Goal: Task Accomplishment & Management: Use online tool/utility

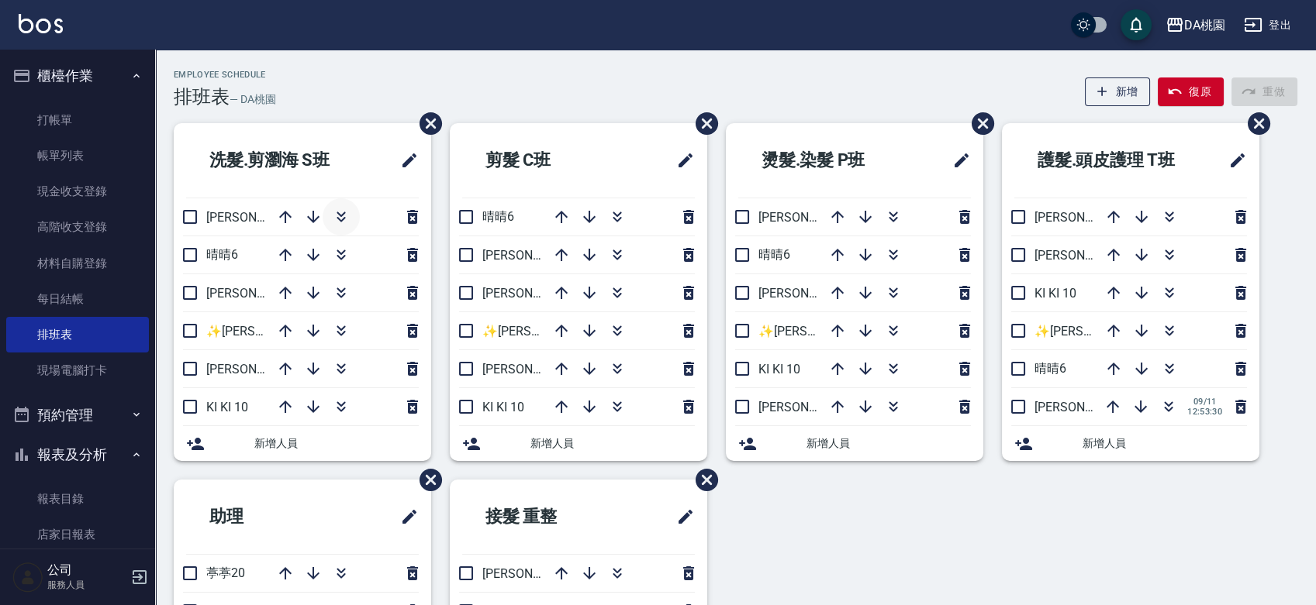
click at [337, 219] on icon "button" at bounding box center [341, 217] width 19 height 19
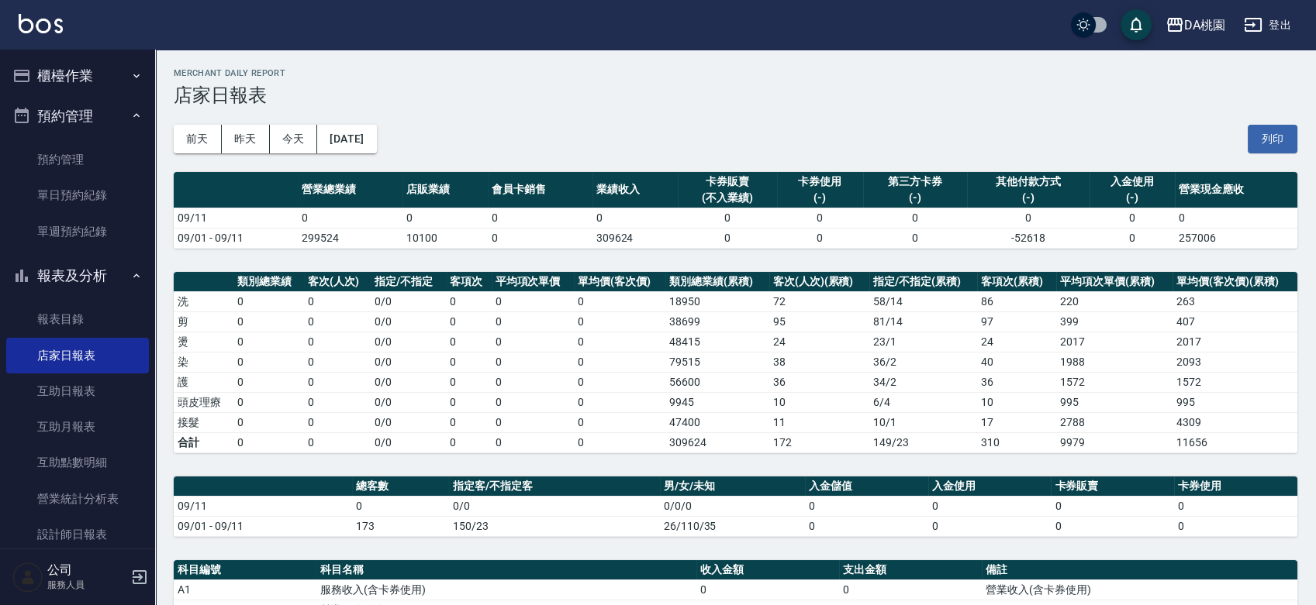
click at [60, 278] on button "報表及分析" at bounding box center [77, 276] width 143 height 40
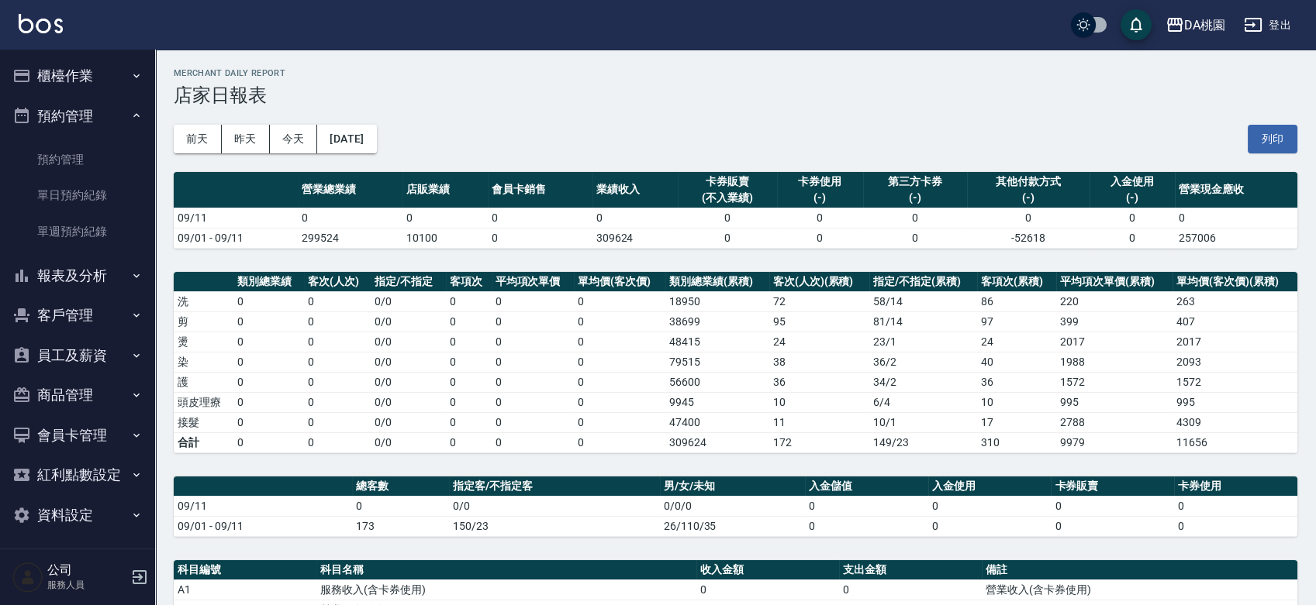
click at [60, 111] on button "預約管理" at bounding box center [77, 116] width 143 height 40
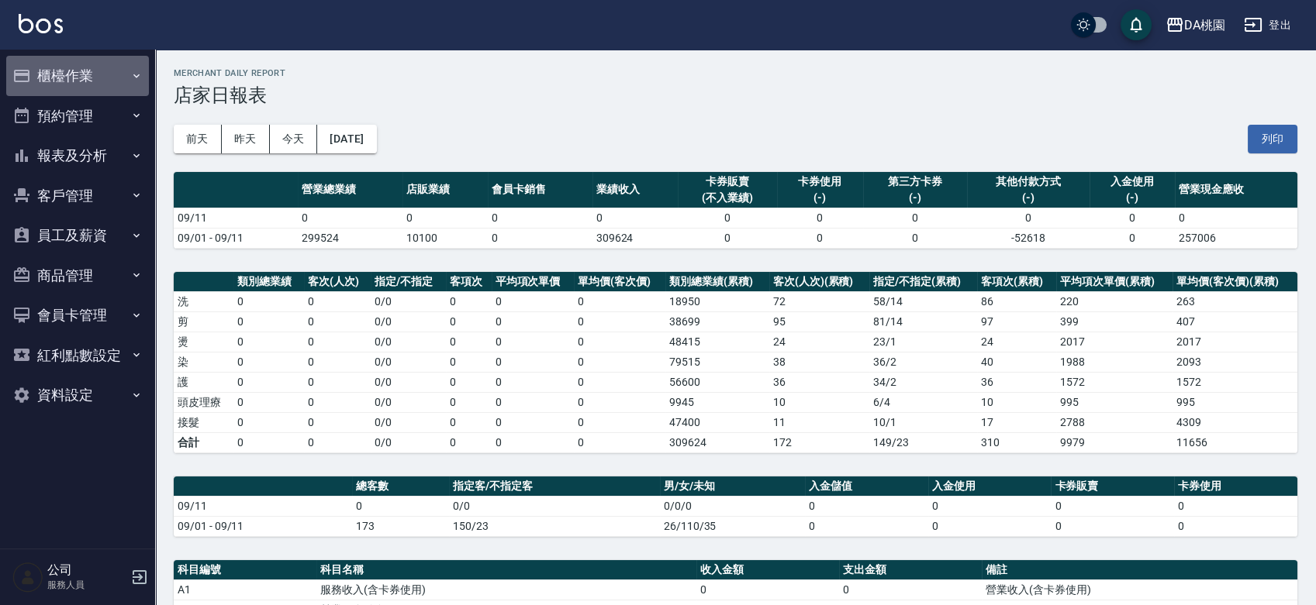
click at [59, 85] on button "櫃檯作業" at bounding box center [77, 76] width 143 height 40
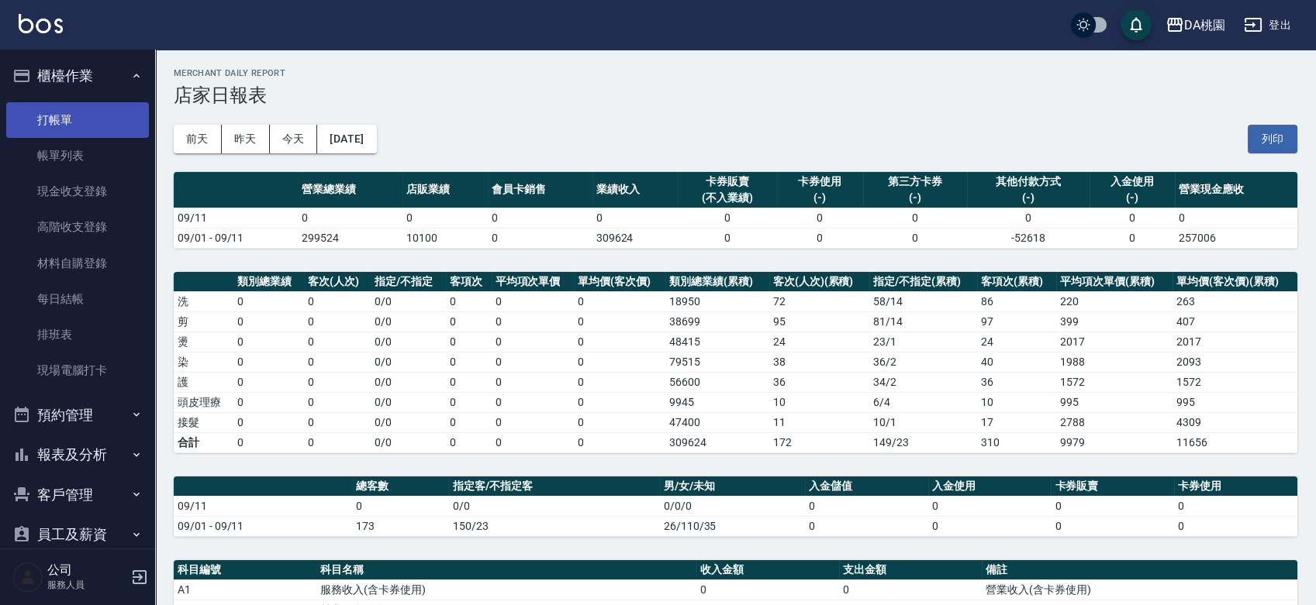
click at [58, 125] on link "打帳單" at bounding box center [77, 120] width 143 height 36
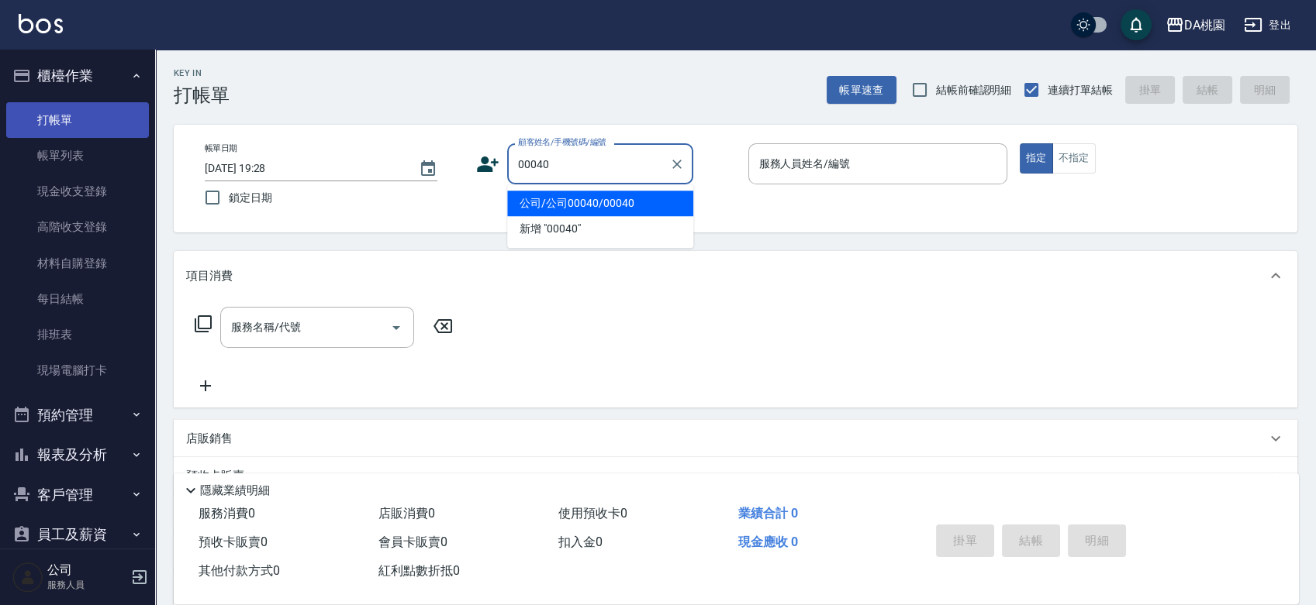
type input "公司/公司00040/00040"
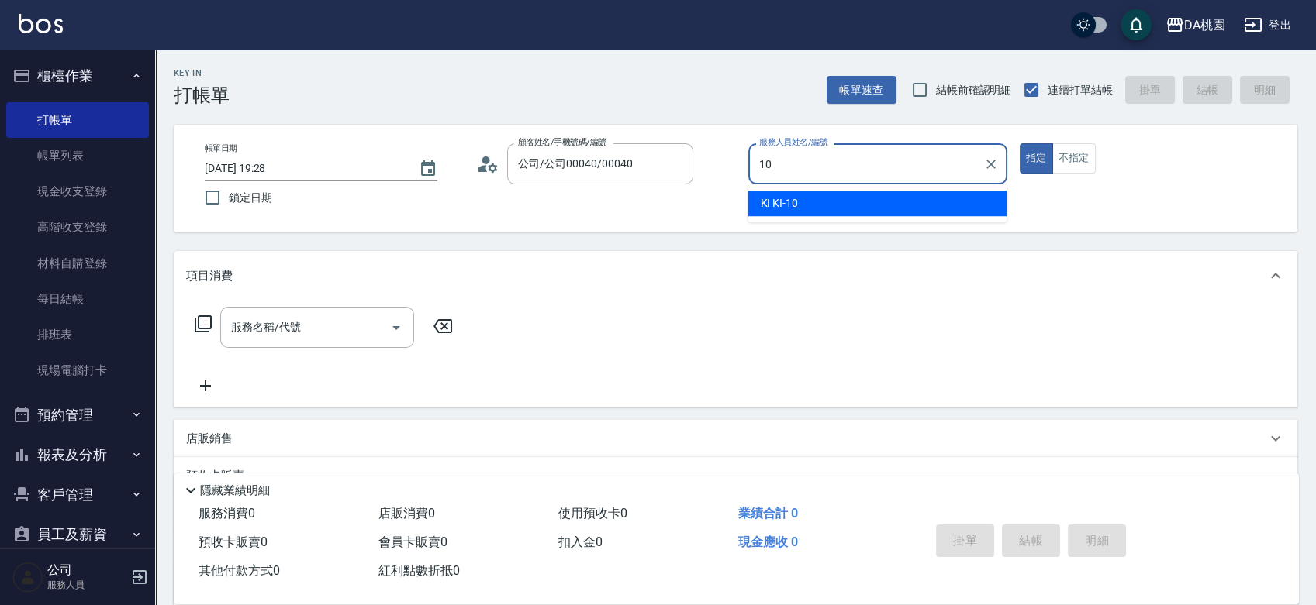
type input "KI KI -10"
type button "true"
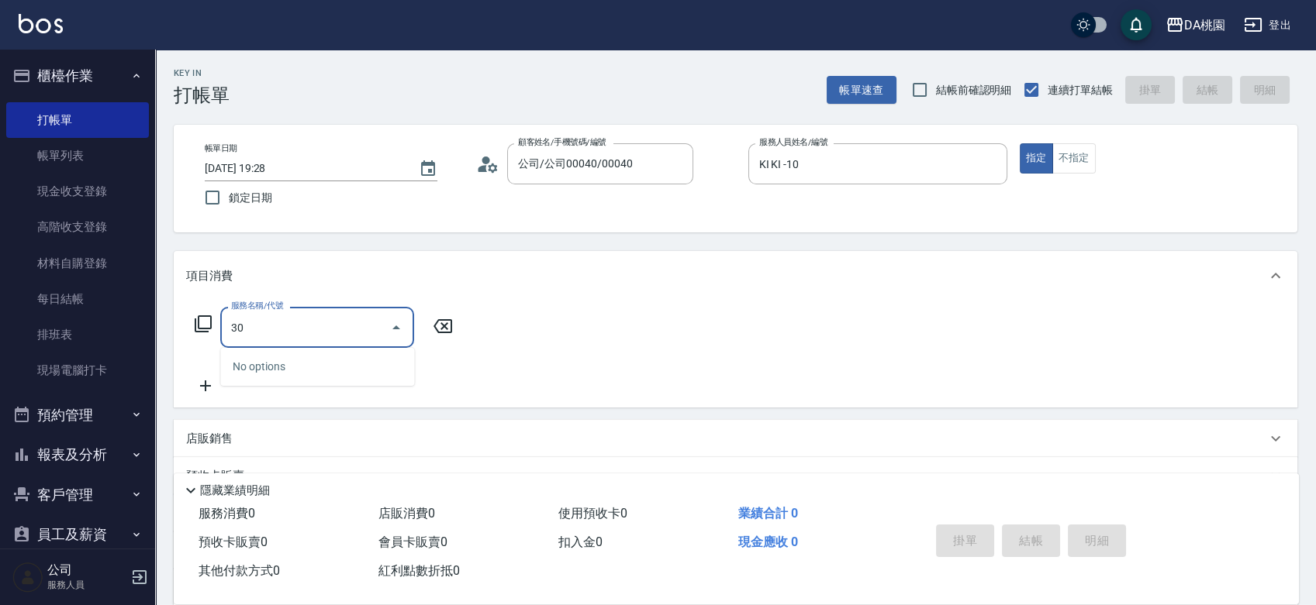
type input "303"
type input "30"
type input "A級剪髮(303)"
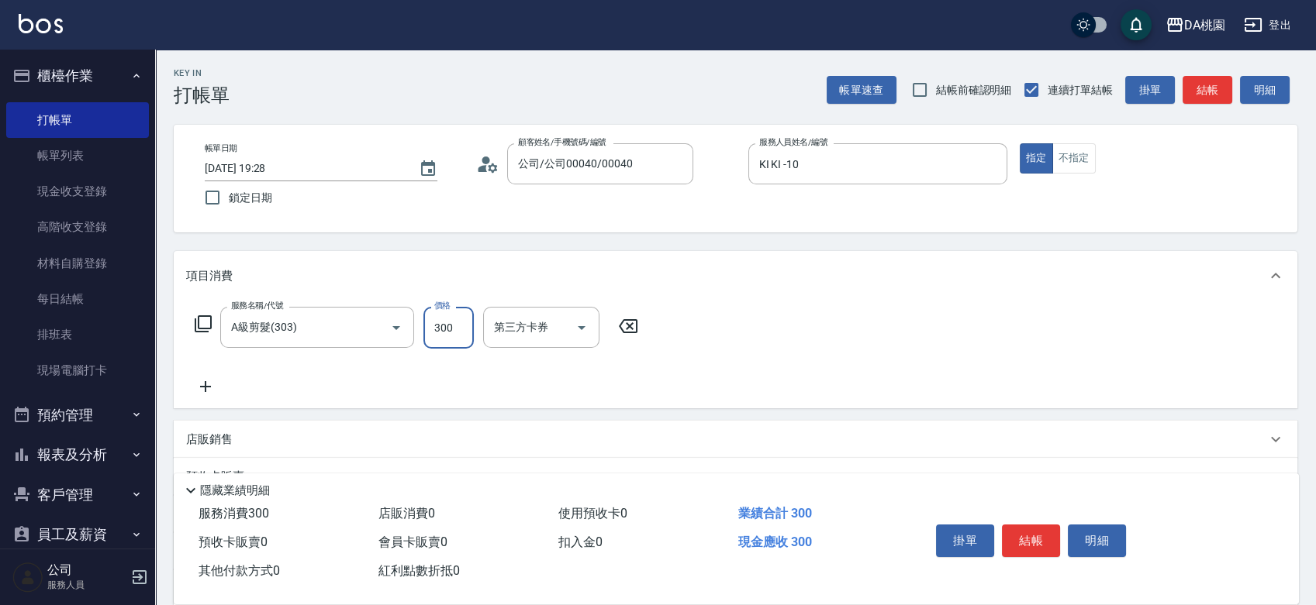
type input "3"
type input "0"
type input "350"
type input "30"
type input "350"
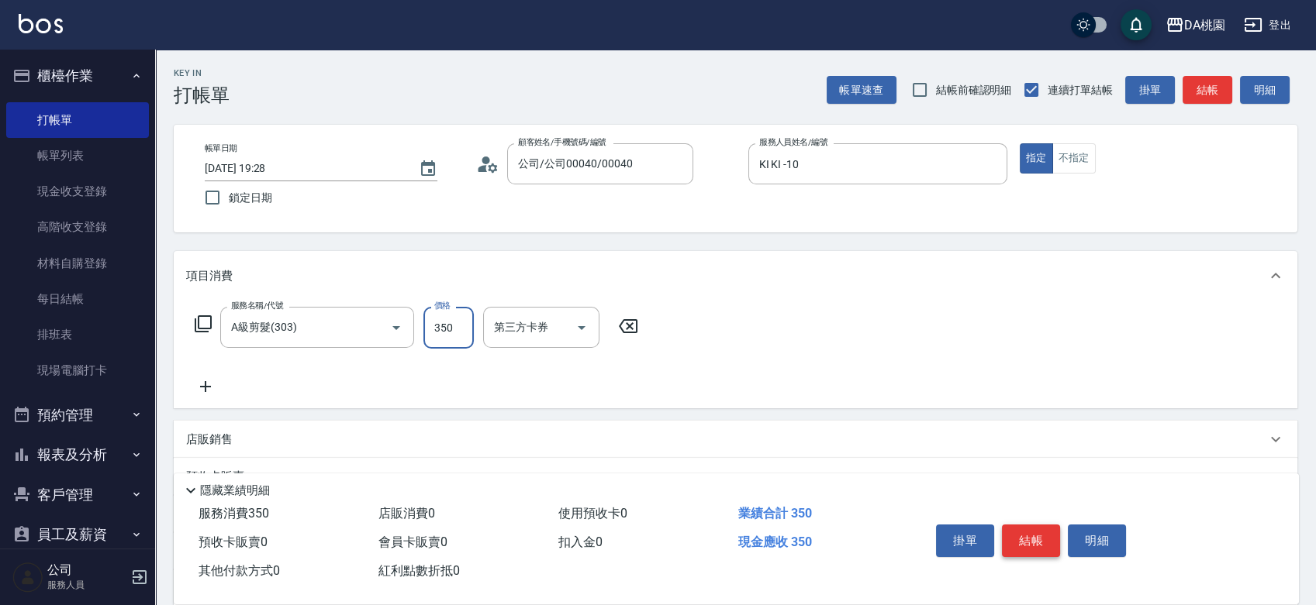
click at [1027, 533] on button "結帳" at bounding box center [1031, 541] width 58 height 33
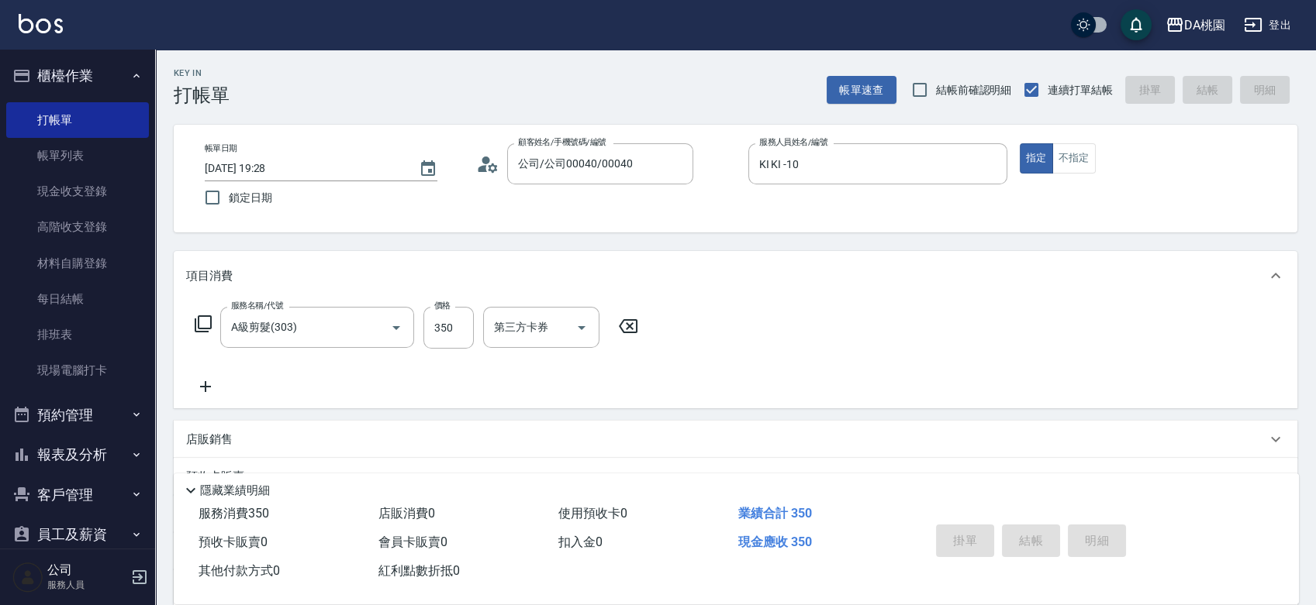
type input "0"
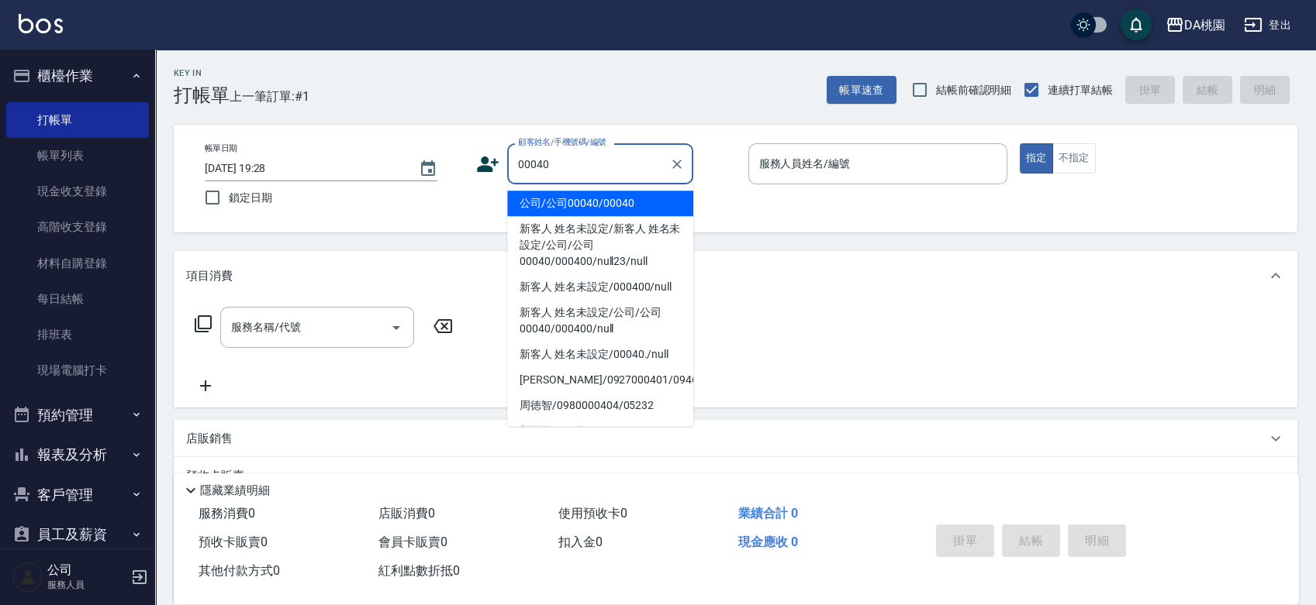
type input "公司/公司00040/00040"
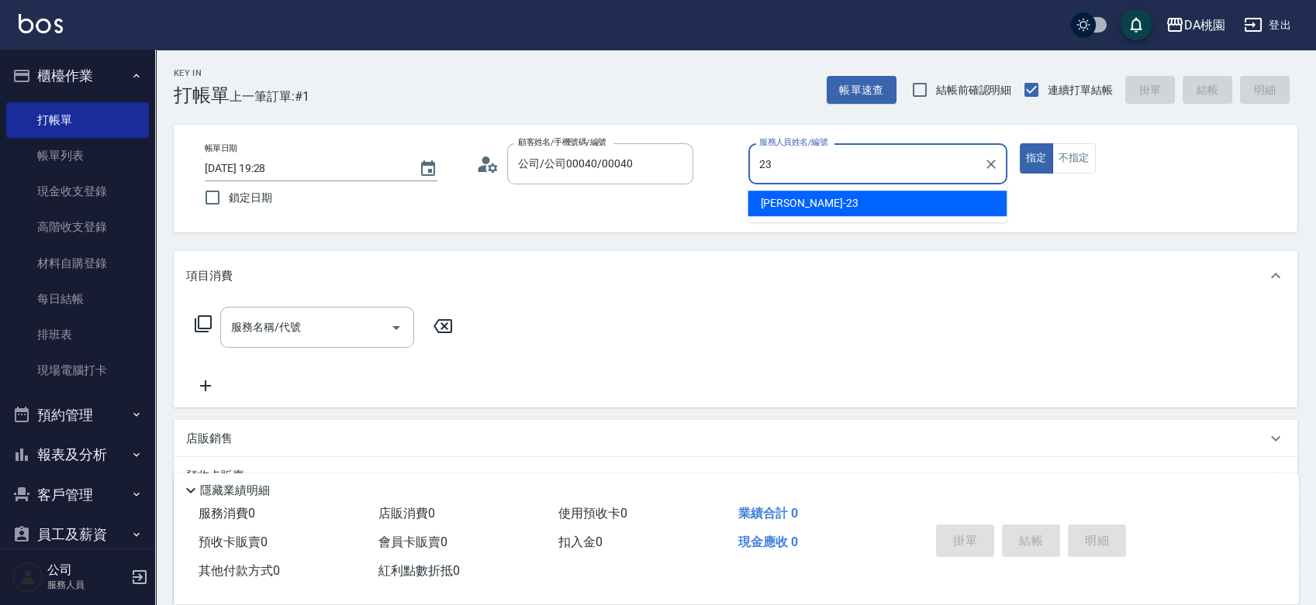
type input "亞瑟 -23"
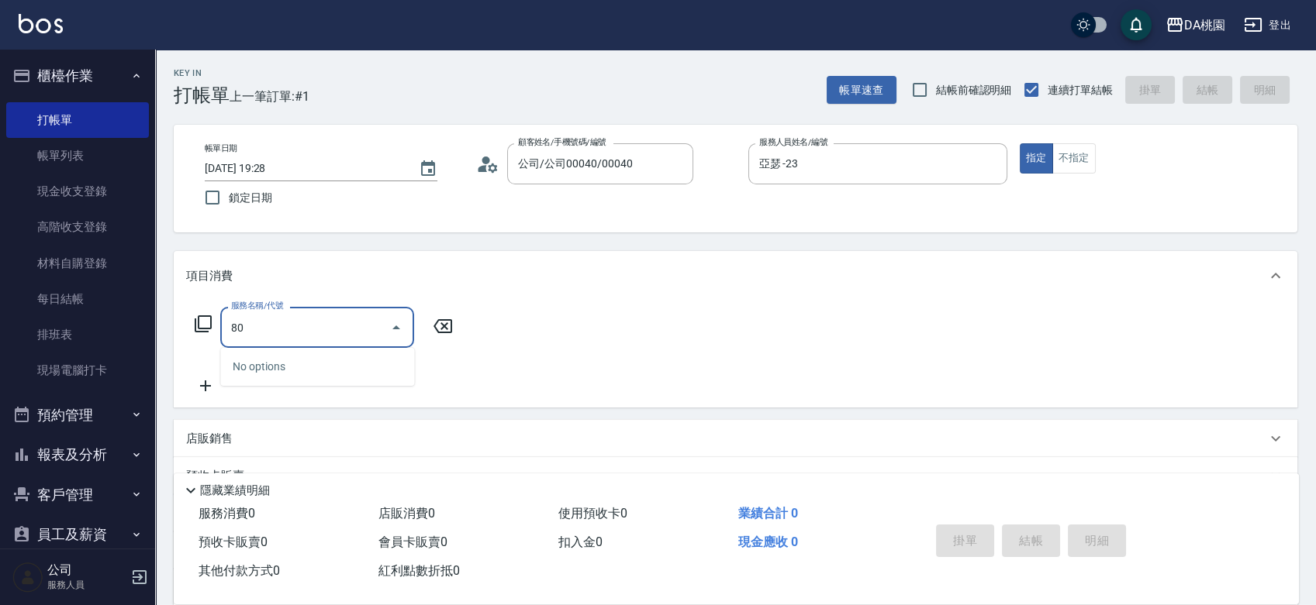
type input "806"
type input "80"
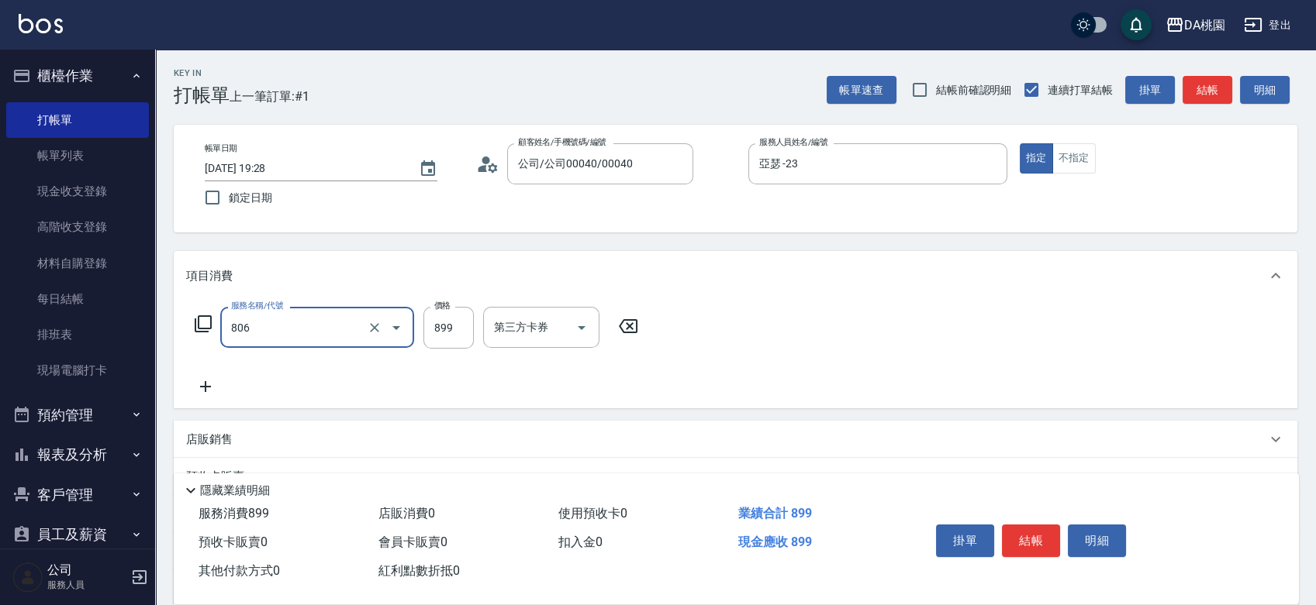
type input "自購-頭皮毛孔深層調理(806)"
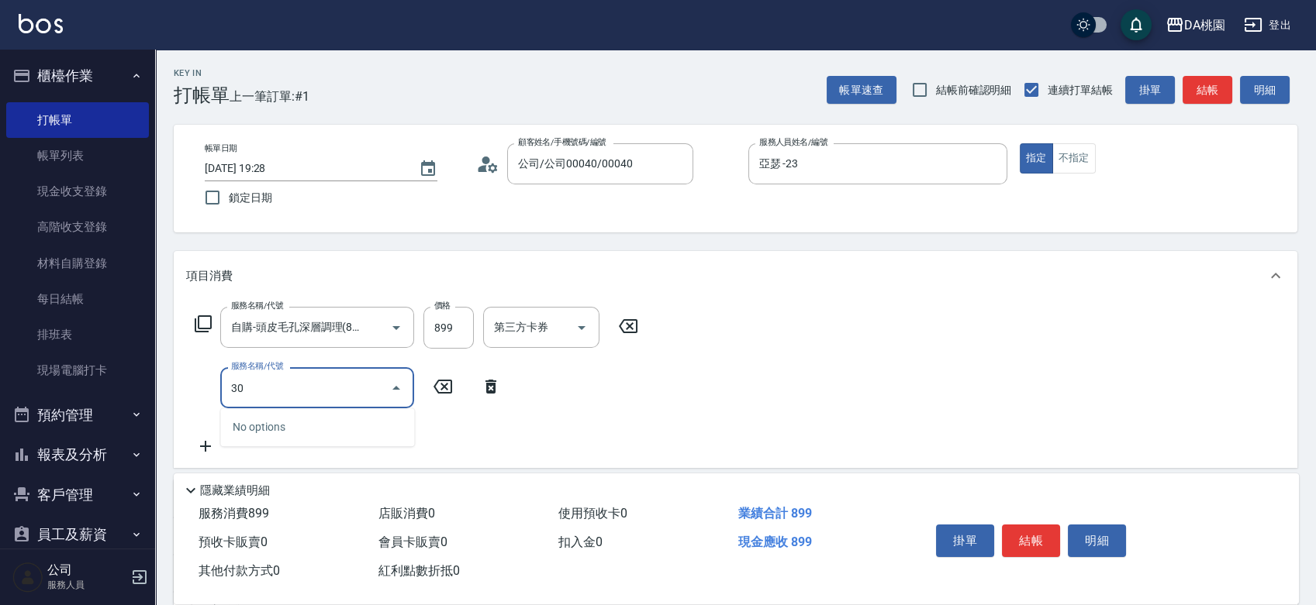
type input "303"
type input "110"
type input "A級剪髮(303)"
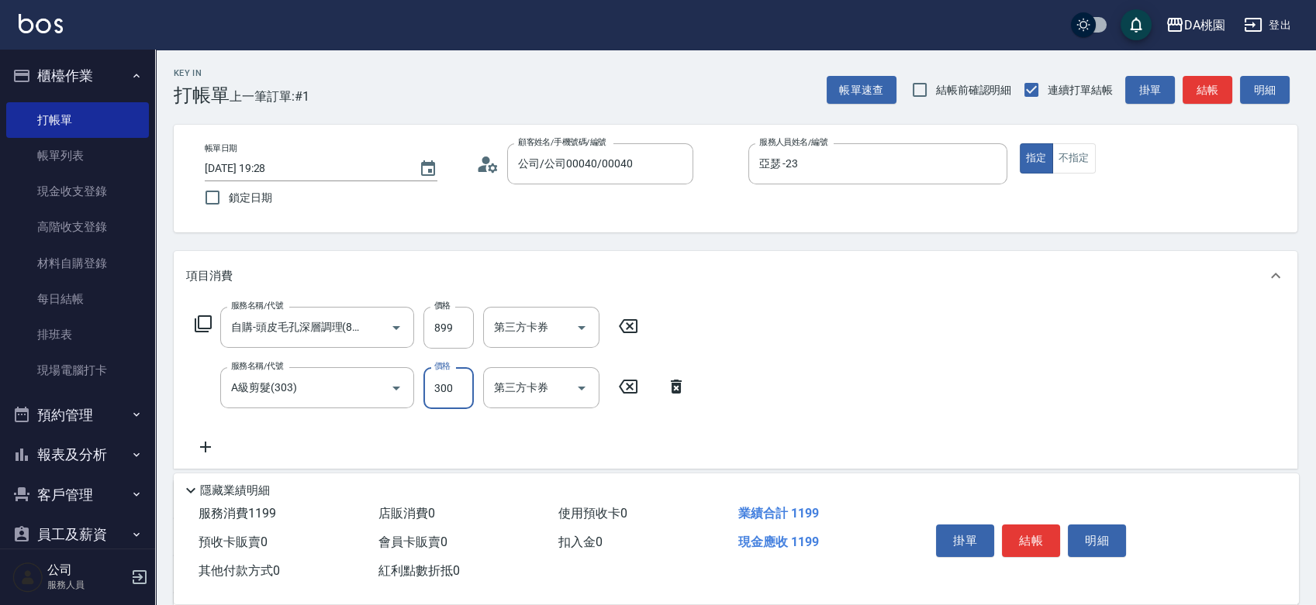
type input "90"
type input "50"
type input "130"
type input "500"
click at [1027, 536] on button "結帳" at bounding box center [1031, 541] width 58 height 33
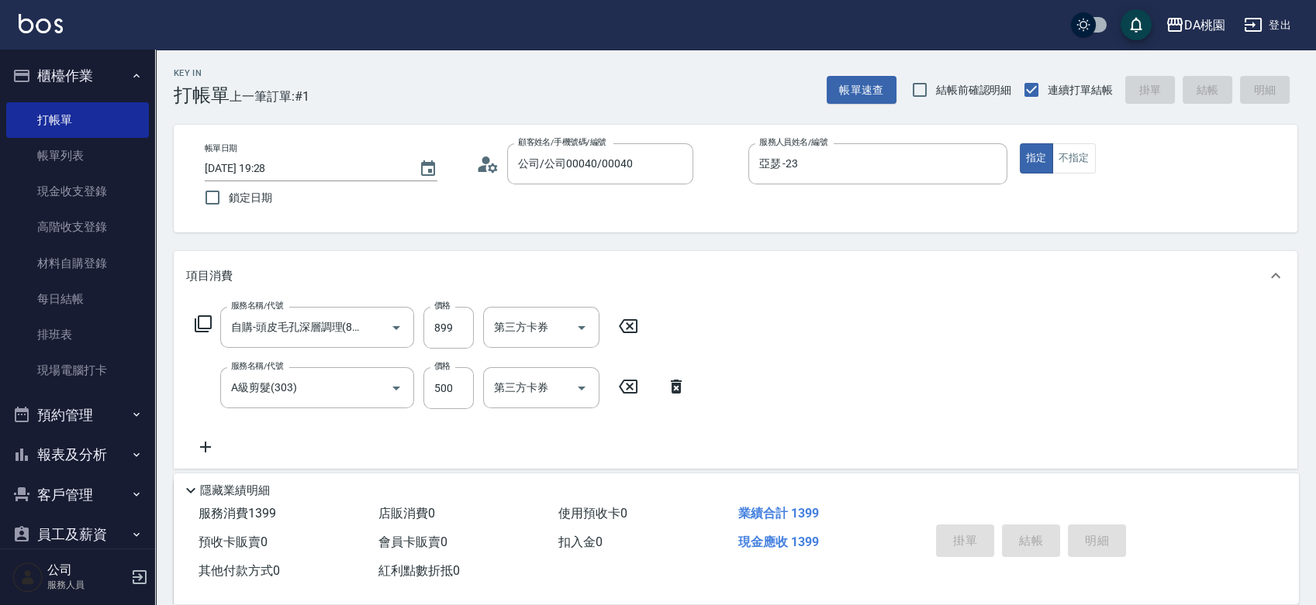
type input "0"
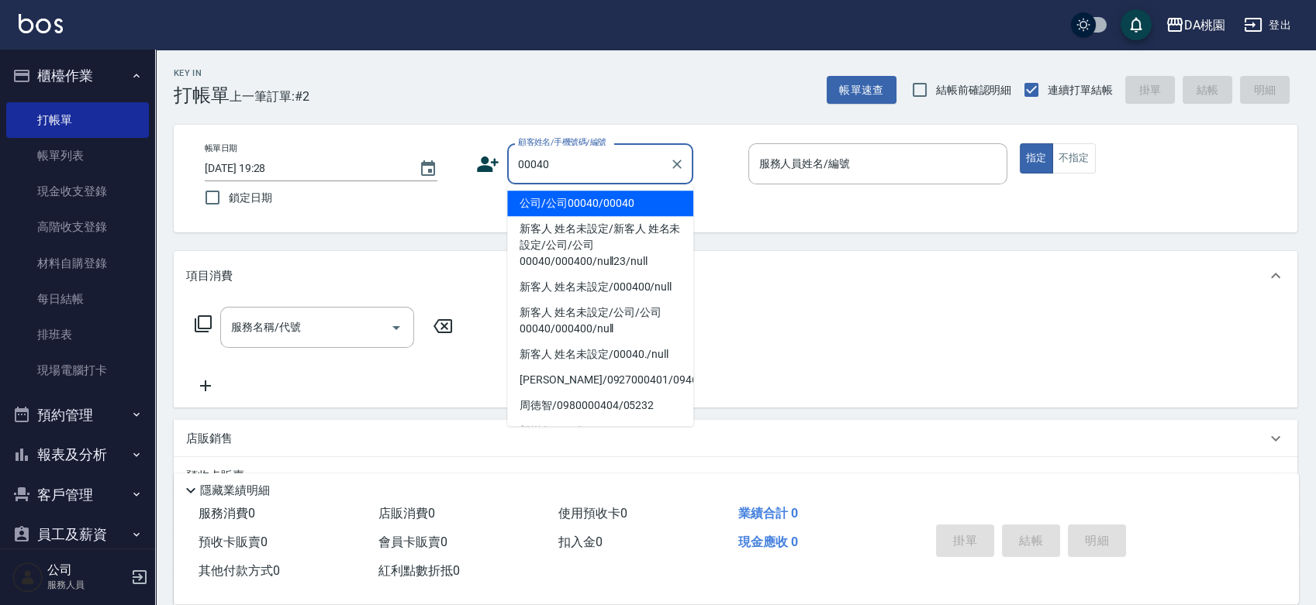
type input "公司/公司00040/00040"
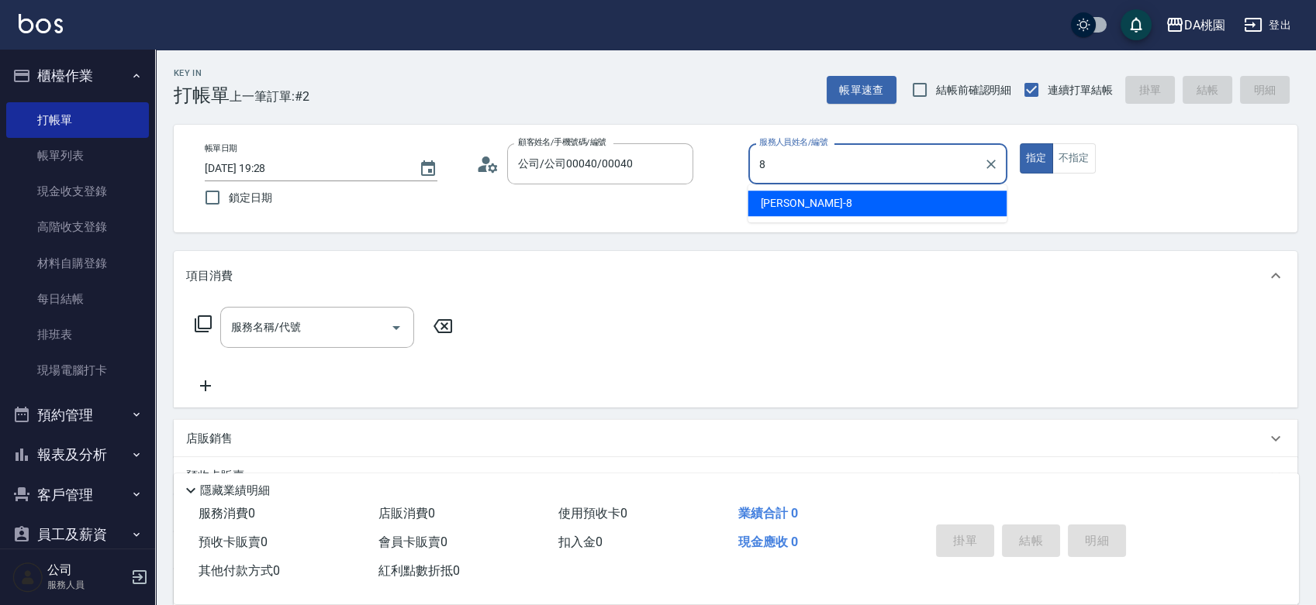
type input "[PERSON_NAME]-8"
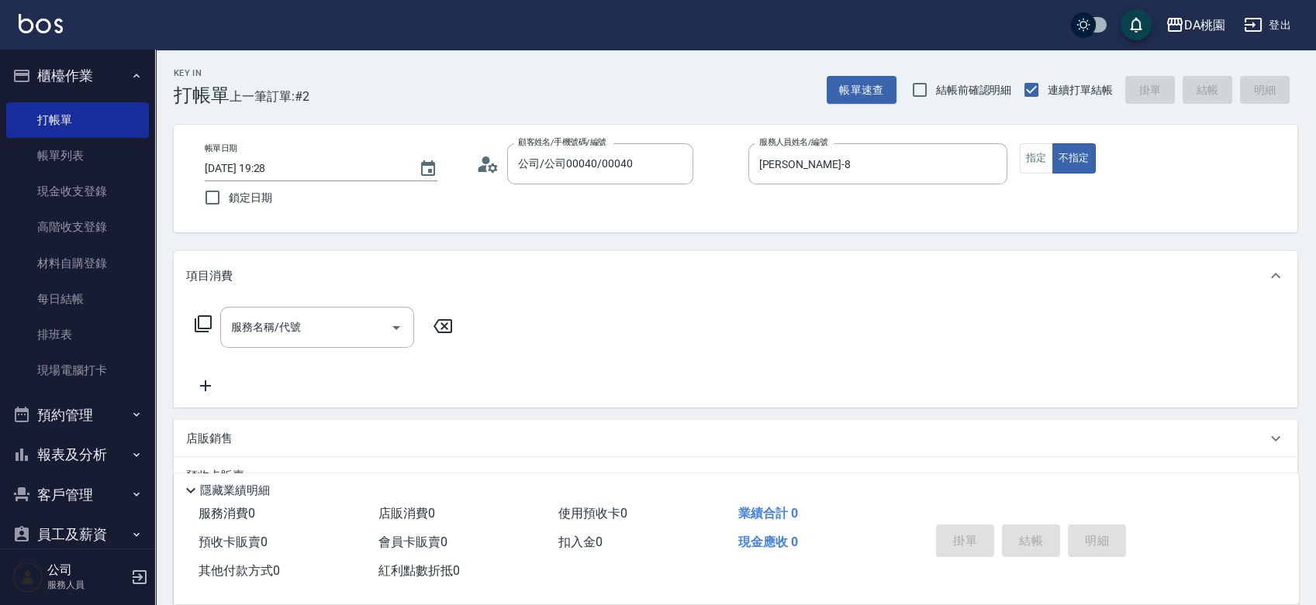
click at [202, 321] on icon at bounding box center [203, 324] width 19 height 19
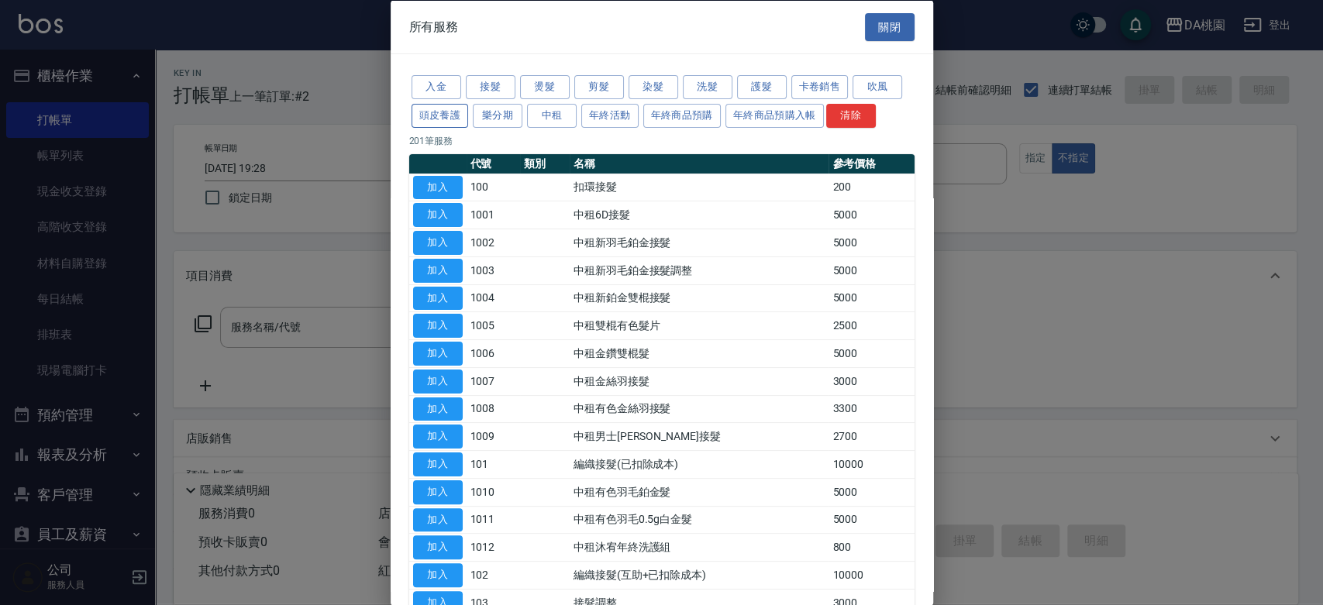
click at [433, 112] on button "頭皮養護" at bounding box center [440, 115] width 57 height 24
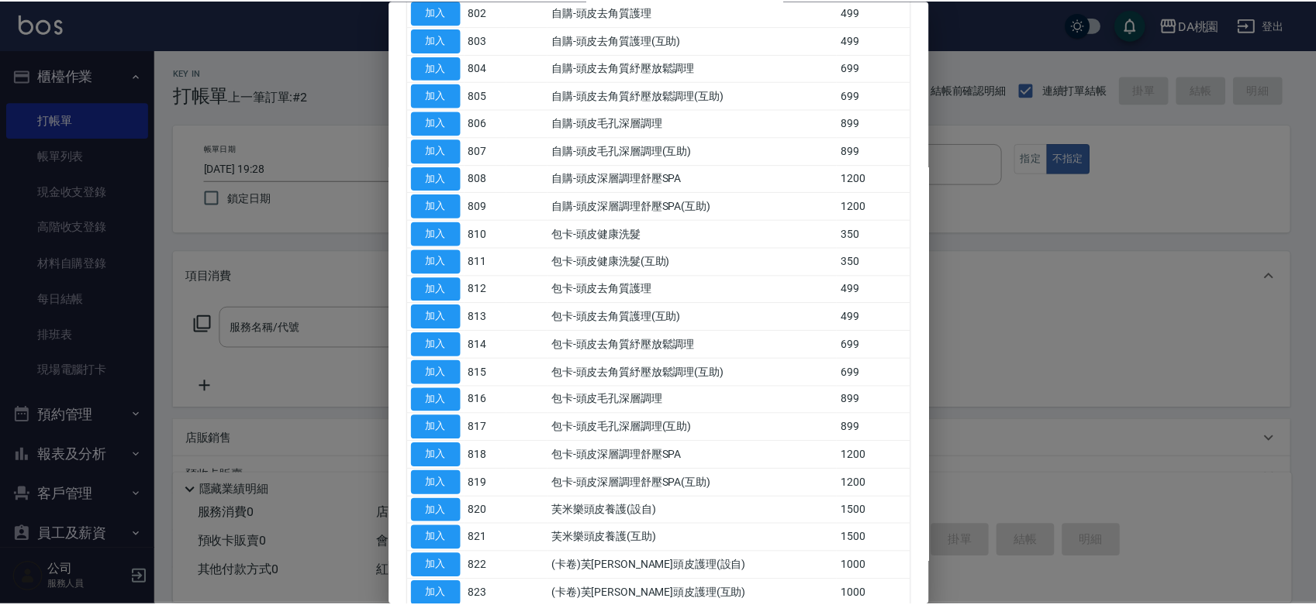
scroll to position [258, 0]
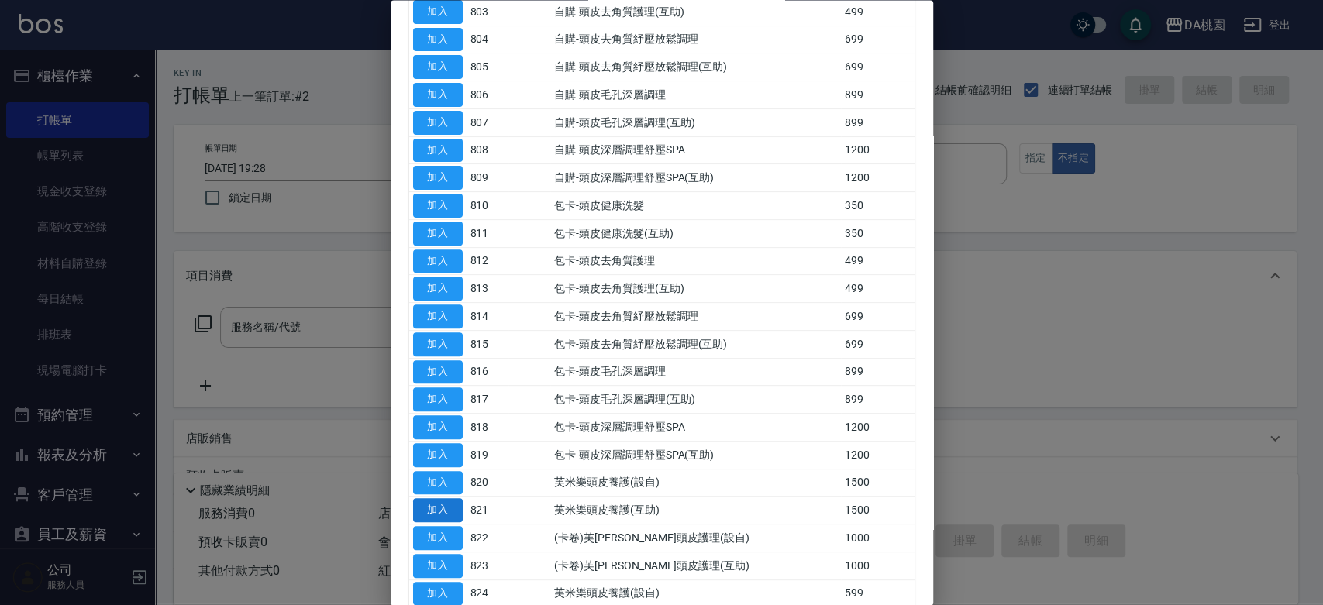
click at [433, 504] on button "加入" at bounding box center [438, 511] width 50 height 24
type input "芙米樂頭皮養護(互助)(821)"
type input "150"
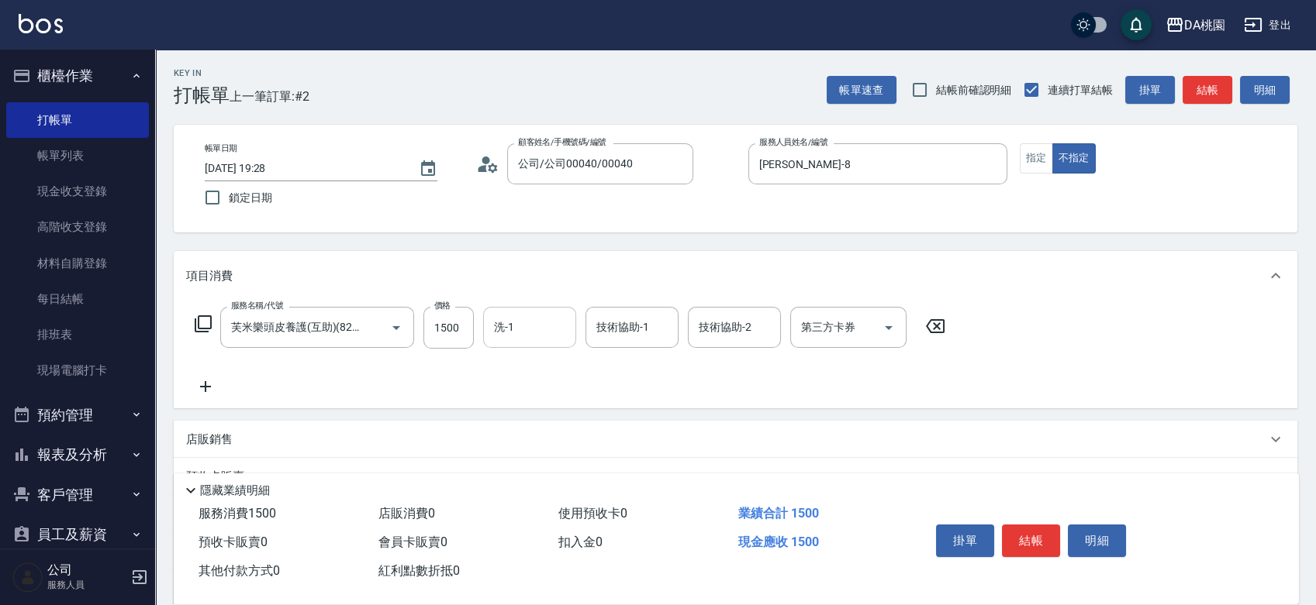
click at [535, 337] on input "洗-1" at bounding box center [529, 327] width 79 height 27
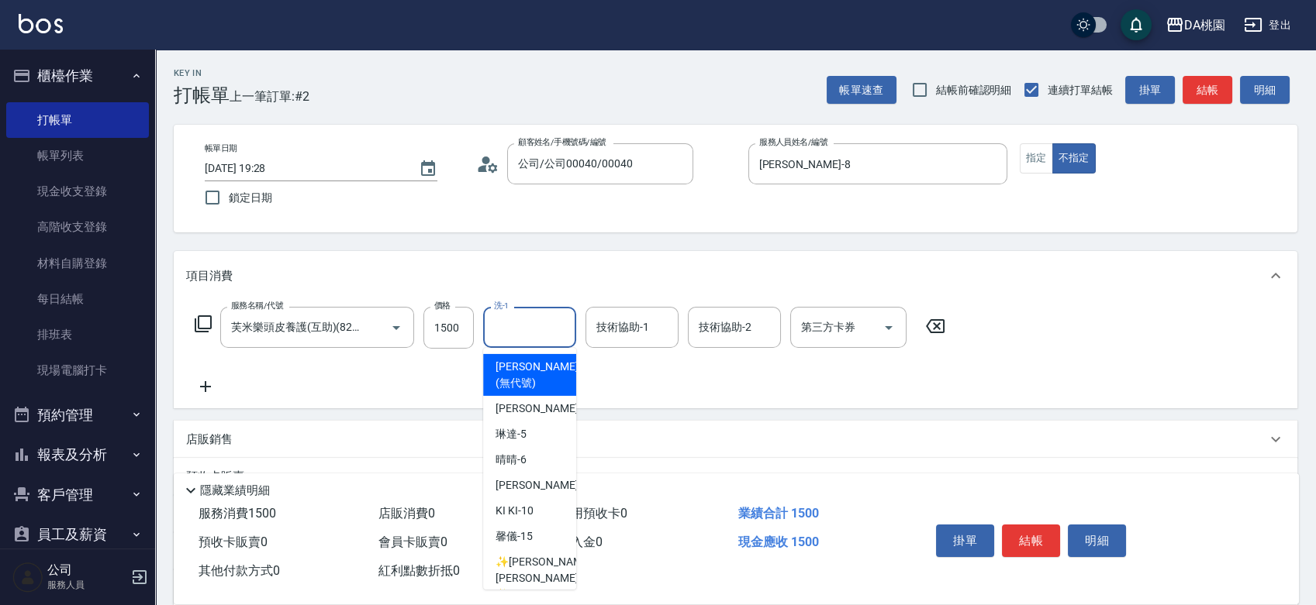
type input "2"
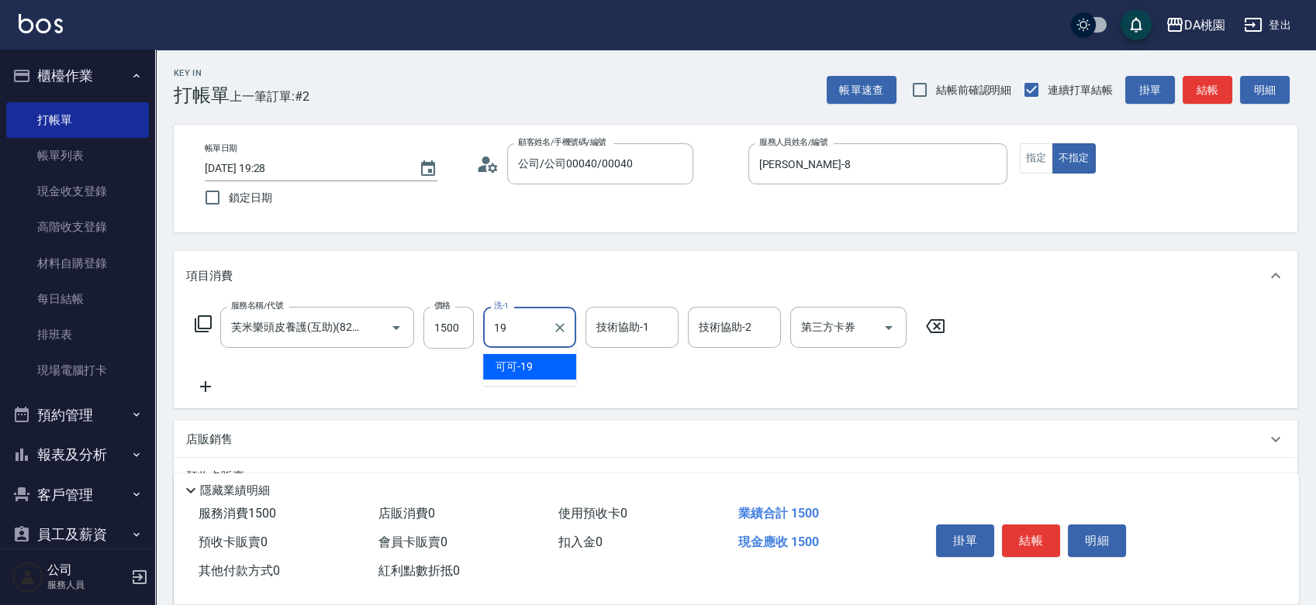
type input "可可-19"
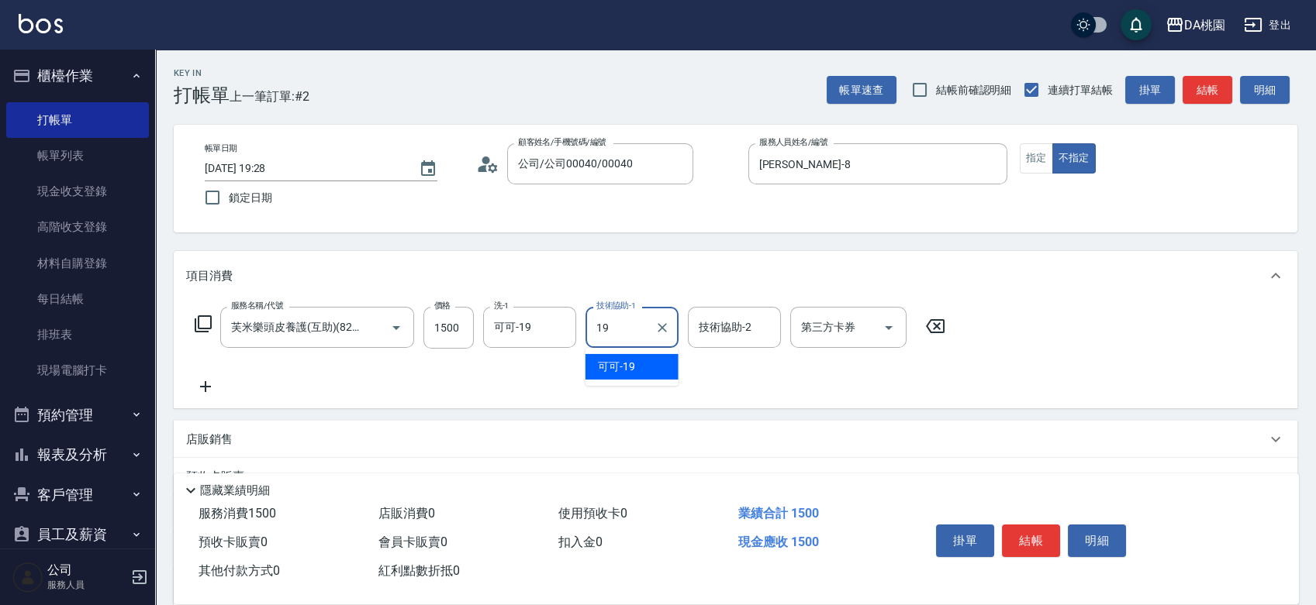
type input "可可-19"
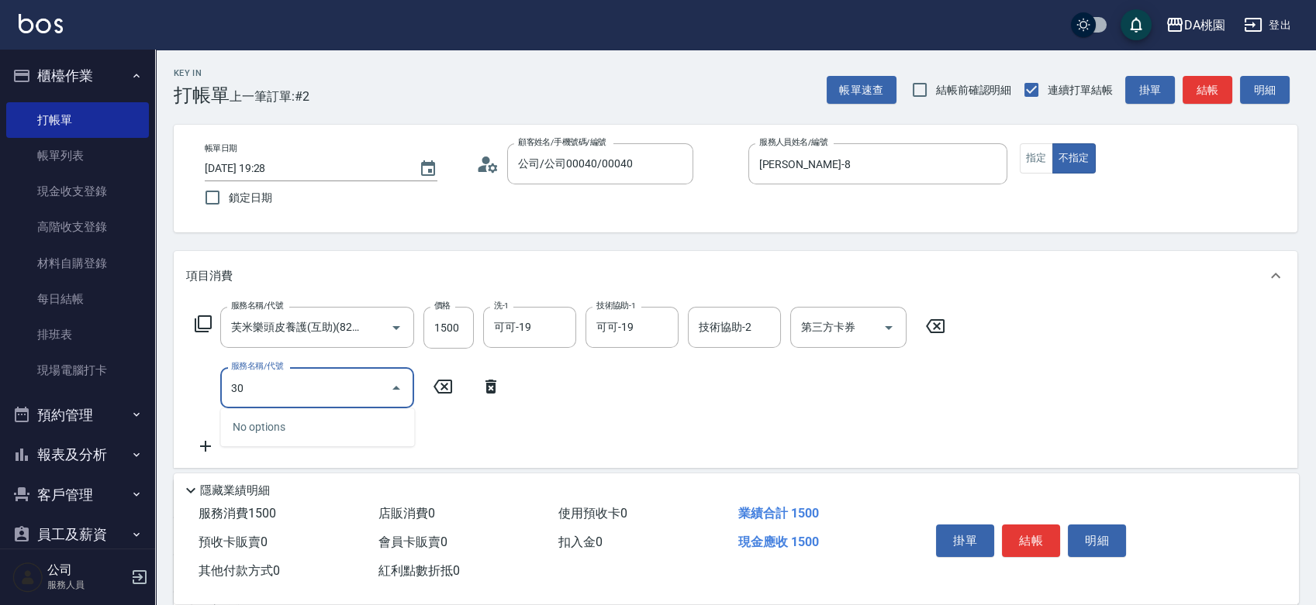
type input "300"
type input "160"
type input "剪瀏海(300)"
click at [1052, 533] on button "結帳" at bounding box center [1031, 541] width 58 height 33
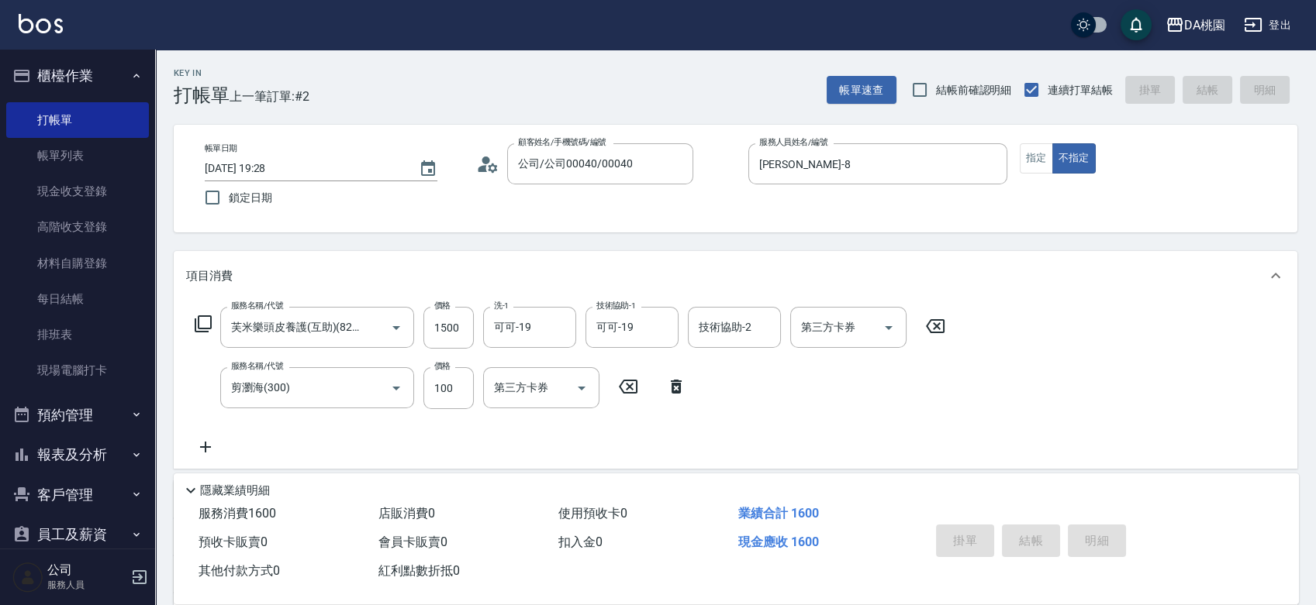
type input "0"
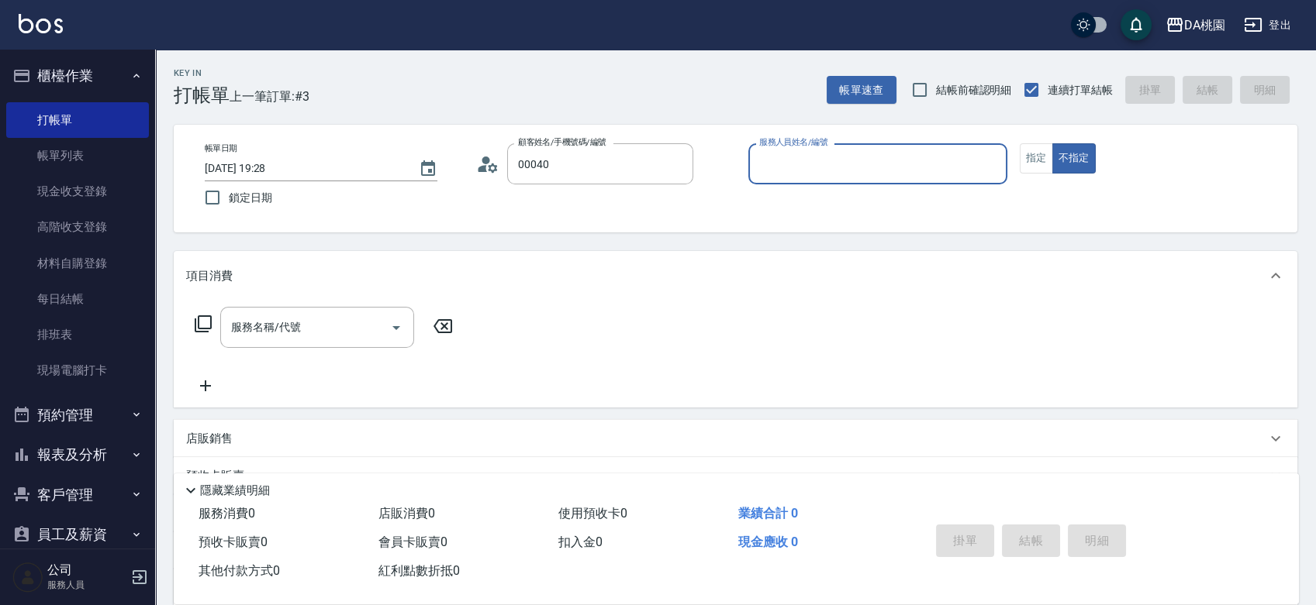
type input "公司/公司00040/00040"
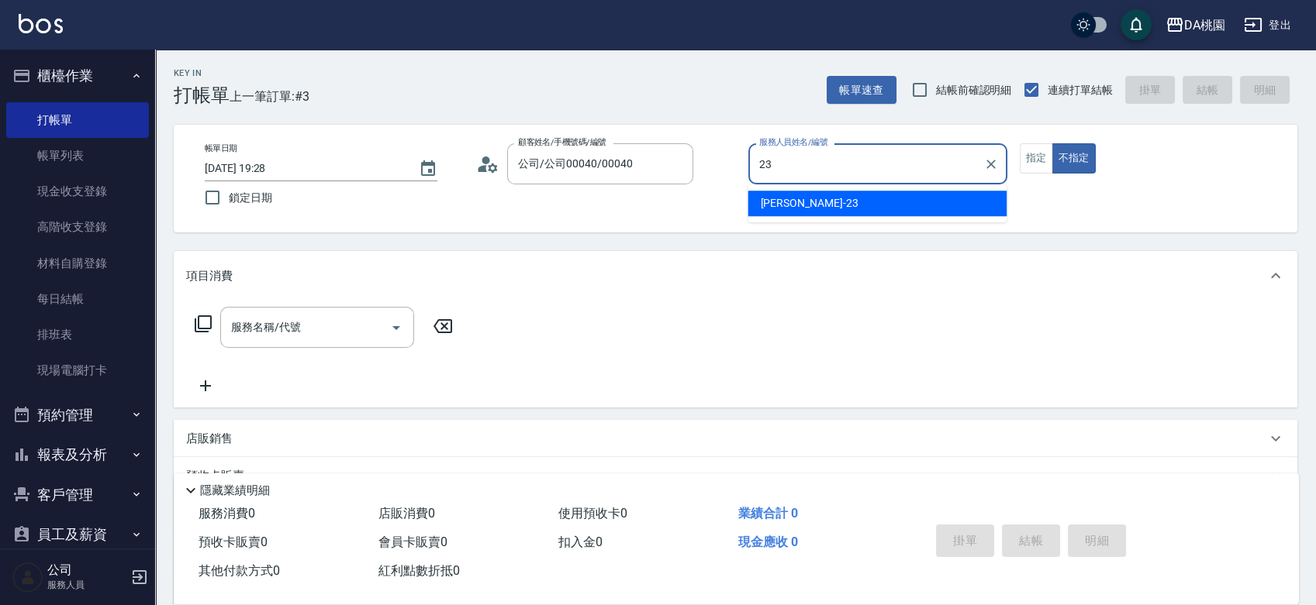
type input "亞瑟 -23"
type button "false"
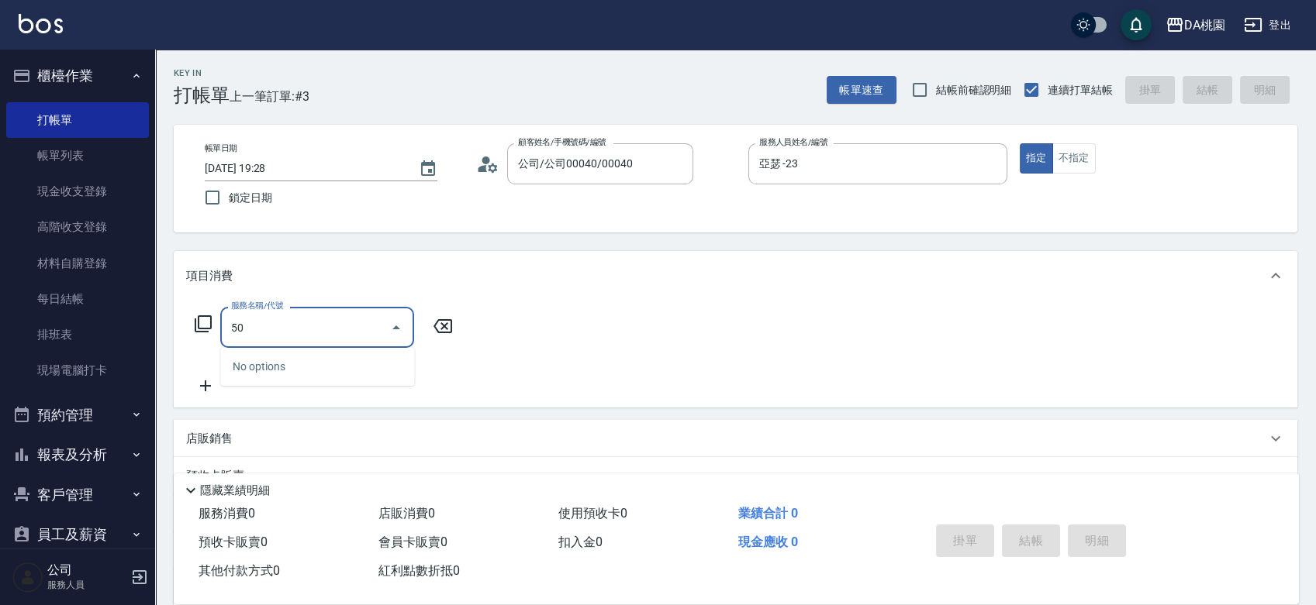
type input "500"
type input "20"
type input "洗髮(500)"
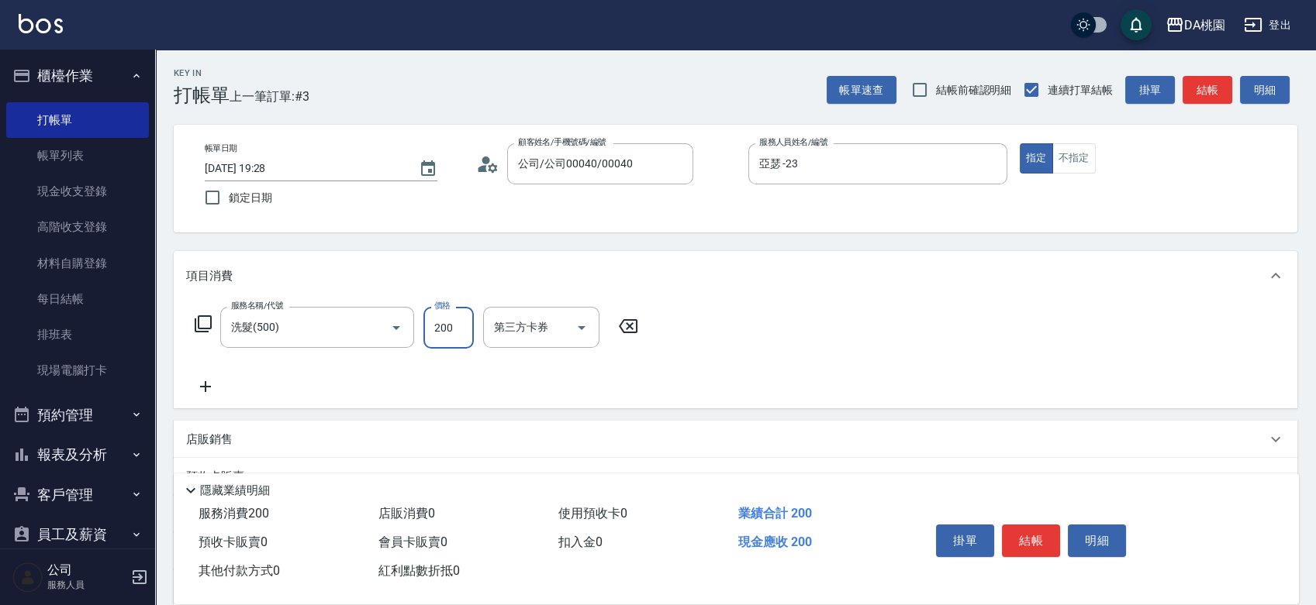
type input "2"
type input "0"
type input "250"
type input "20"
type input "250"
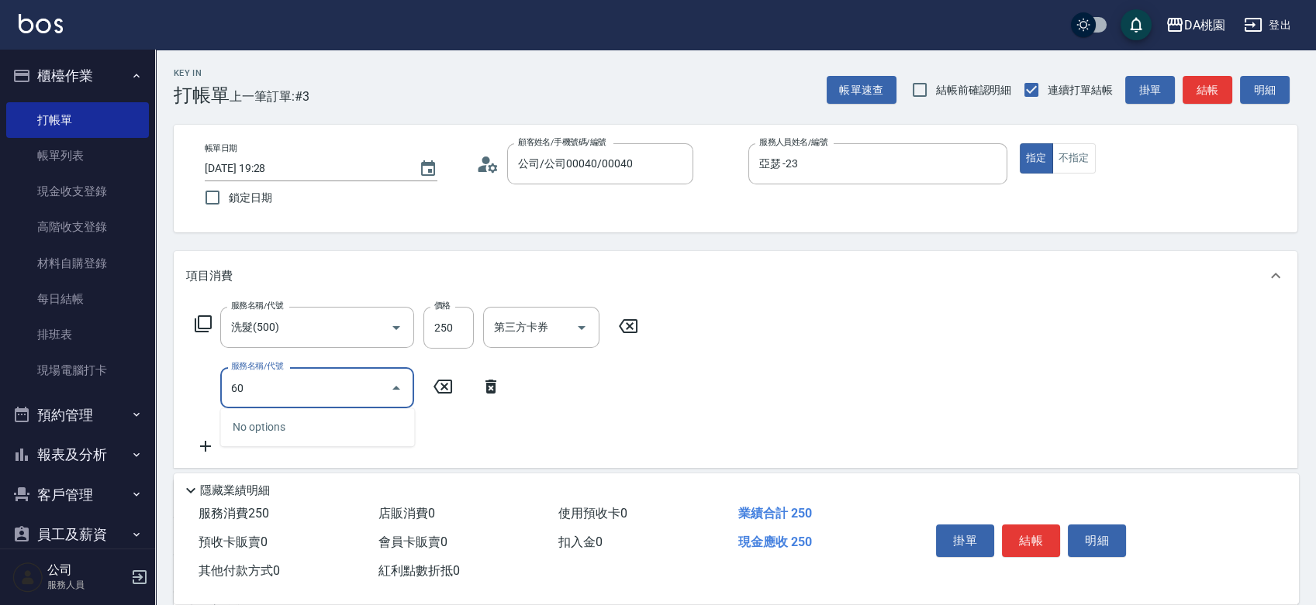
type input "600"
type input "60"
type input "基礎護髮(600)"
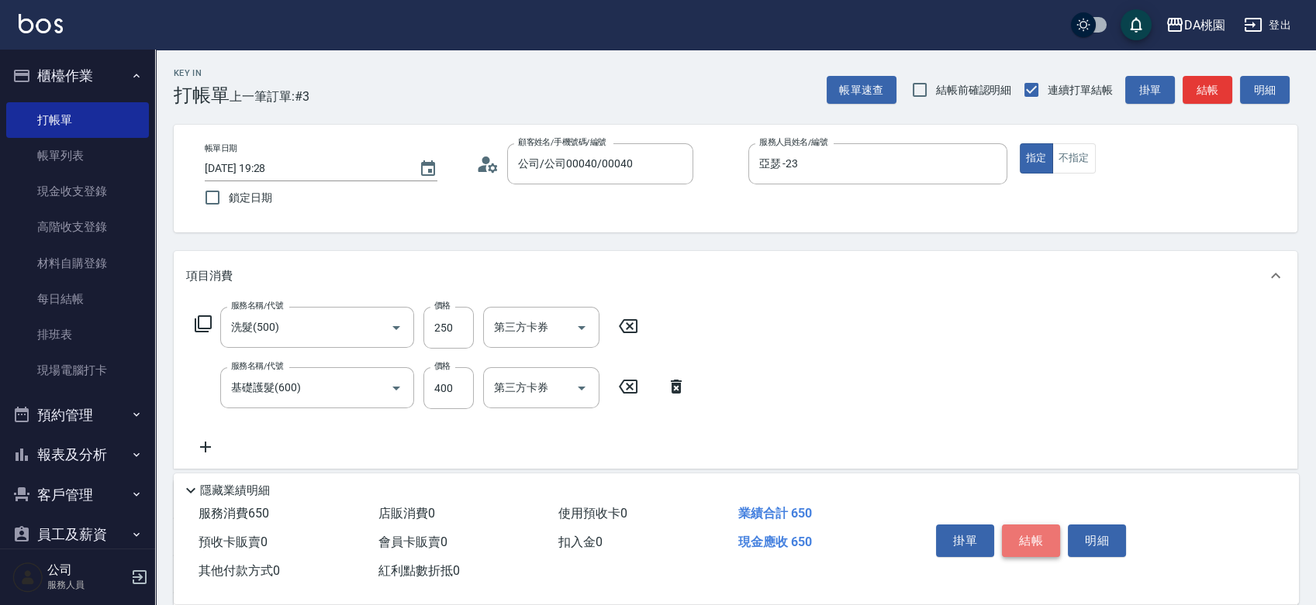
click at [1012, 543] on button "結帳" at bounding box center [1031, 541] width 58 height 33
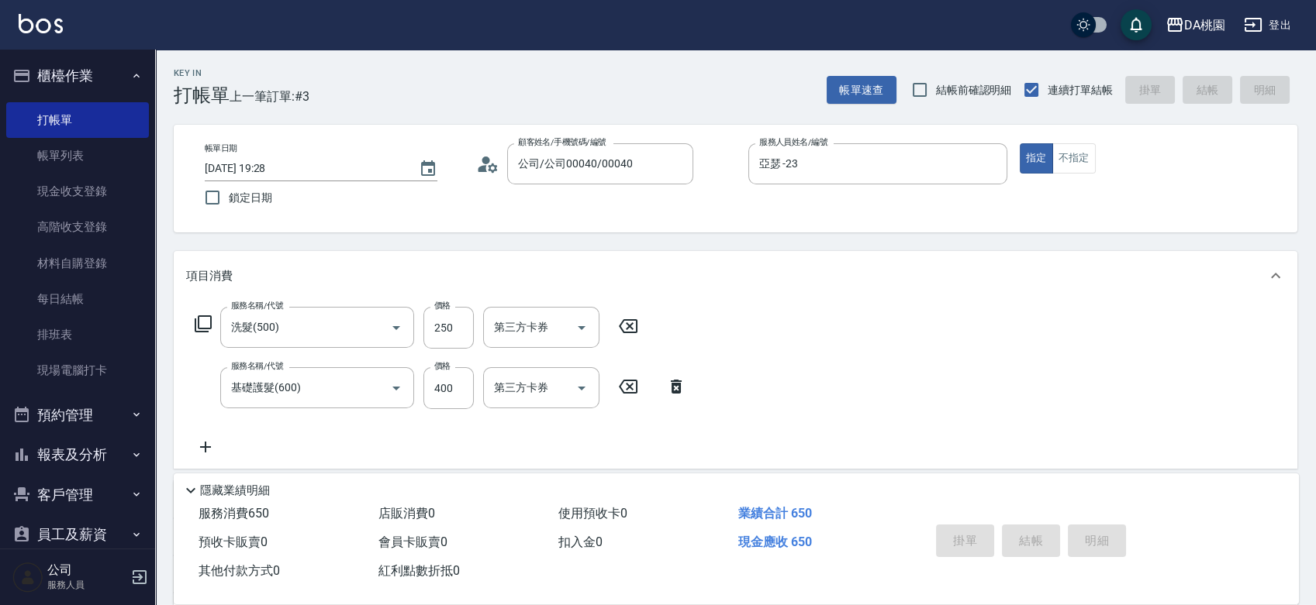
type input "2025/09/11 19:29"
type input "0"
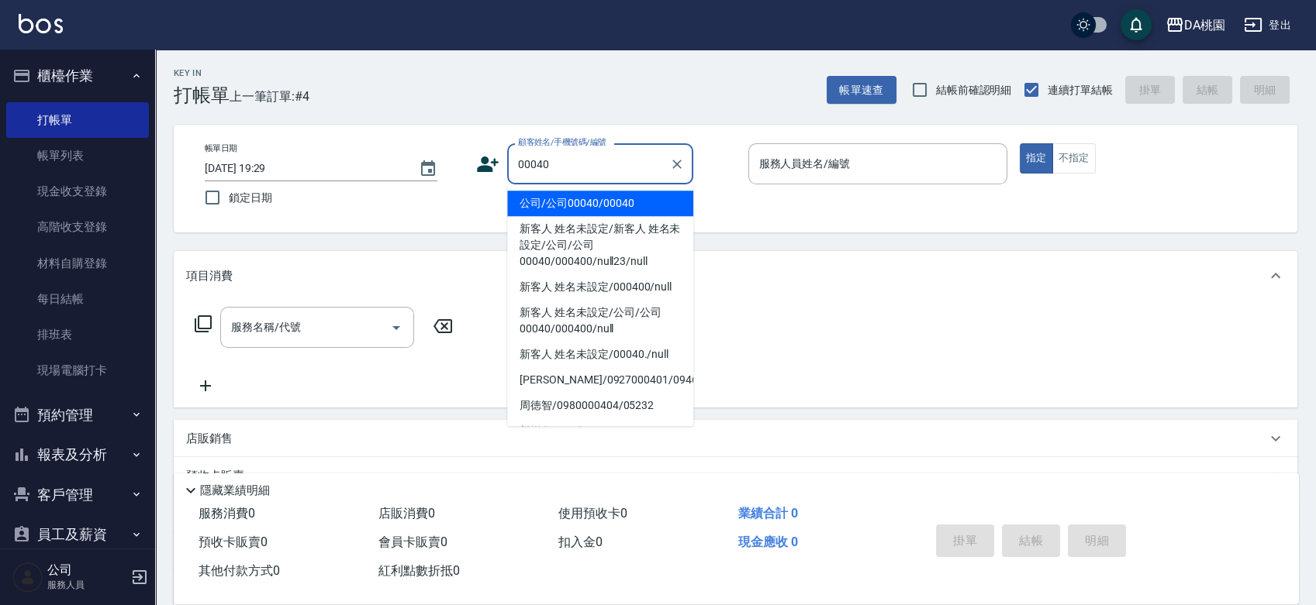
type input "公司/公司00040/00040"
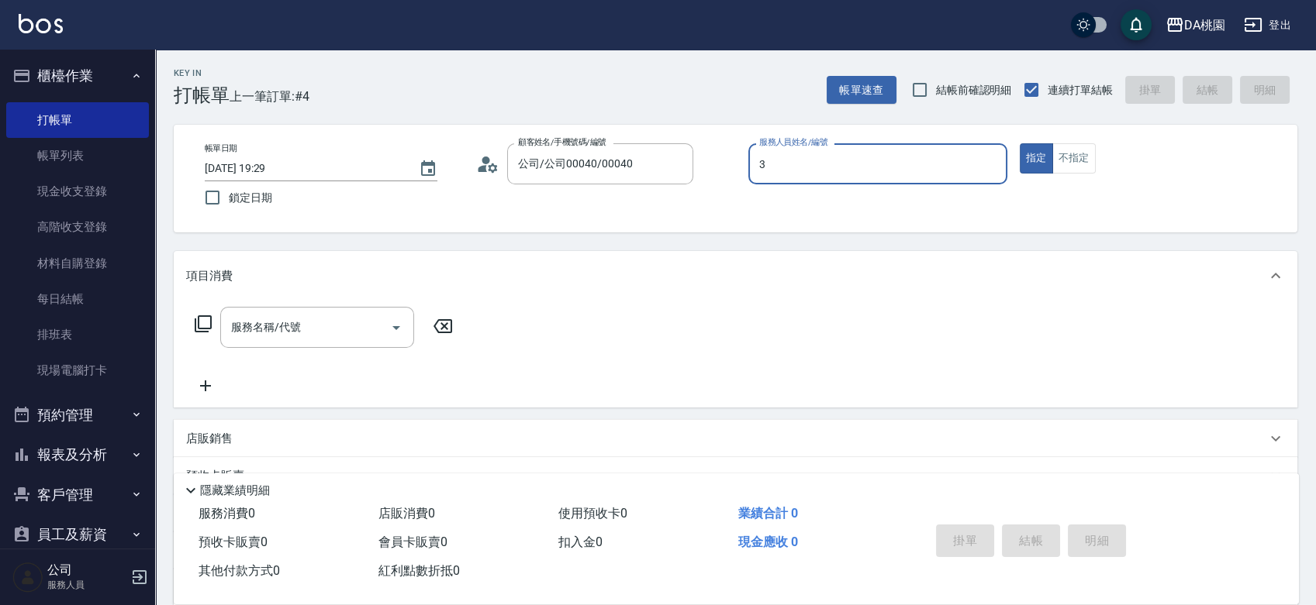
type input "愛莉絲-3"
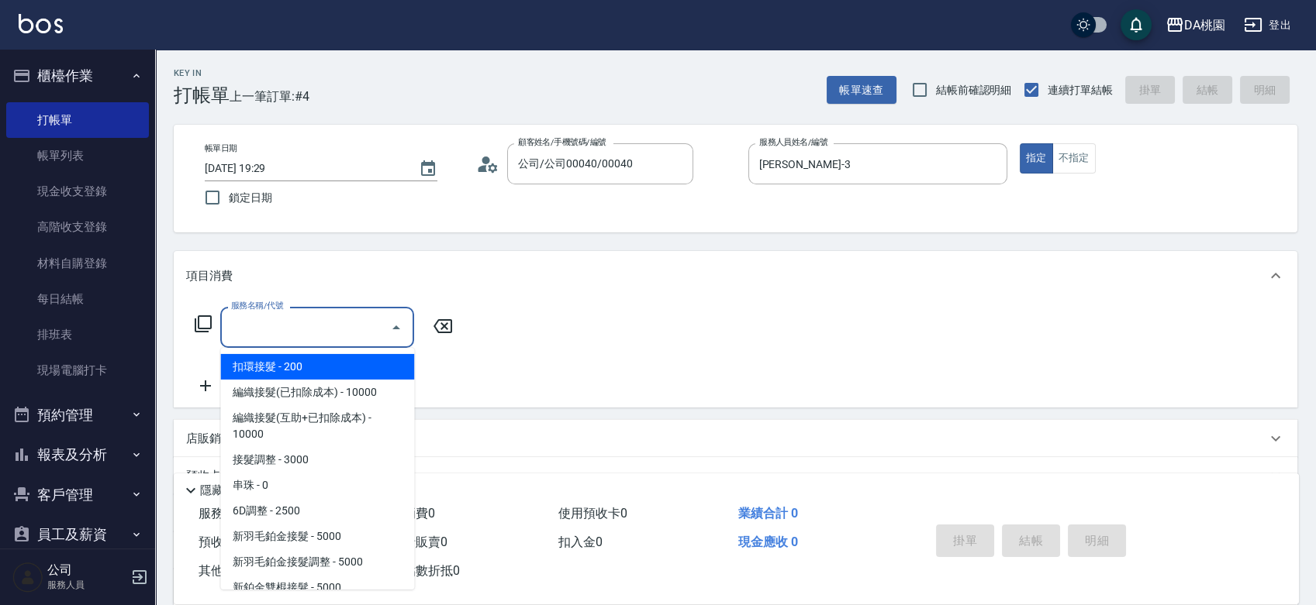
click at [332, 336] on input "服務名稱/代號" at bounding box center [305, 327] width 157 height 27
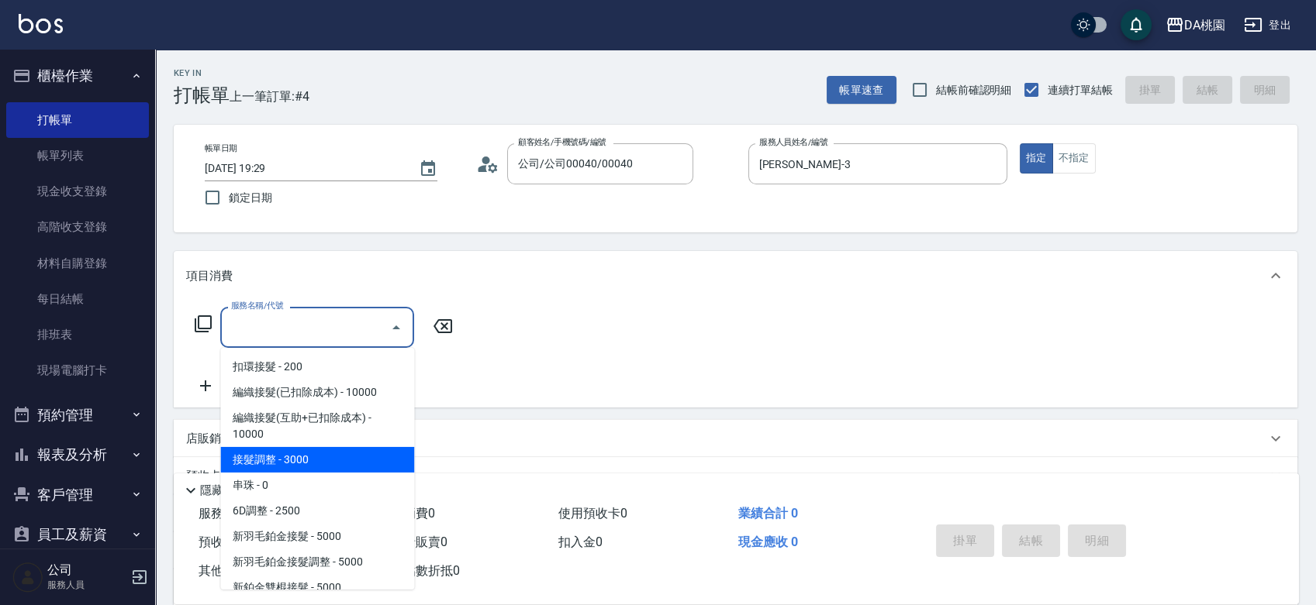
click at [301, 449] on span "接髮調整 - 3000" at bounding box center [317, 460] width 194 height 26
type input "接髮調整(103)"
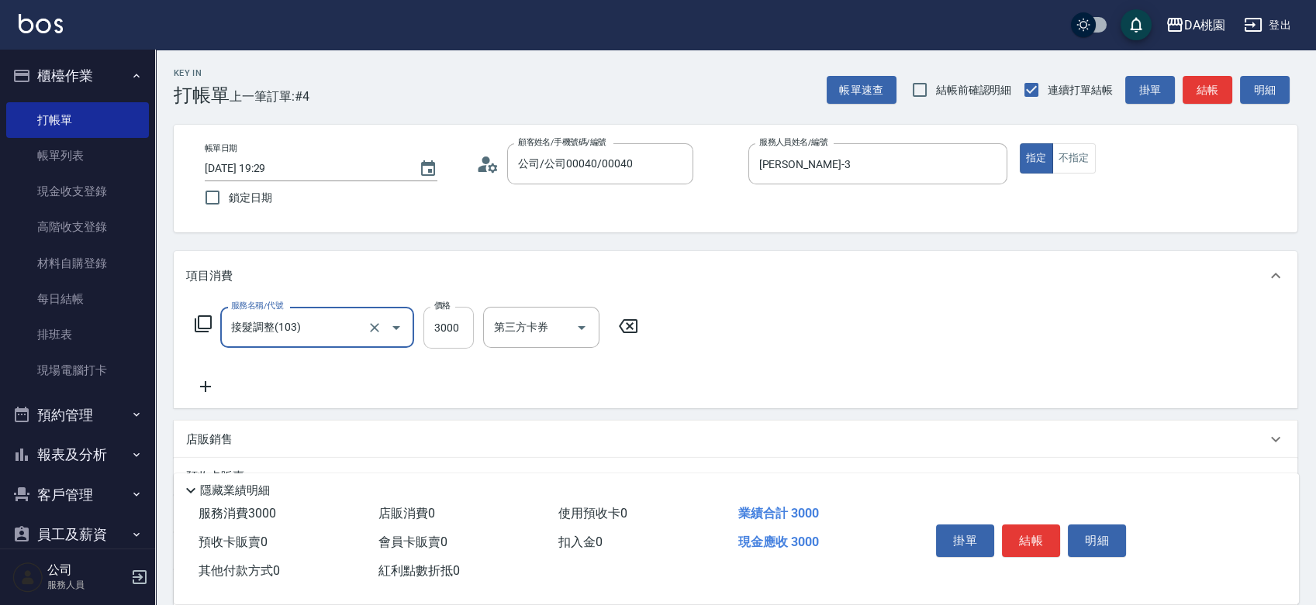
click at [453, 335] on input "3000" at bounding box center [448, 328] width 50 height 42
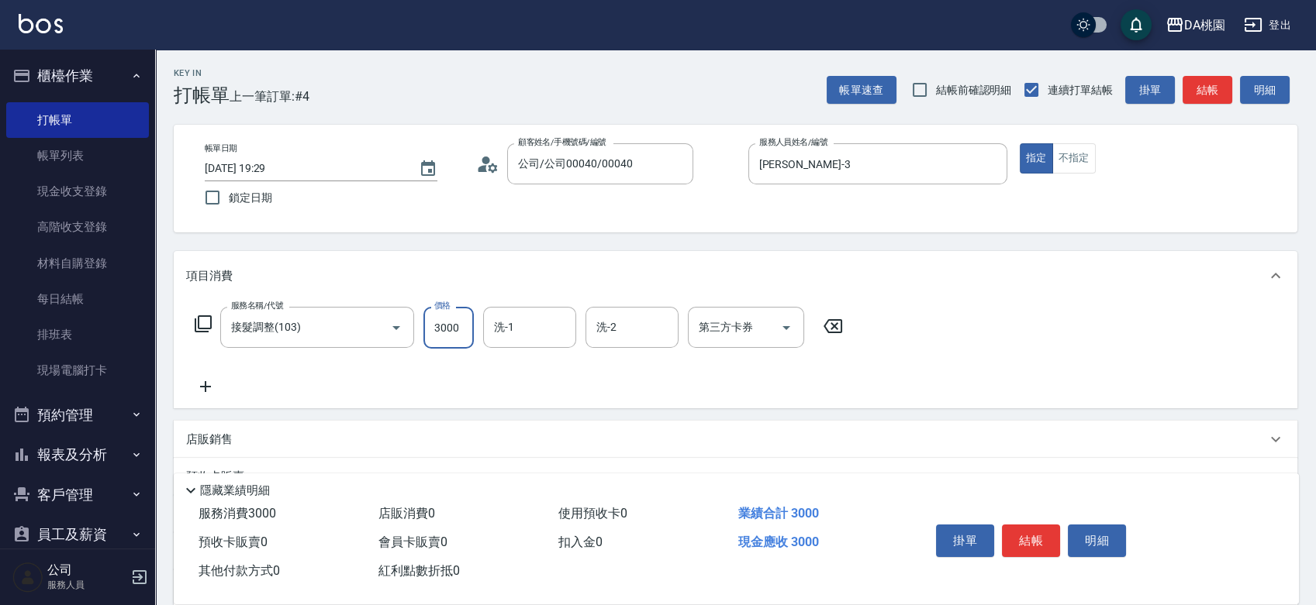
type input "0"
type input "450"
type input "40"
type input "4500"
type input "450"
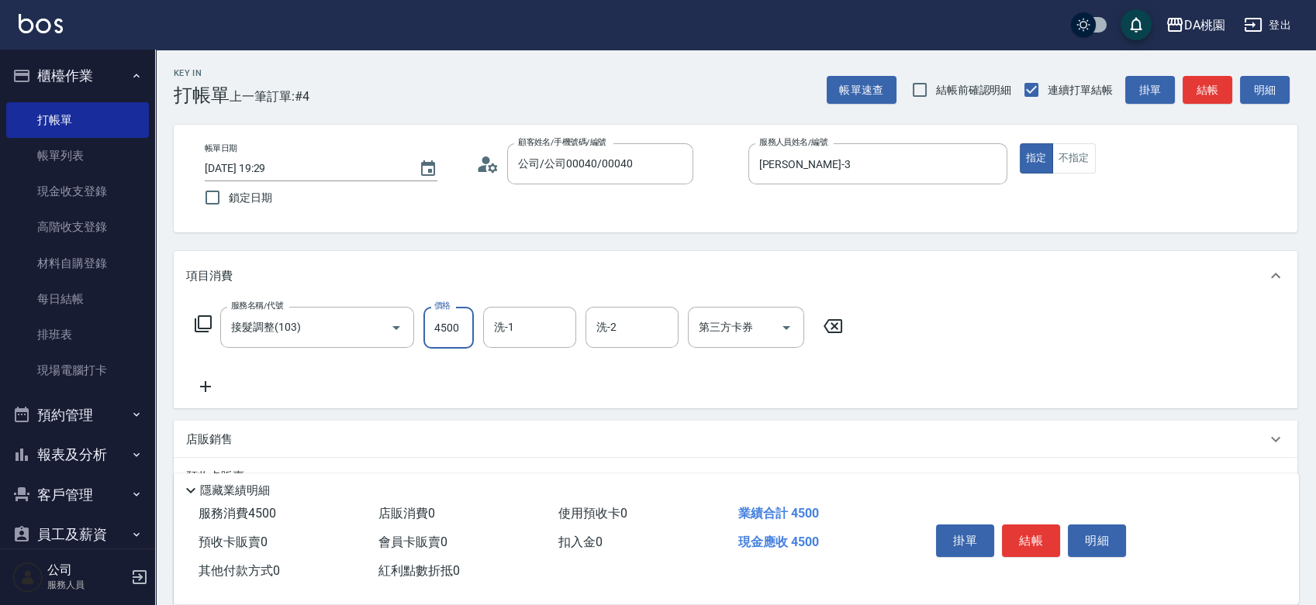
type input "4500"
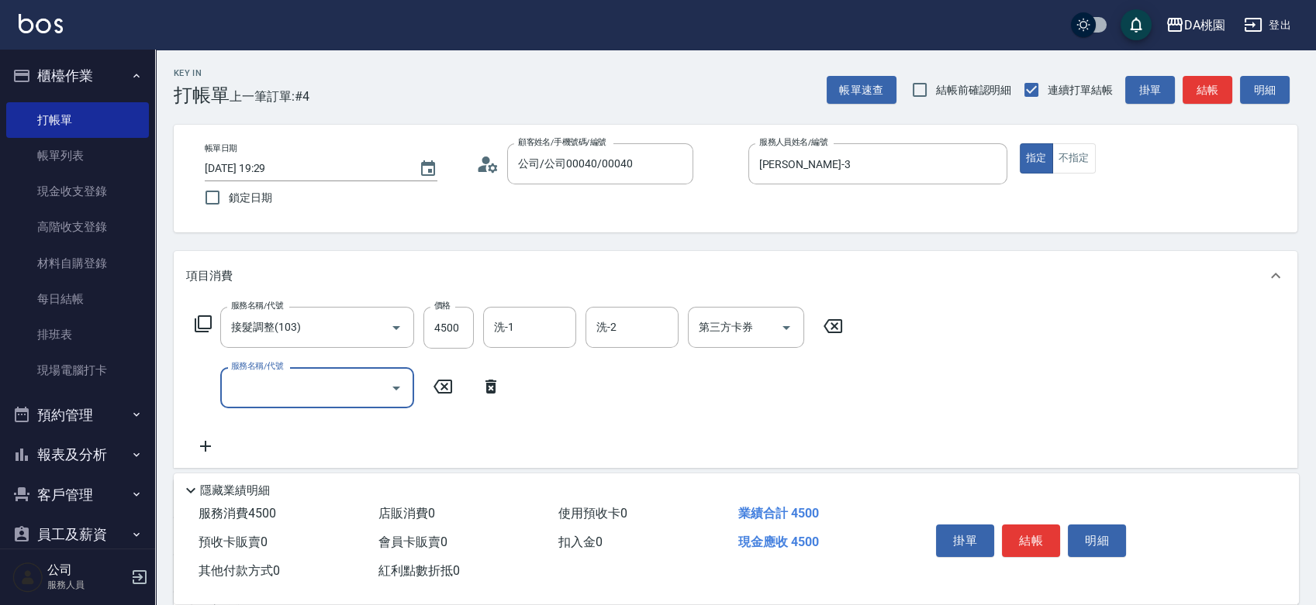
type input "3"
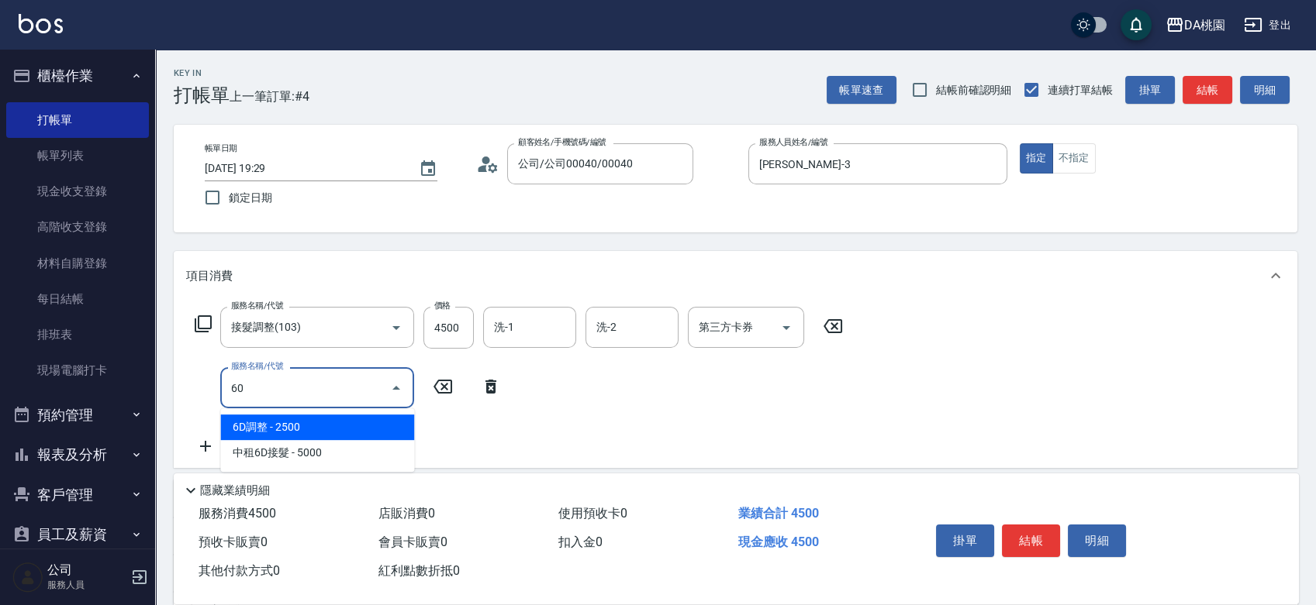
type input "608"
type input "570"
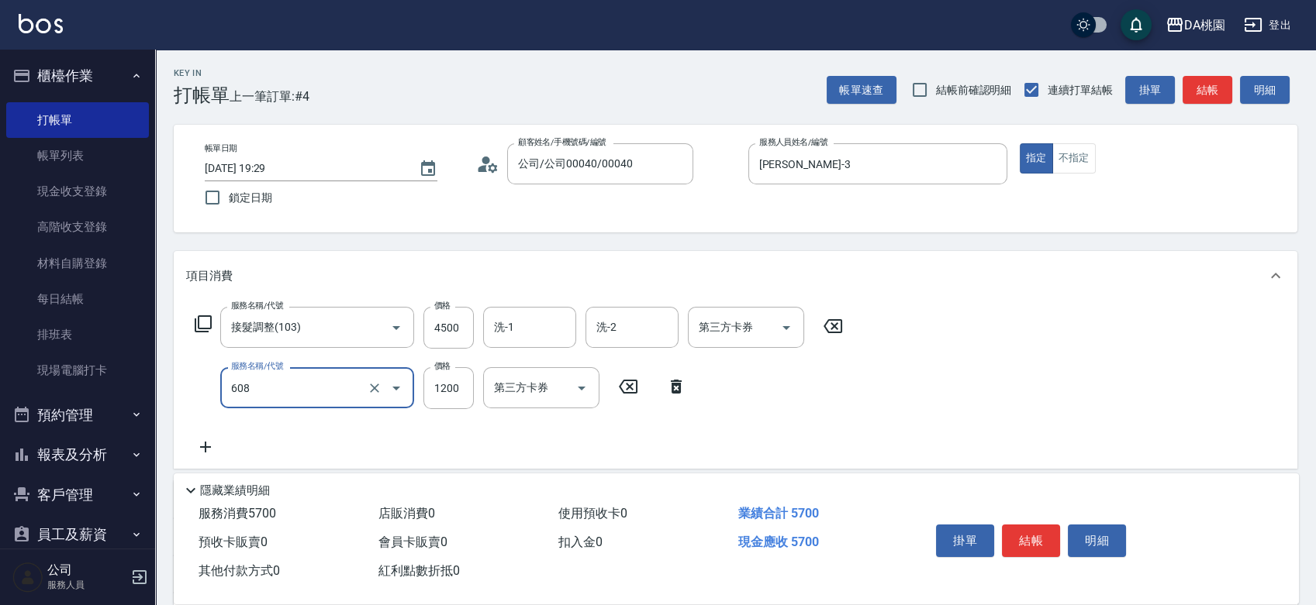
type input "鱗脂質護髮(608)"
type input "2"
type input "450"
type input "220"
type input "470"
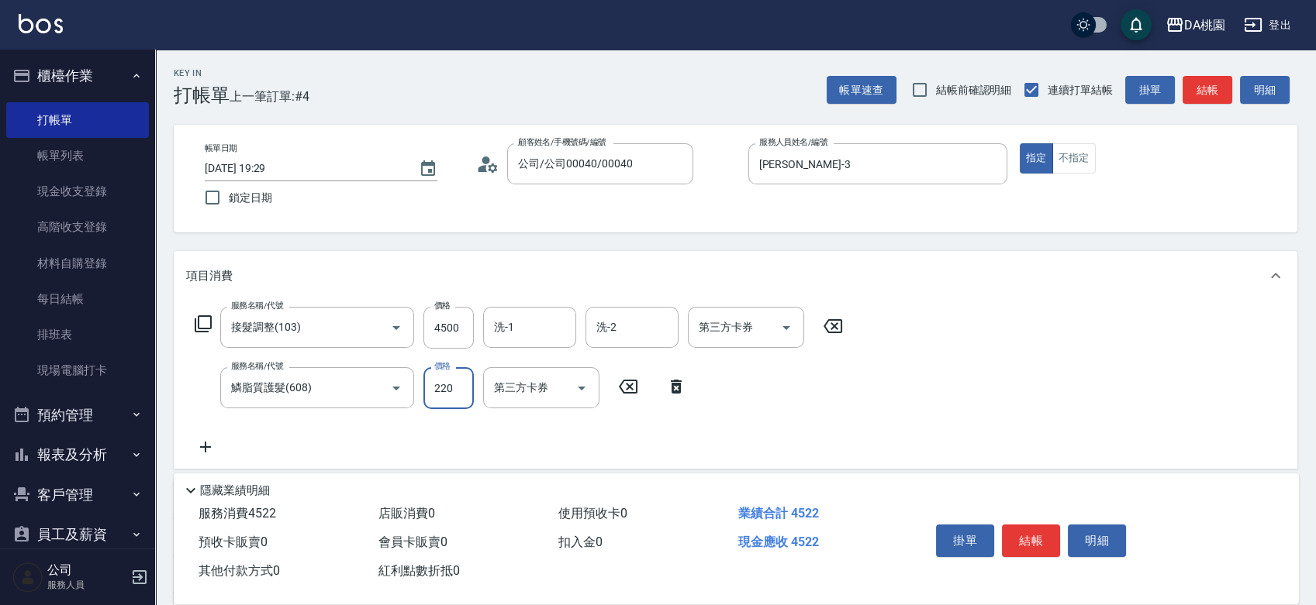
type input "2200"
type input "670"
type input "2200"
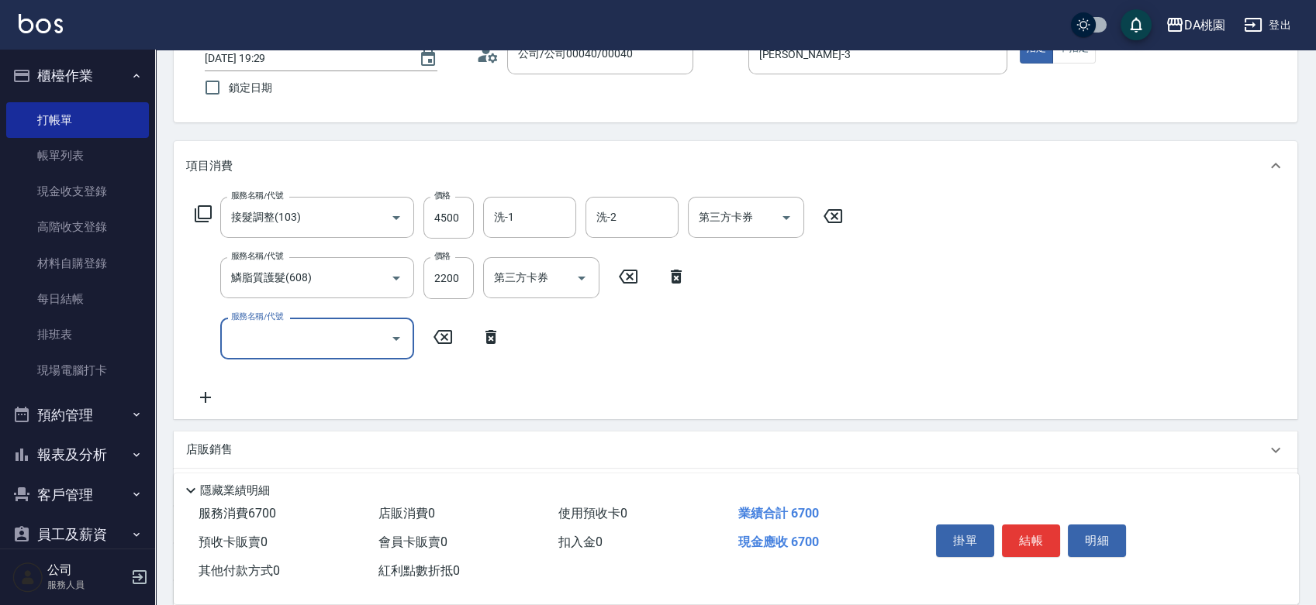
scroll to position [342, 0]
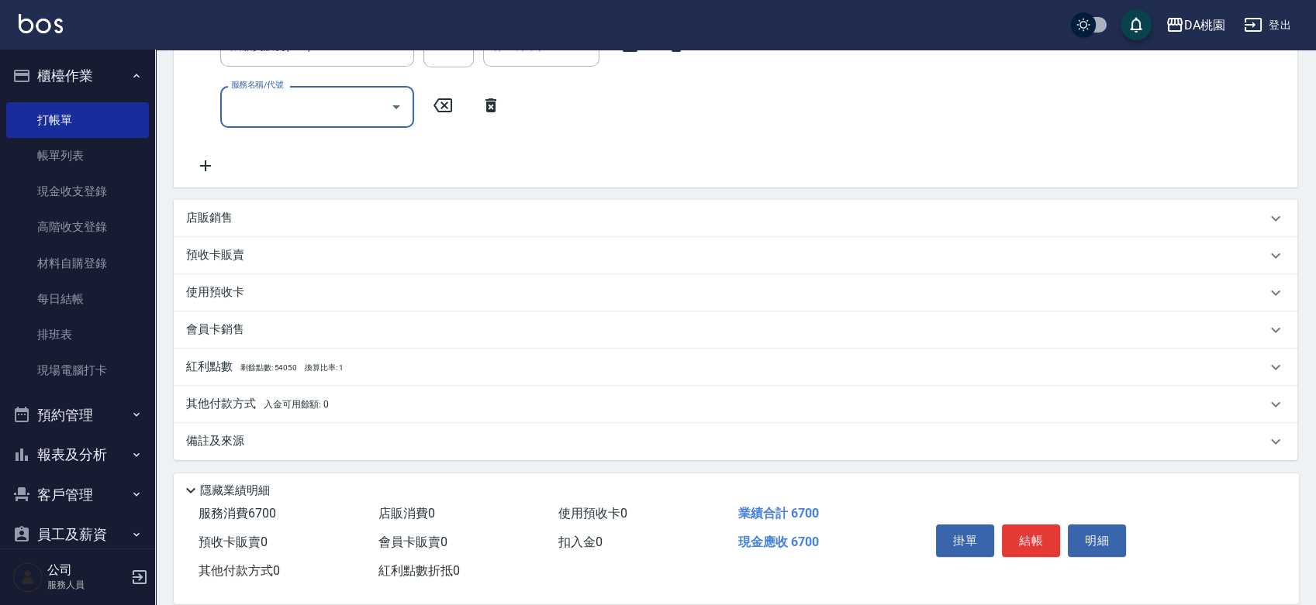
click at [285, 399] on span "入金可用餘額: 0" at bounding box center [297, 404] width 66 height 11
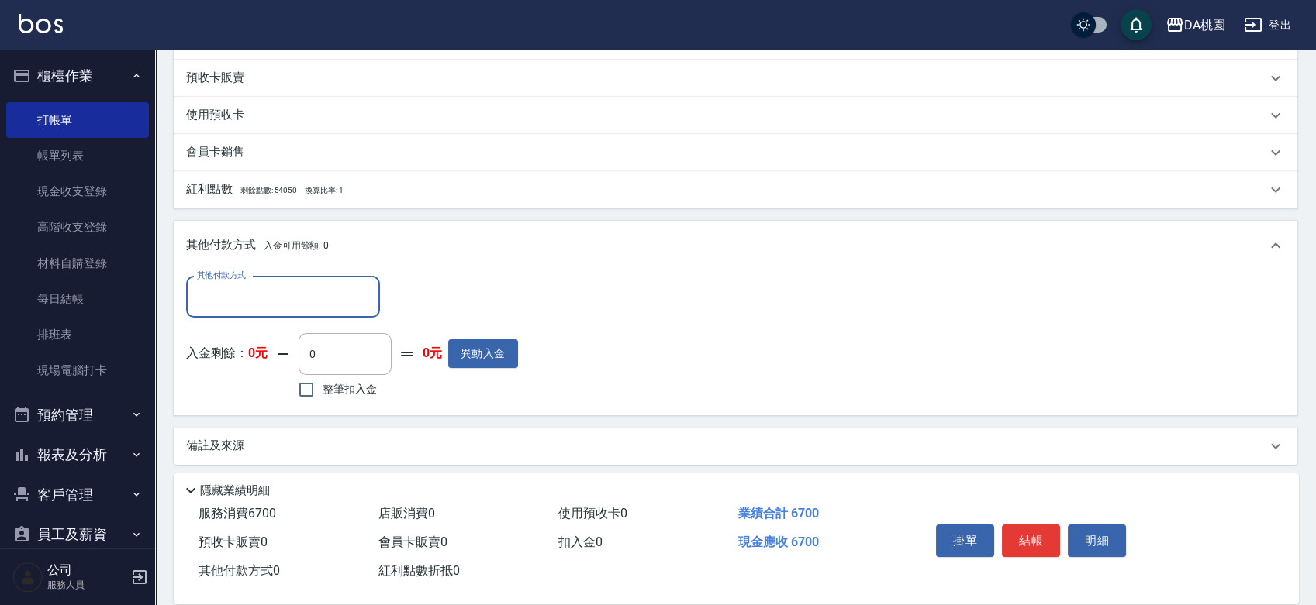
scroll to position [525, 0]
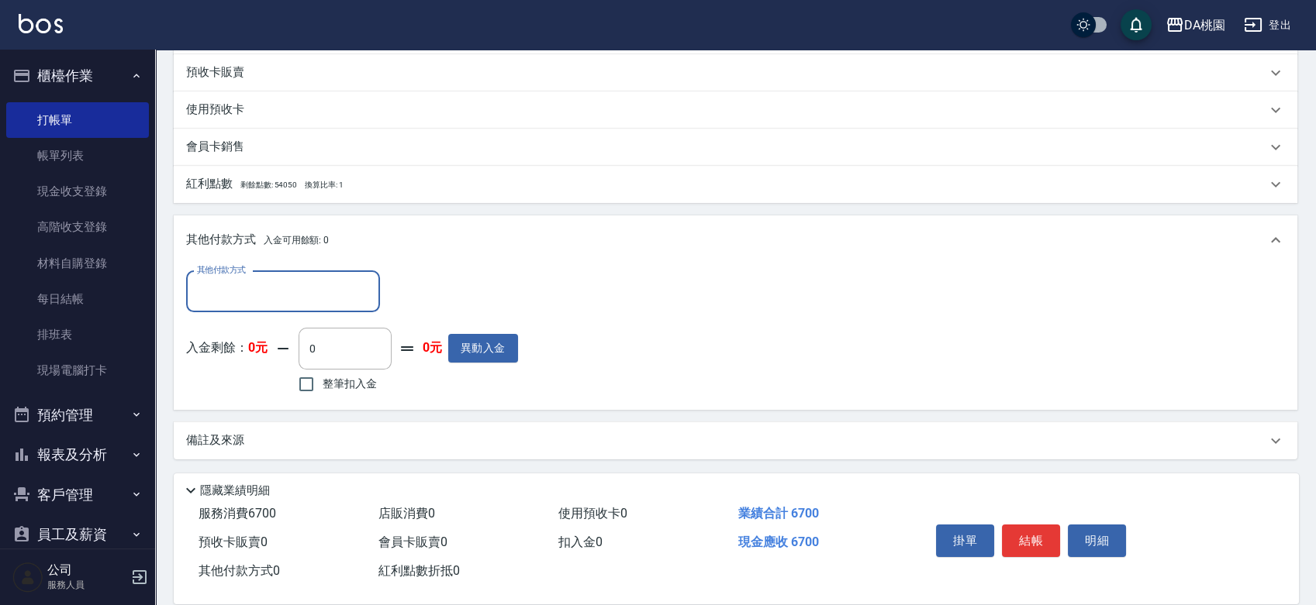
click at [234, 274] on label "其他付款方式" at bounding box center [221, 270] width 49 height 12
click at [234, 278] on input "其他付款方式" at bounding box center [283, 291] width 180 height 27
click at [227, 281] on input "其他付款方式" at bounding box center [283, 291] width 180 height 27
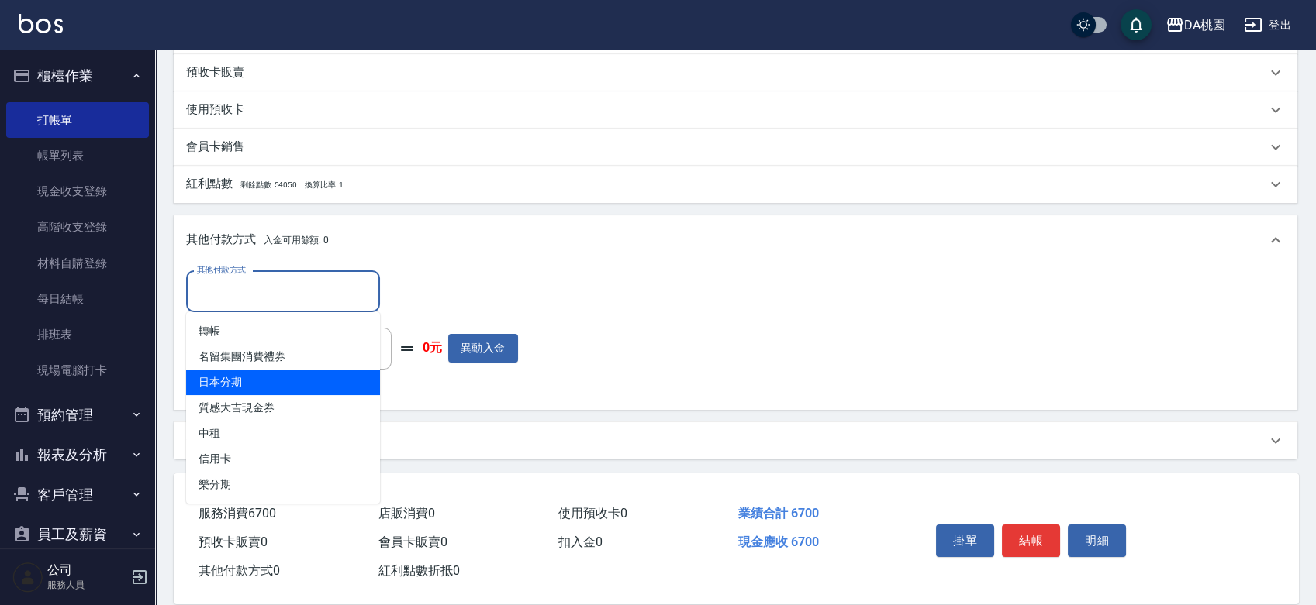
click at [244, 374] on span "日本分期" at bounding box center [283, 383] width 194 height 26
type input "日本分期"
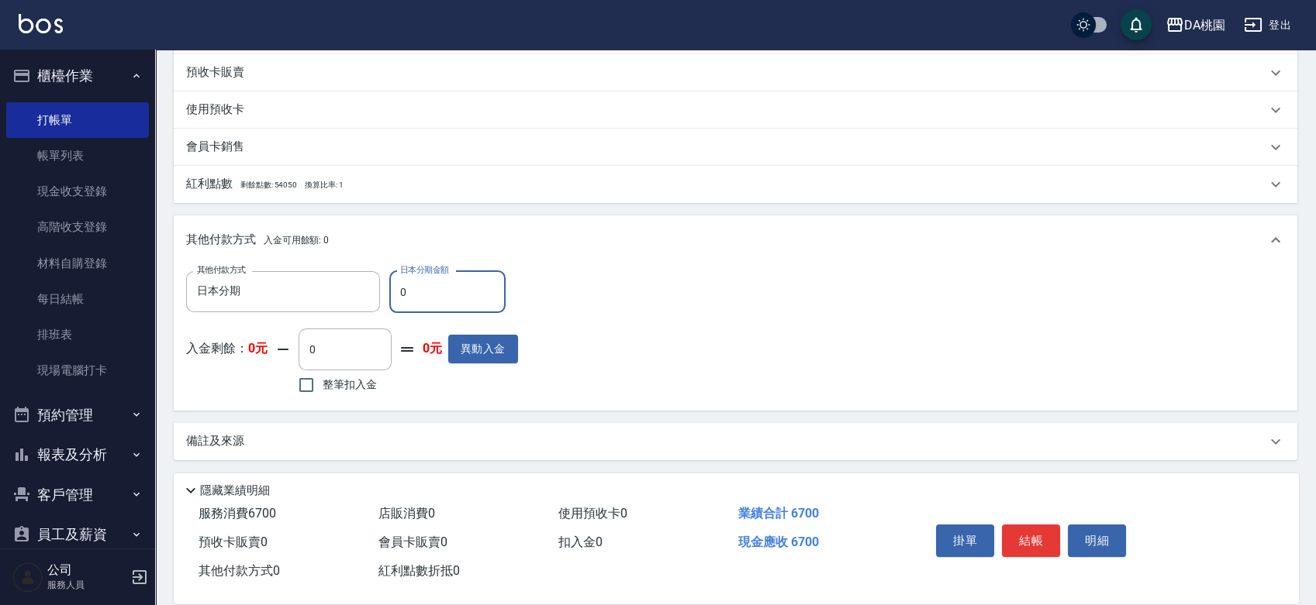
click at [416, 291] on input "0" at bounding box center [447, 292] width 116 height 42
type input "6"
type input "660"
type input "670"
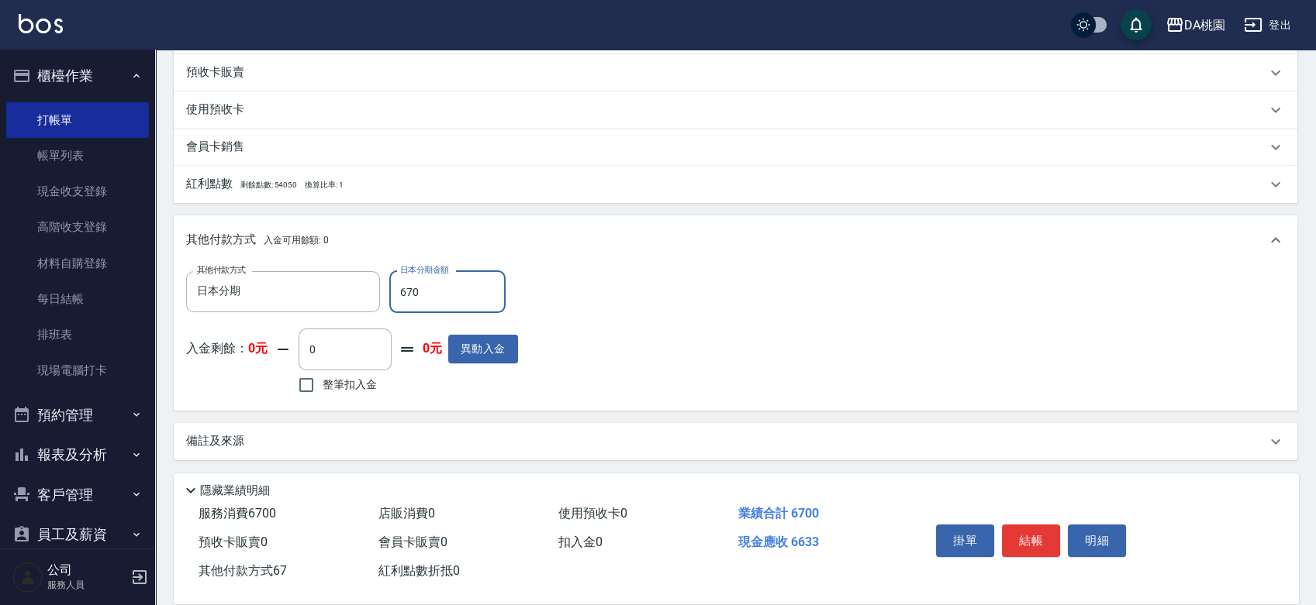
type input "600"
type input "6700"
type input "0"
type input "6700"
click at [1030, 529] on button "結帳" at bounding box center [1031, 541] width 58 height 33
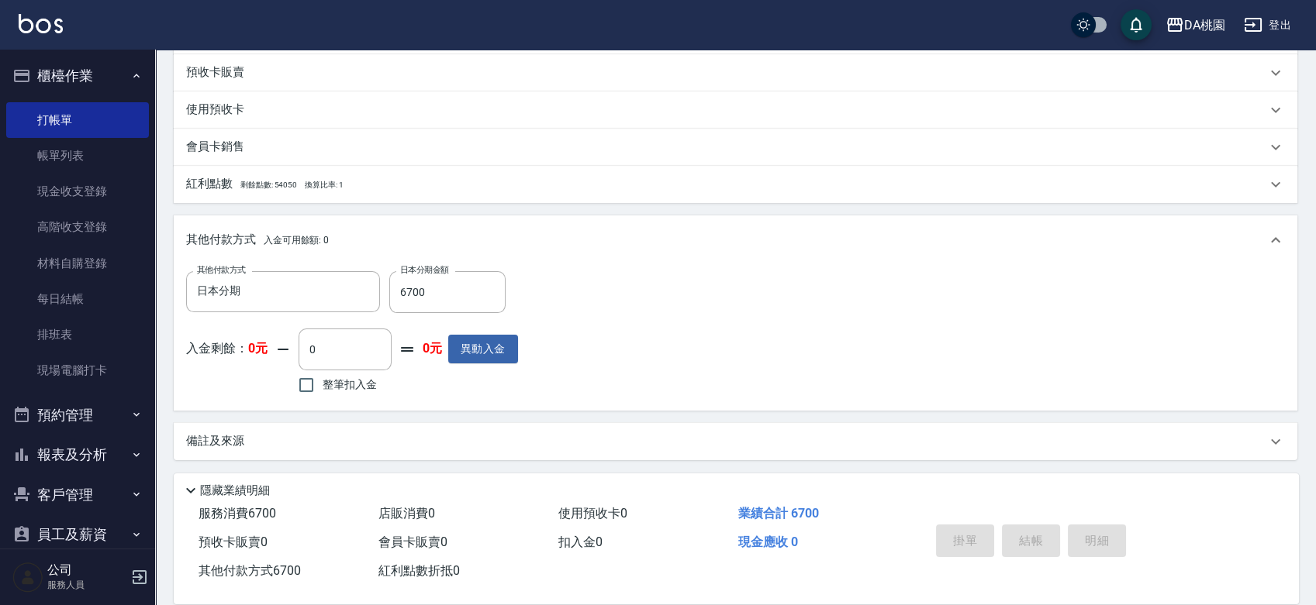
type input "2025/09/11 19:30"
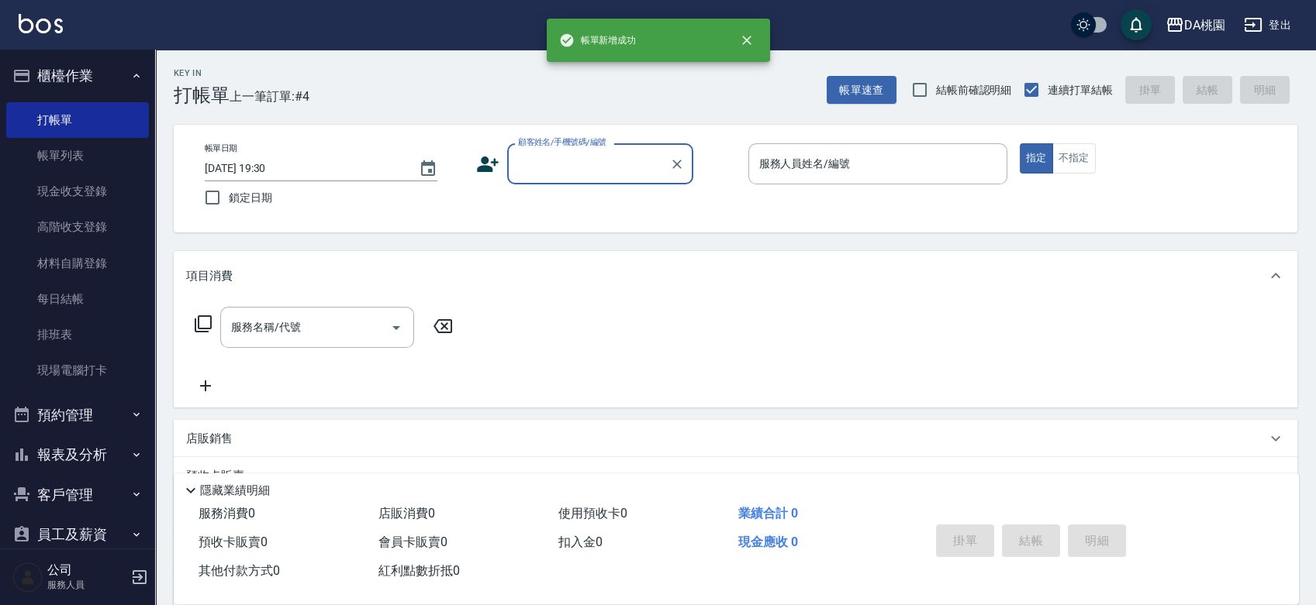
scroll to position [0, 0]
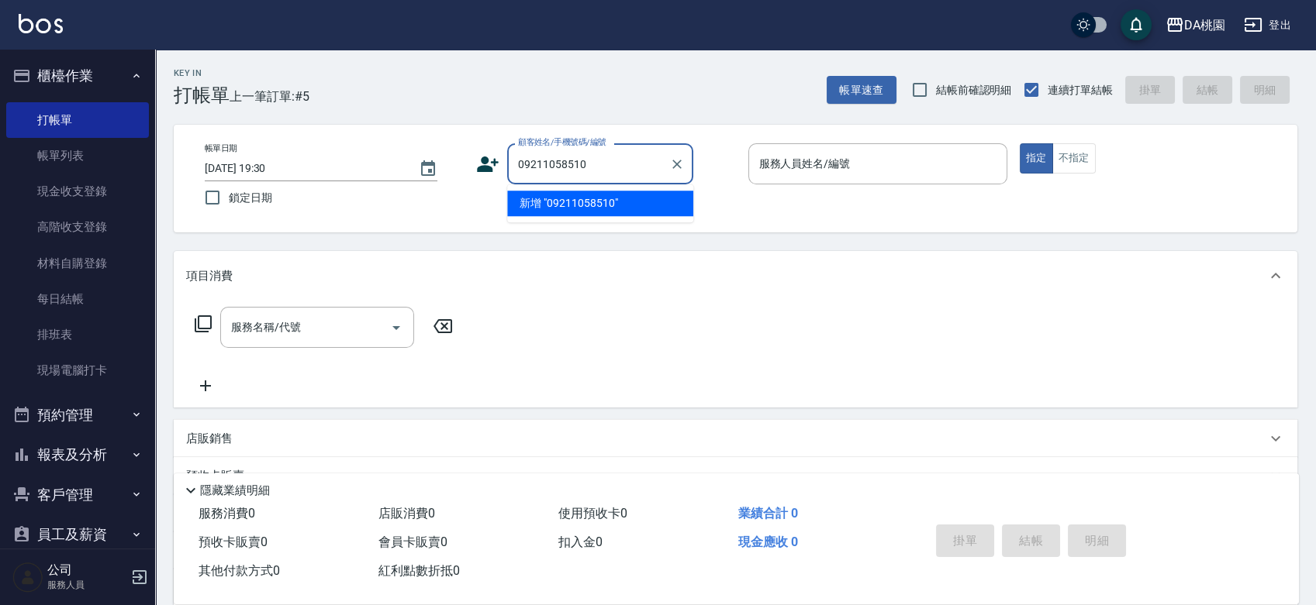
type input "09211058510"
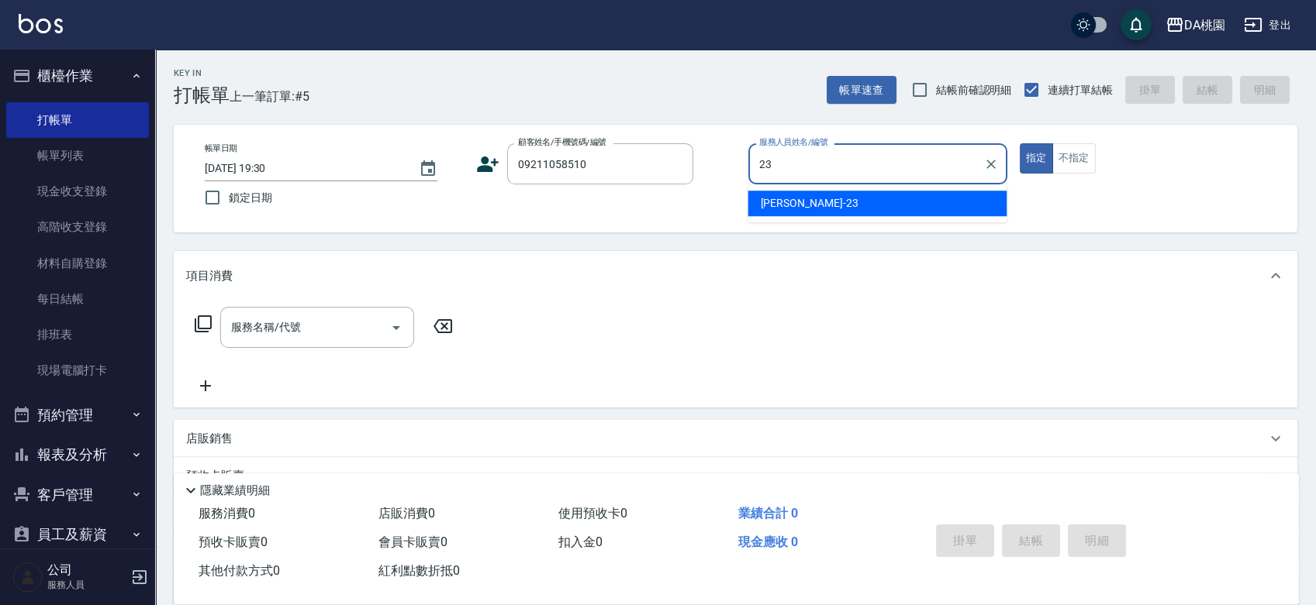
type input "亞瑟 -23"
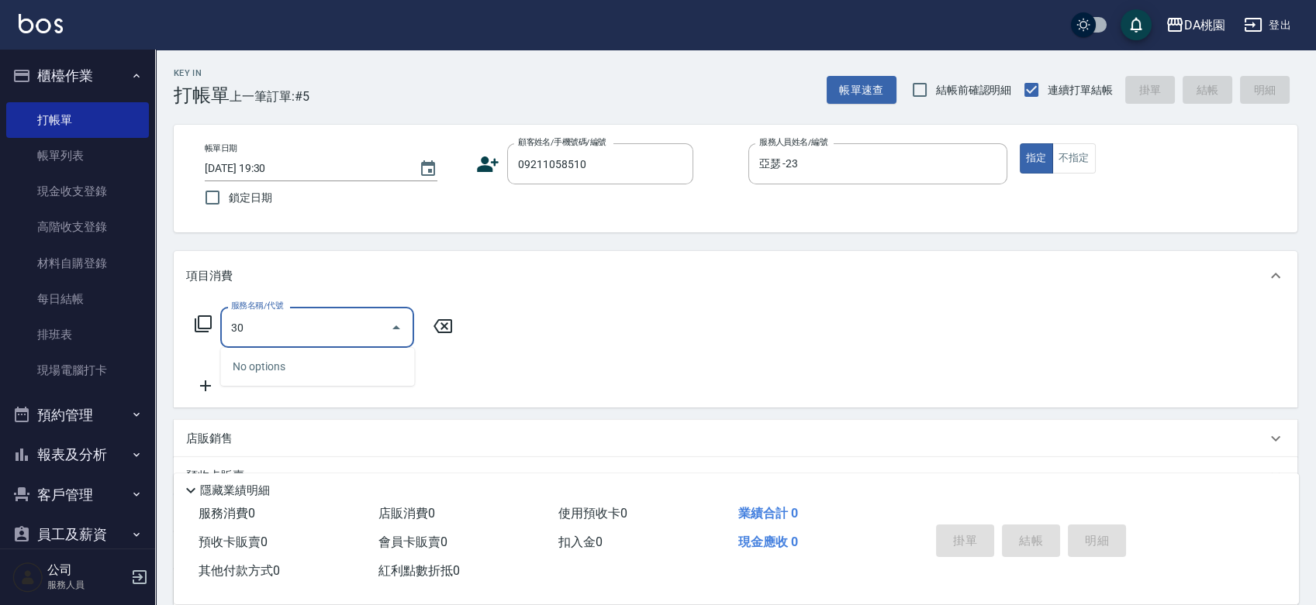
type input "300"
type input "10"
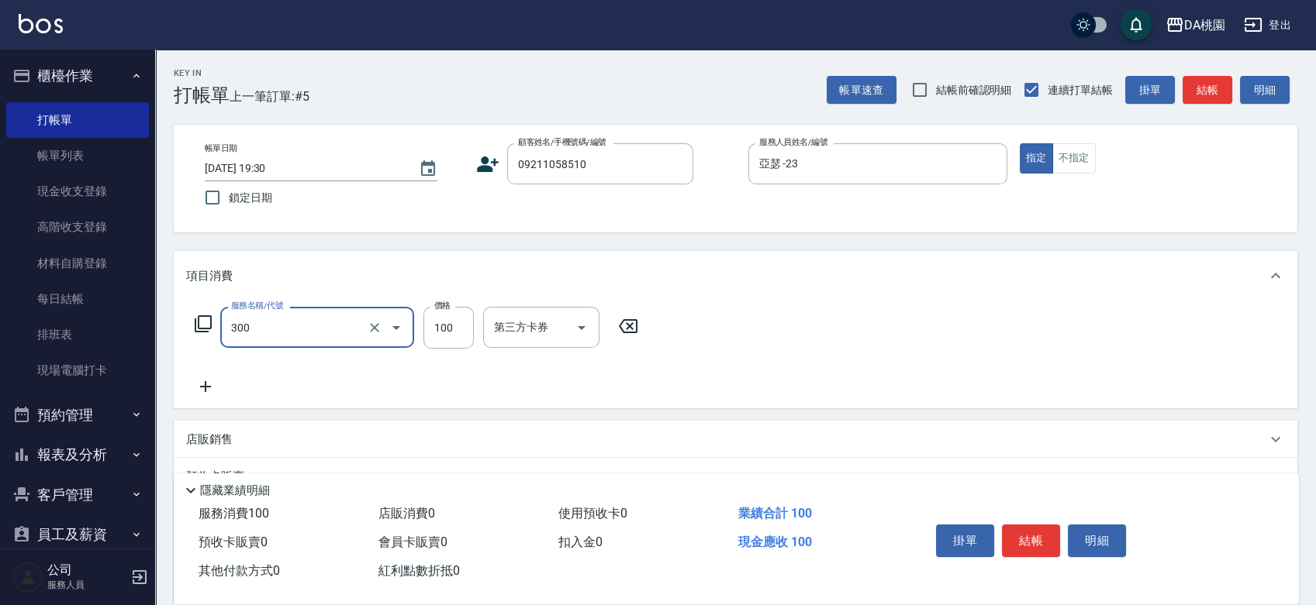
type input "剪瀏海(300)"
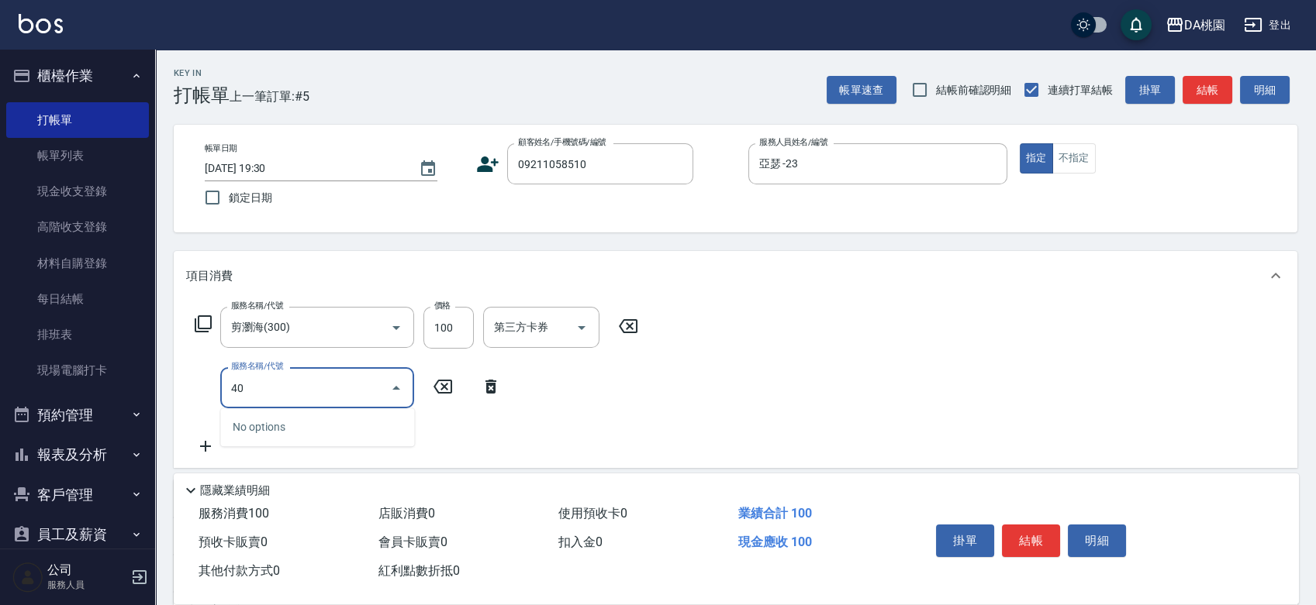
type input "400"
type input "160"
type input "染髮(400)"
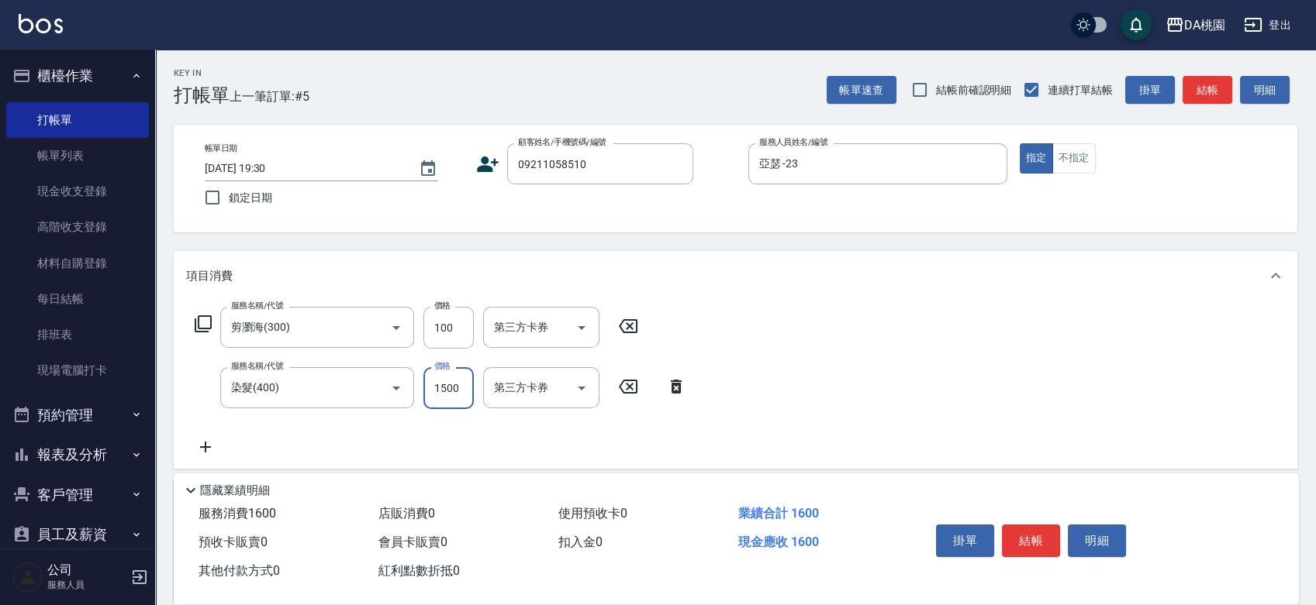
type input "10"
type input "100"
type input "20"
type input "1000"
type input "110"
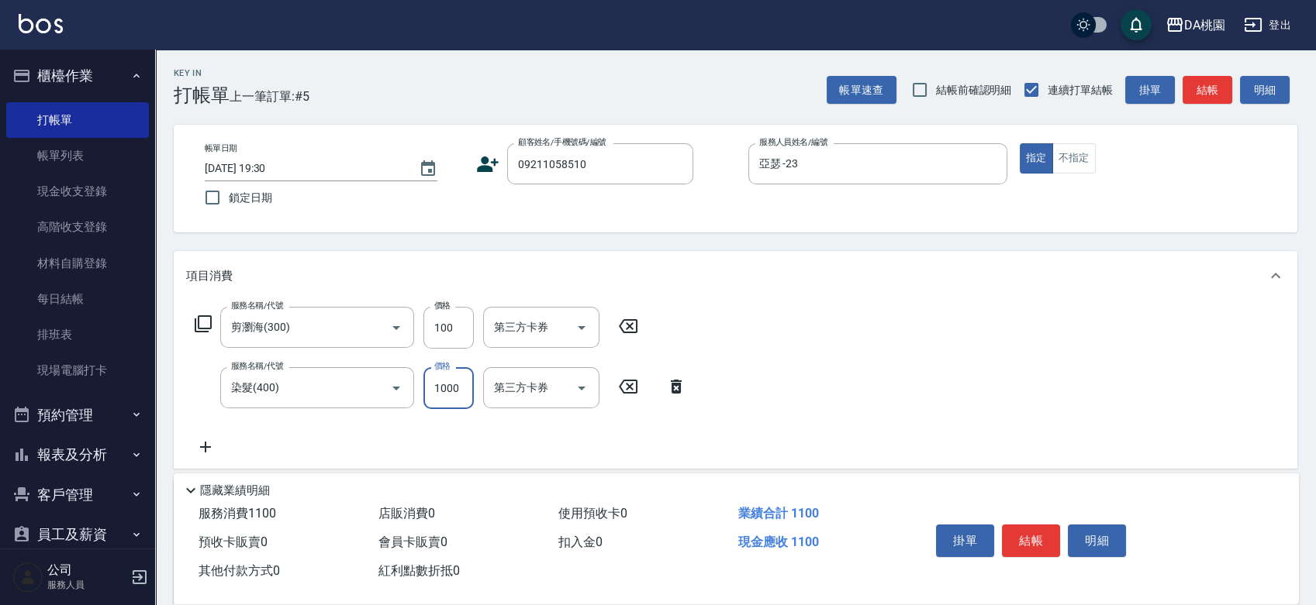
type input "10000"
type input "110"
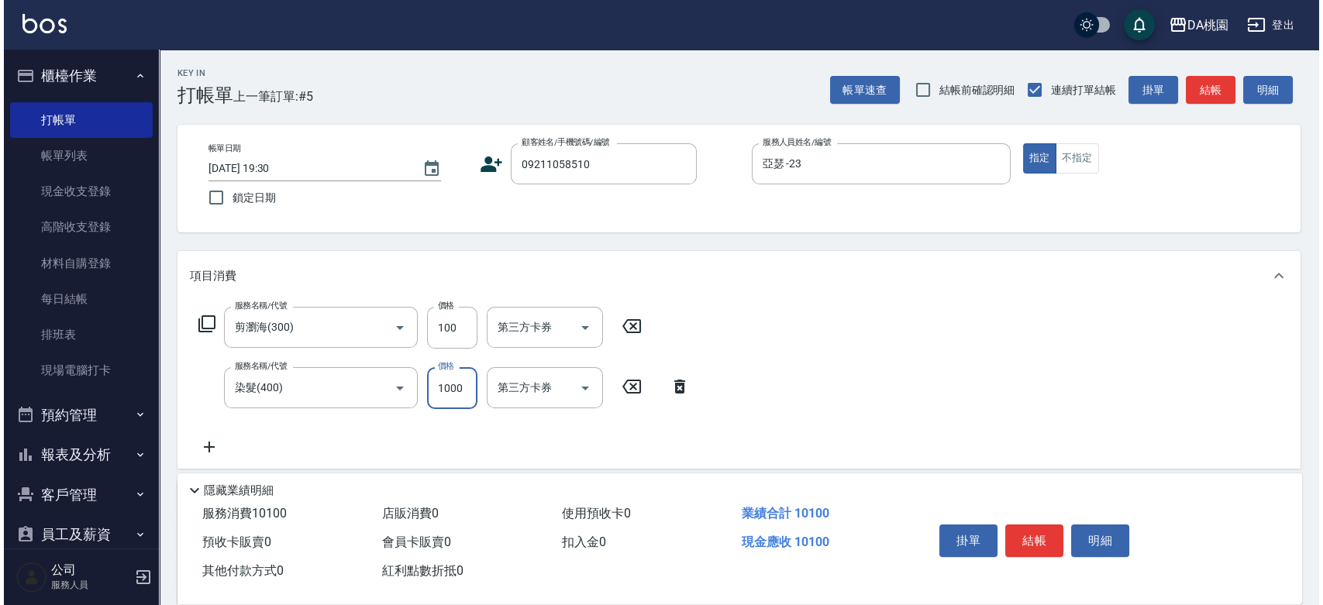
scroll to position [0, 0]
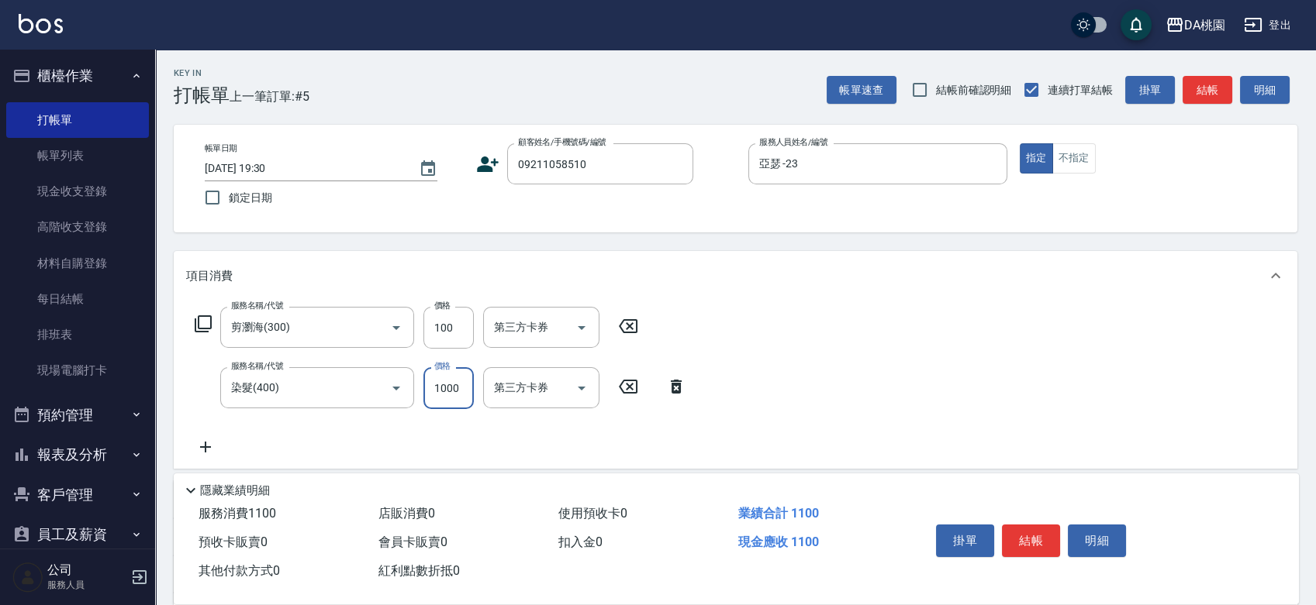
type input "1000"
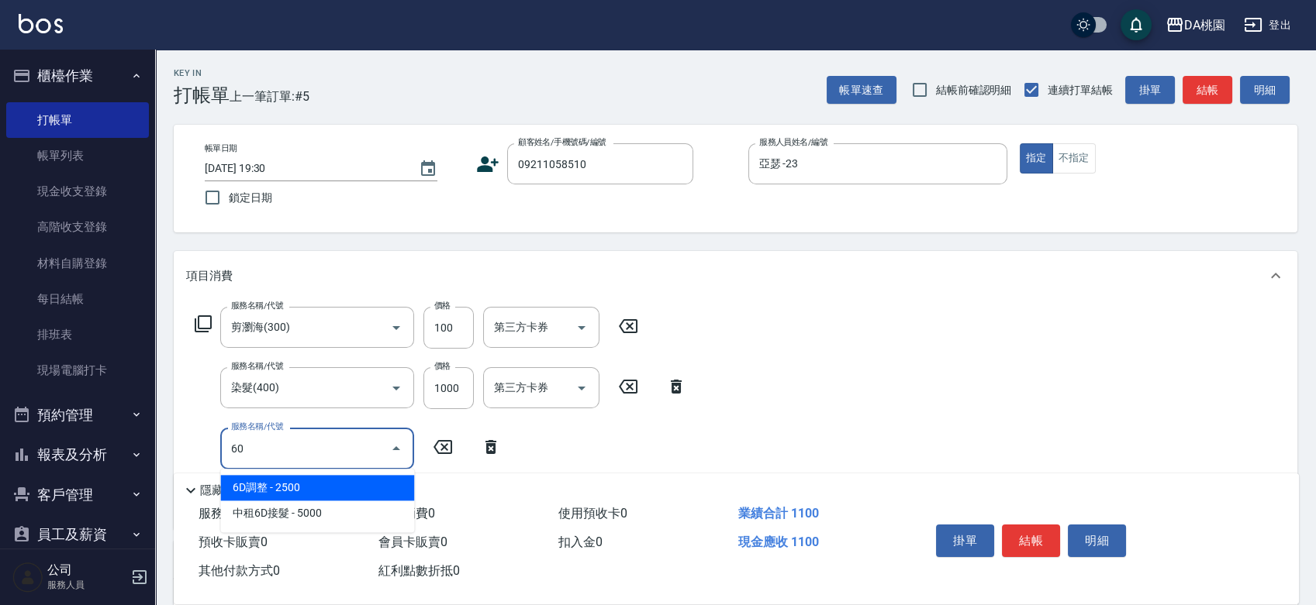
type input "602"
type input "170"
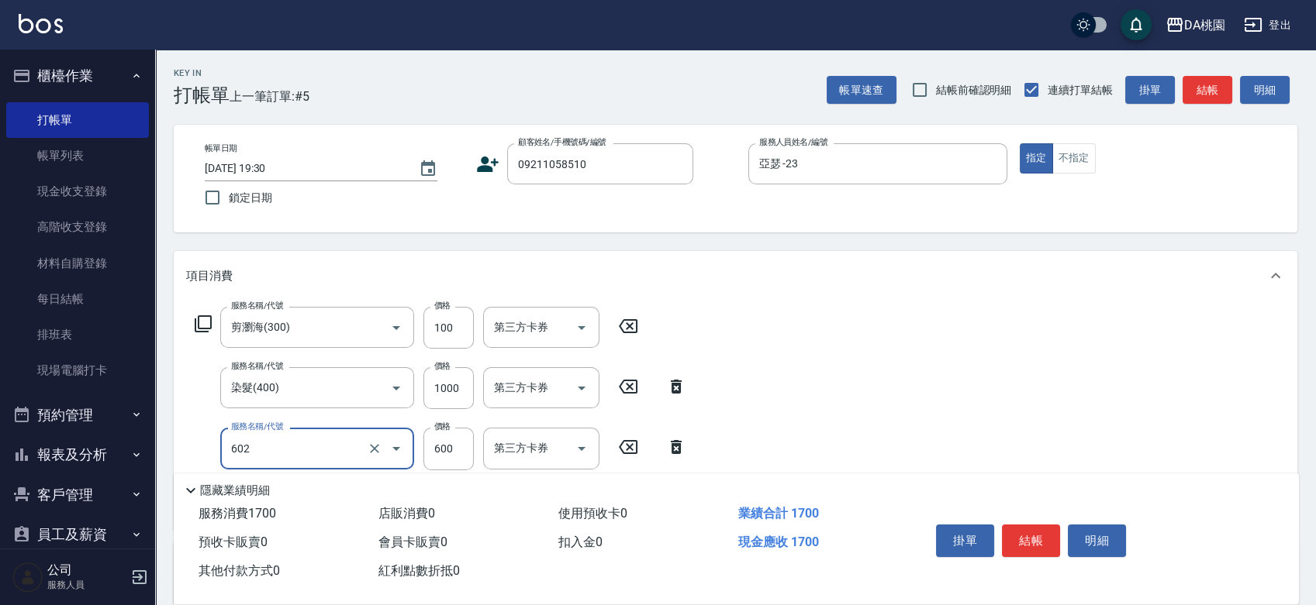
type input "精油護髮(602)"
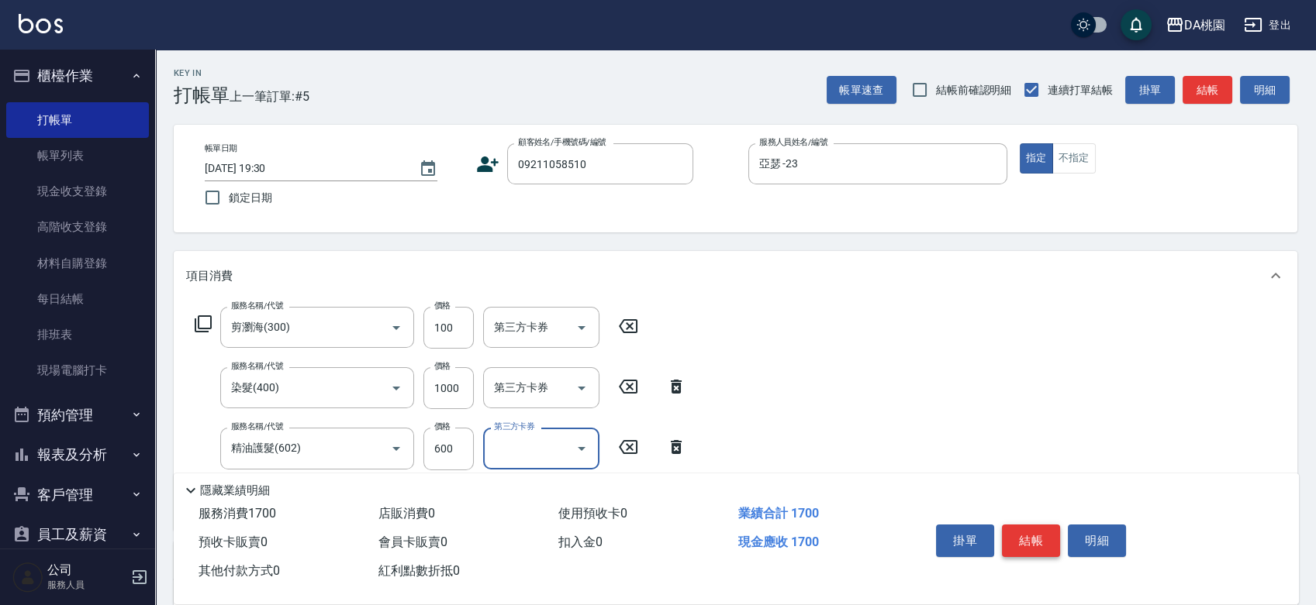
click at [1025, 536] on button "結帳" at bounding box center [1031, 541] width 58 height 33
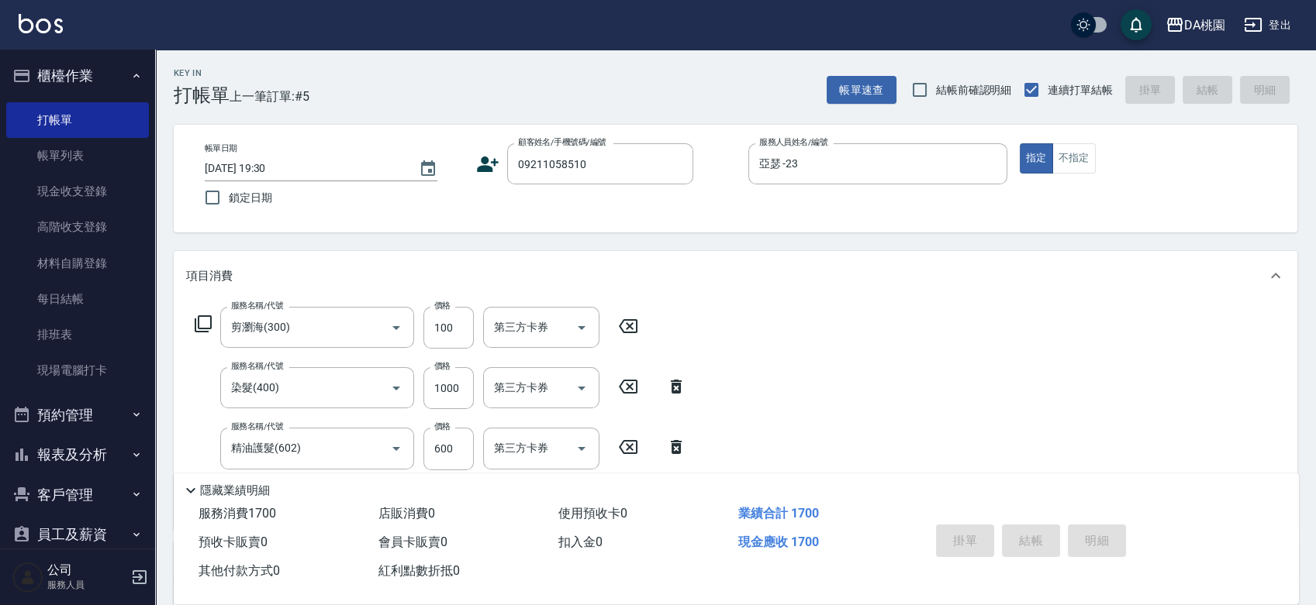
type input "0"
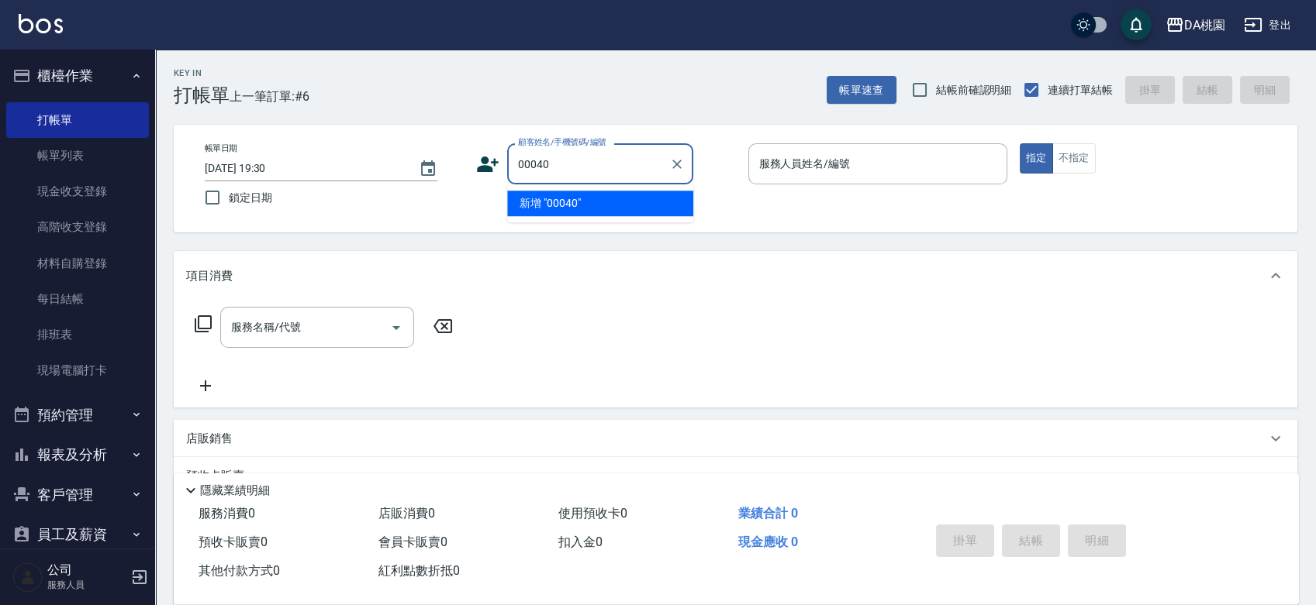
type input "00040"
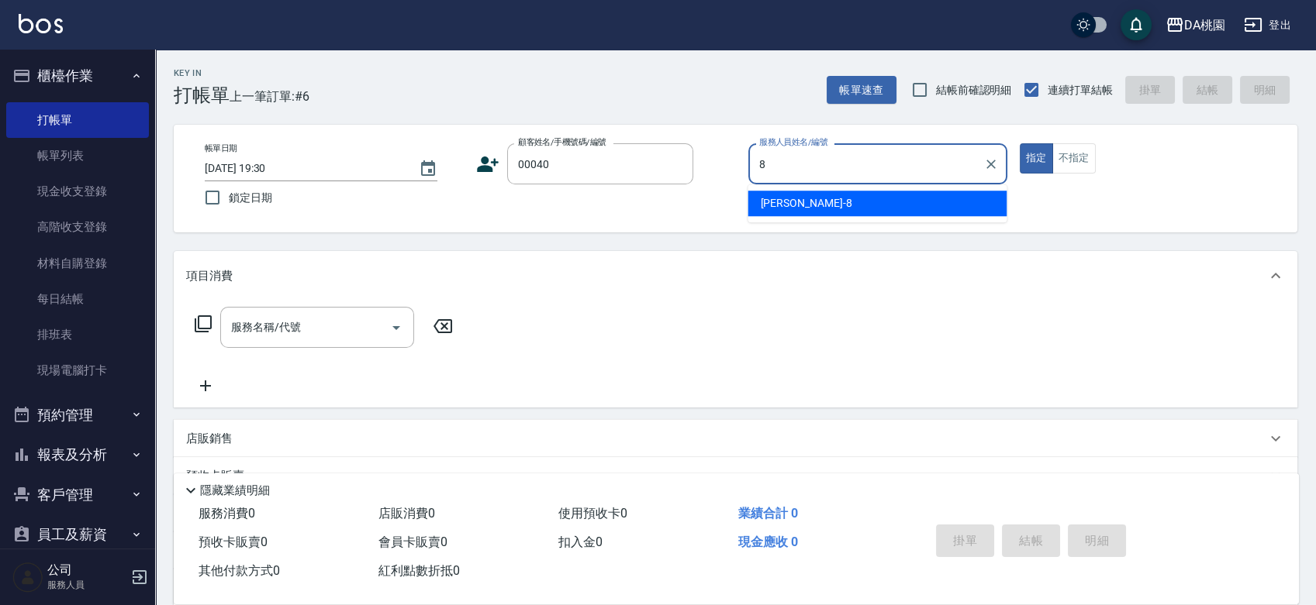
type input "[PERSON_NAME]-8"
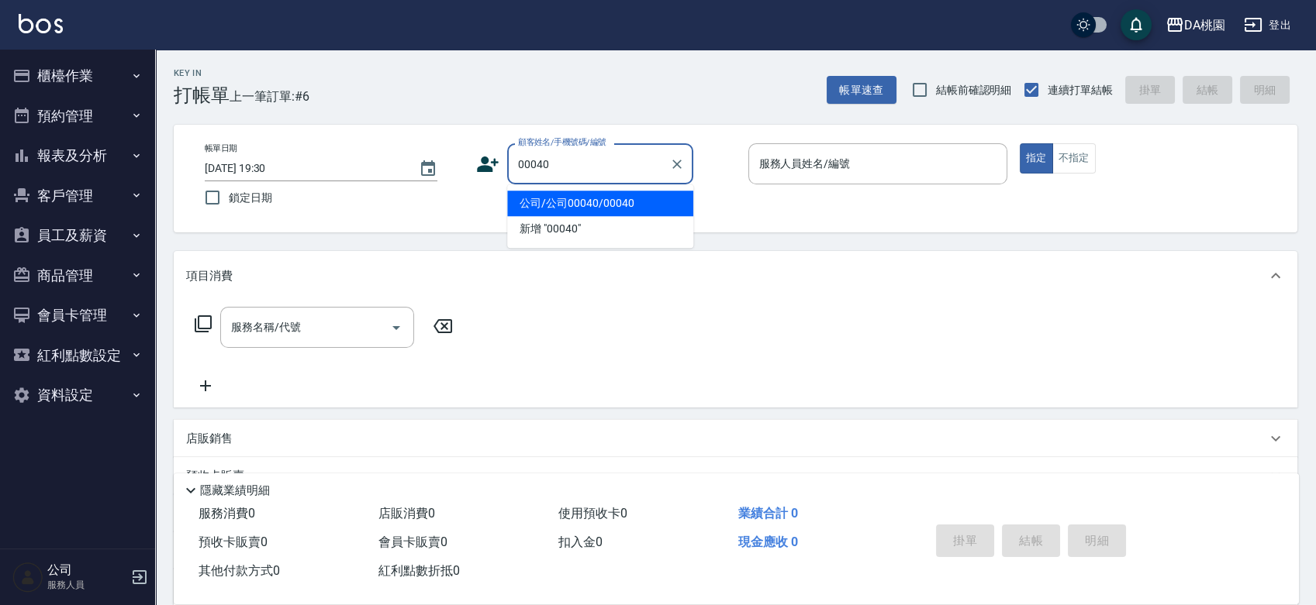
type input "公司/公司00040/00040"
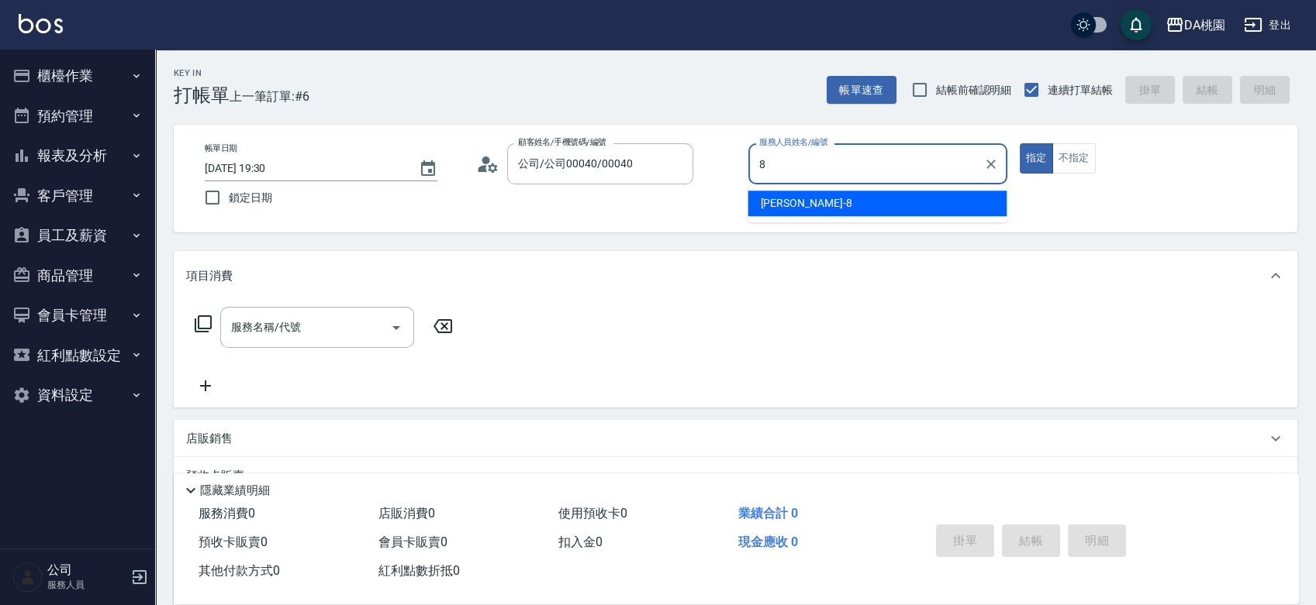
type input "[PERSON_NAME]-8"
type button "true"
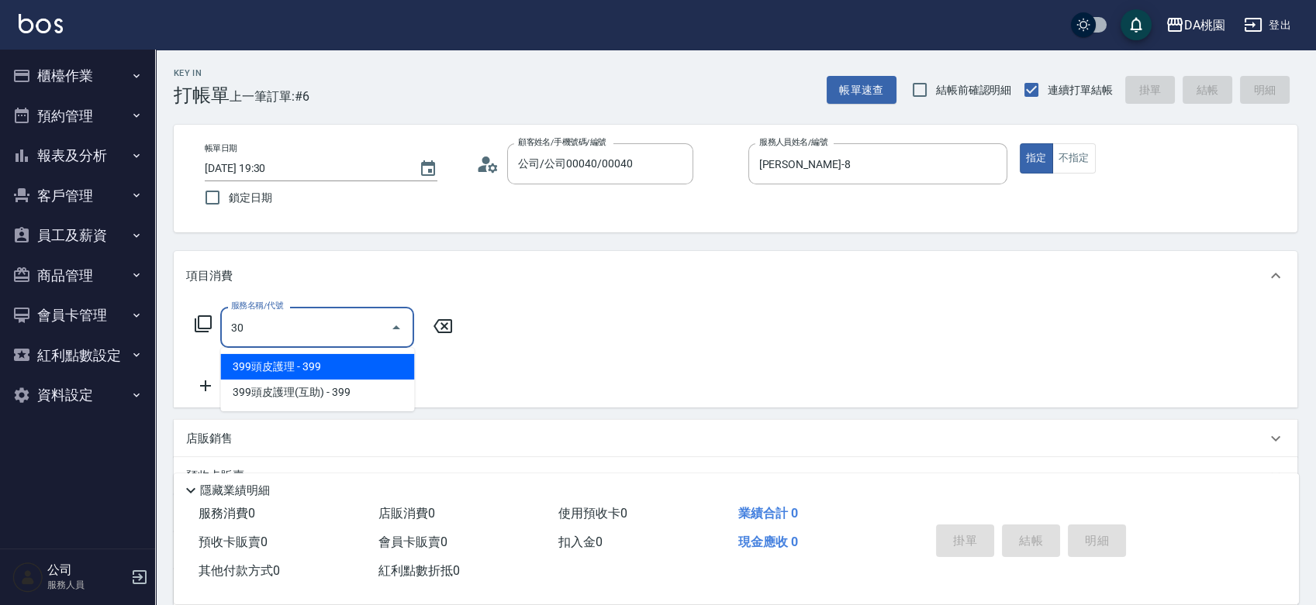
type input "303"
type input "30"
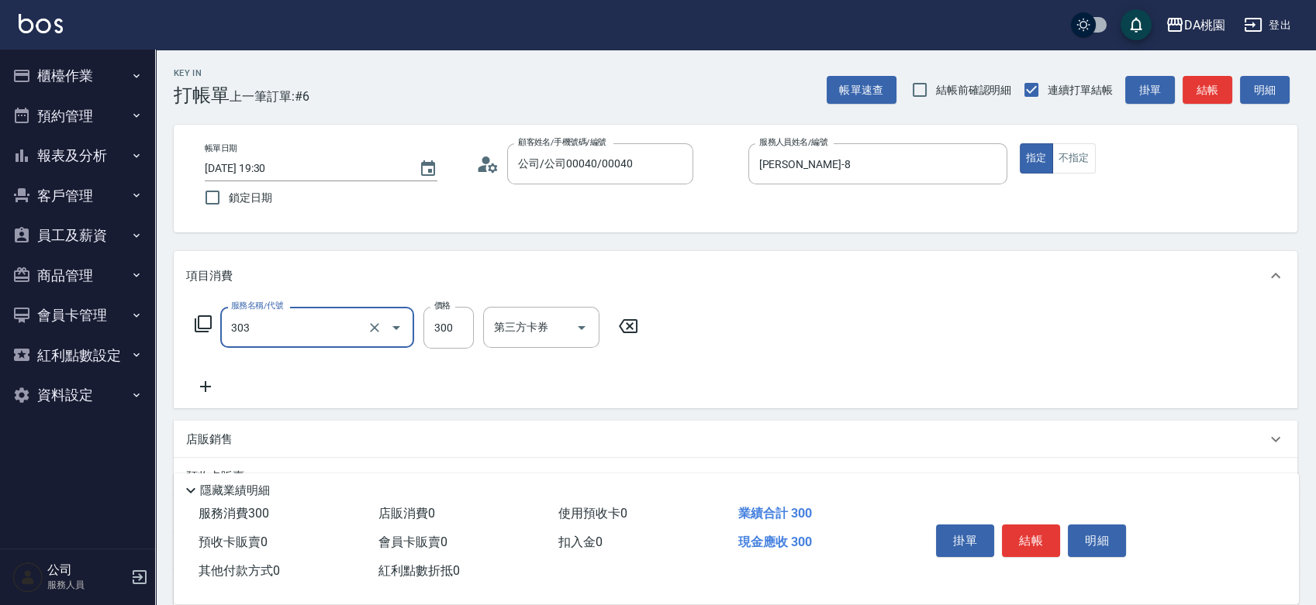
type input "A級剪髮(303)"
type input "3"
type input "0"
type input "350"
type input "30"
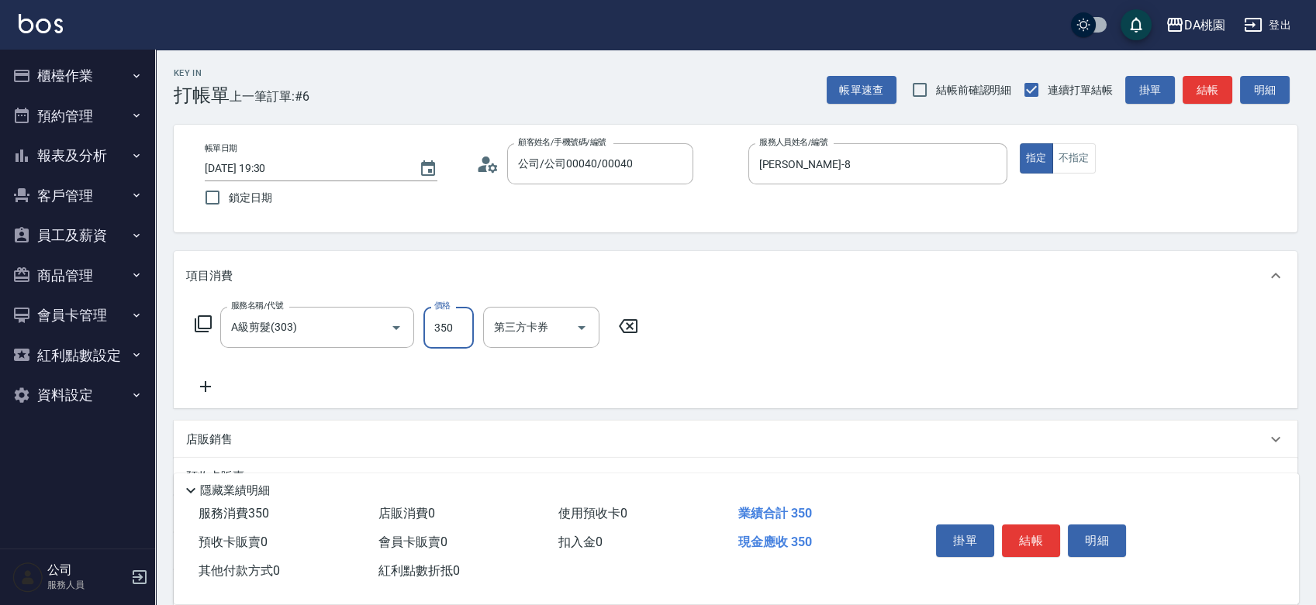
type input "350"
click at [1040, 547] on button "結帳" at bounding box center [1031, 541] width 58 height 33
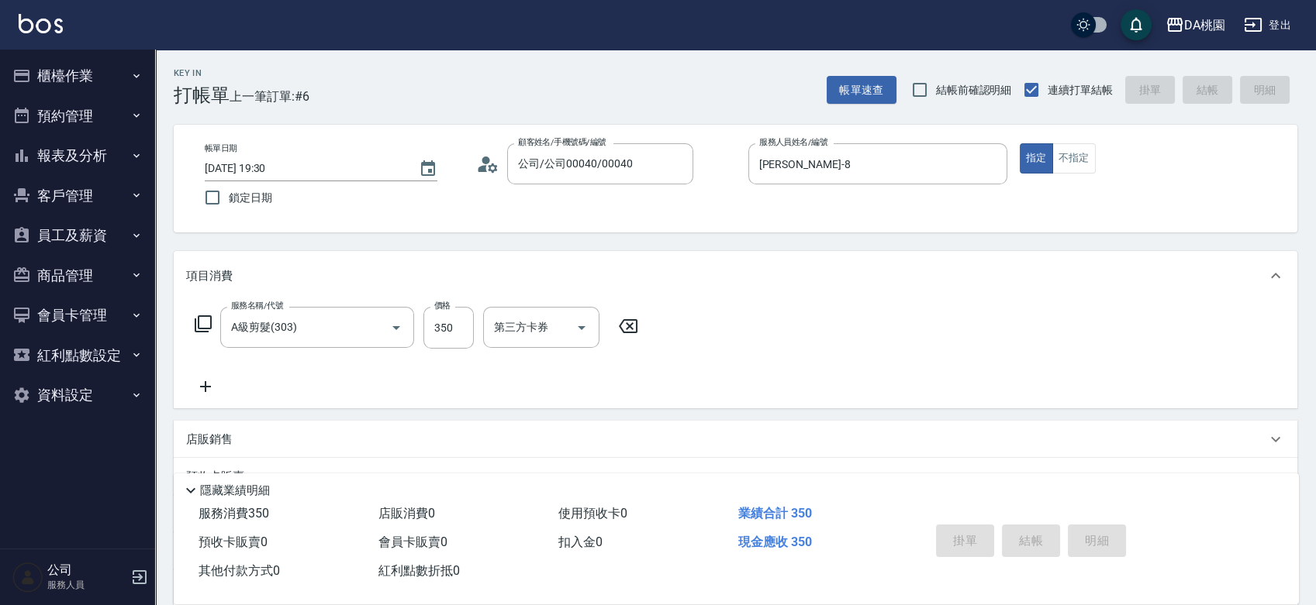
type input "0"
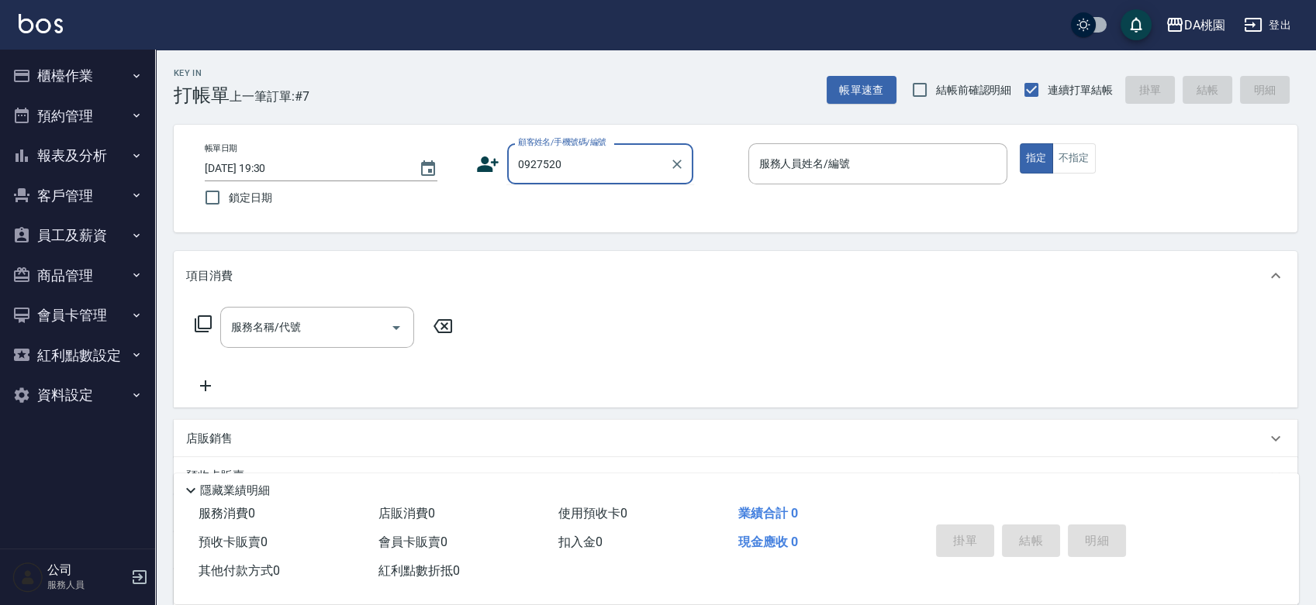
click at [624, 167] on input "0927520" at bounding box center [588, 163] width 149 height 27
type input "0927520532"
type input "琳達-5"
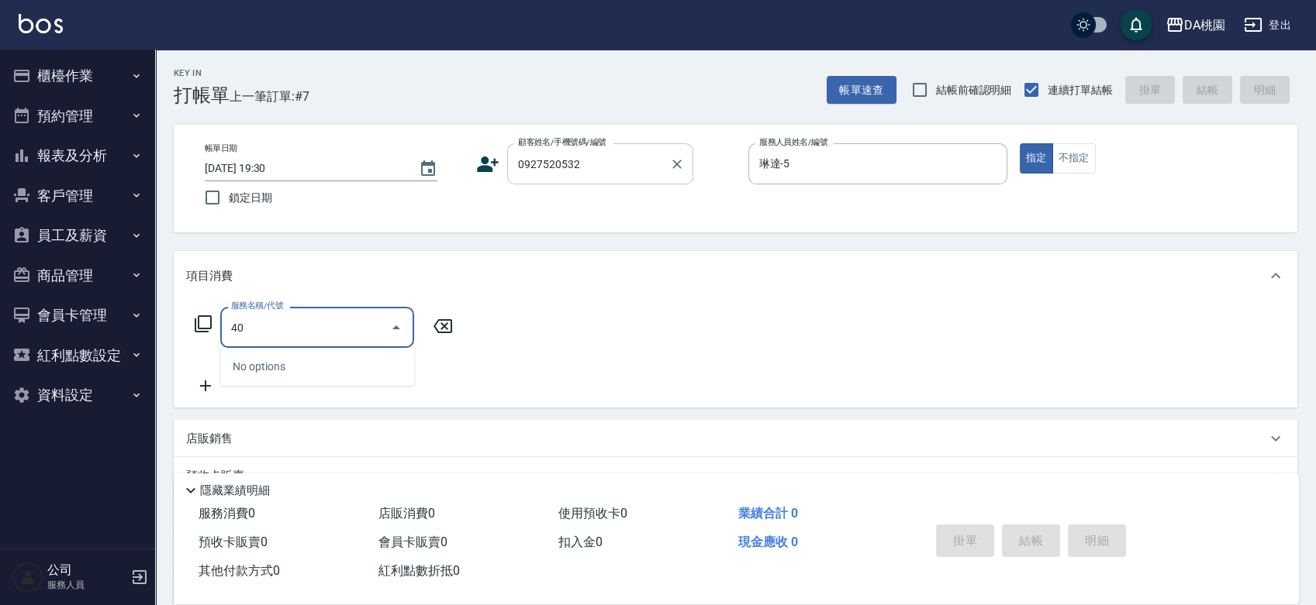
type input "400"
type input "150"
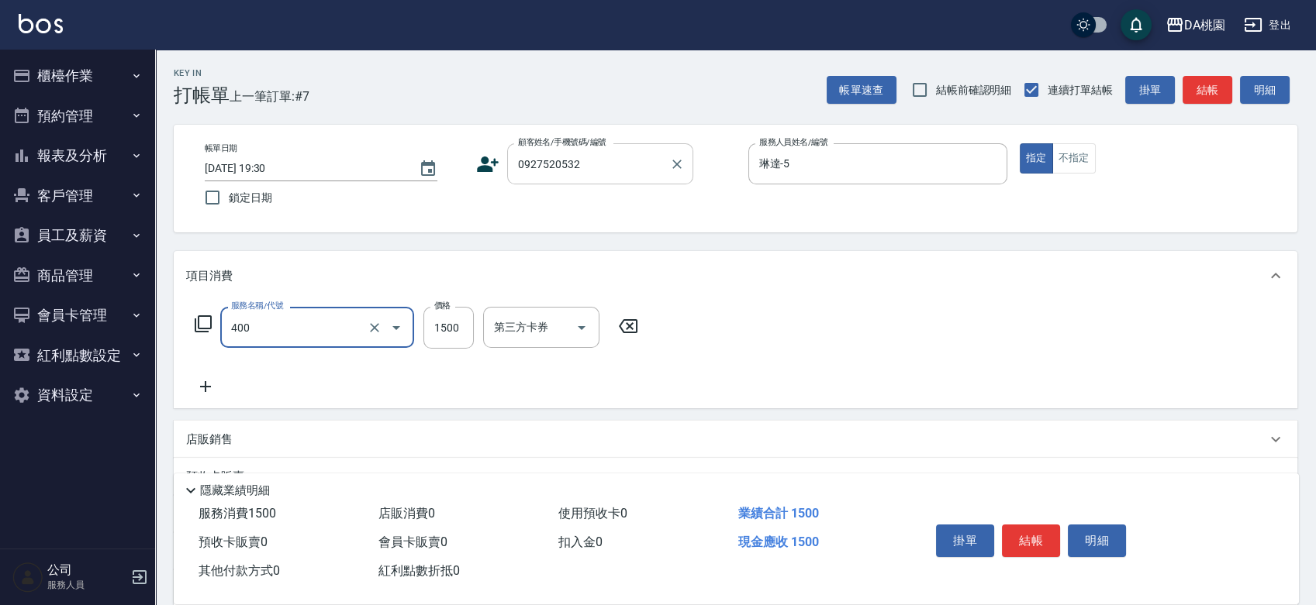
type input "染髮(400)"
type input "1"
type input "0"
type input "150"
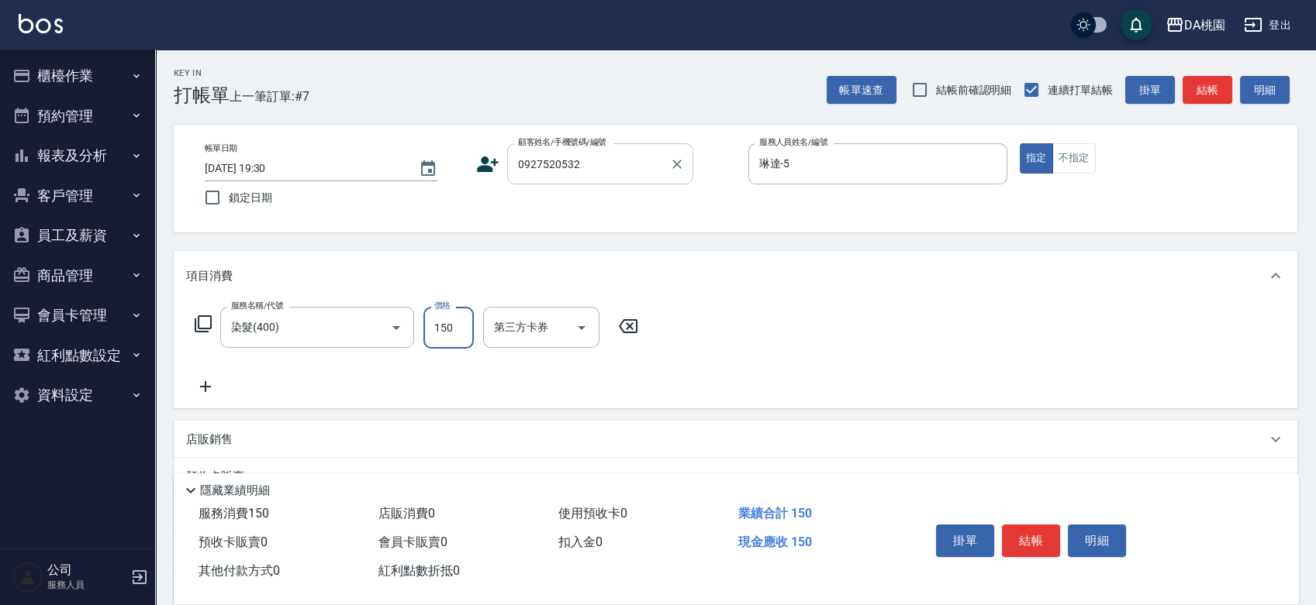
type input "1500"
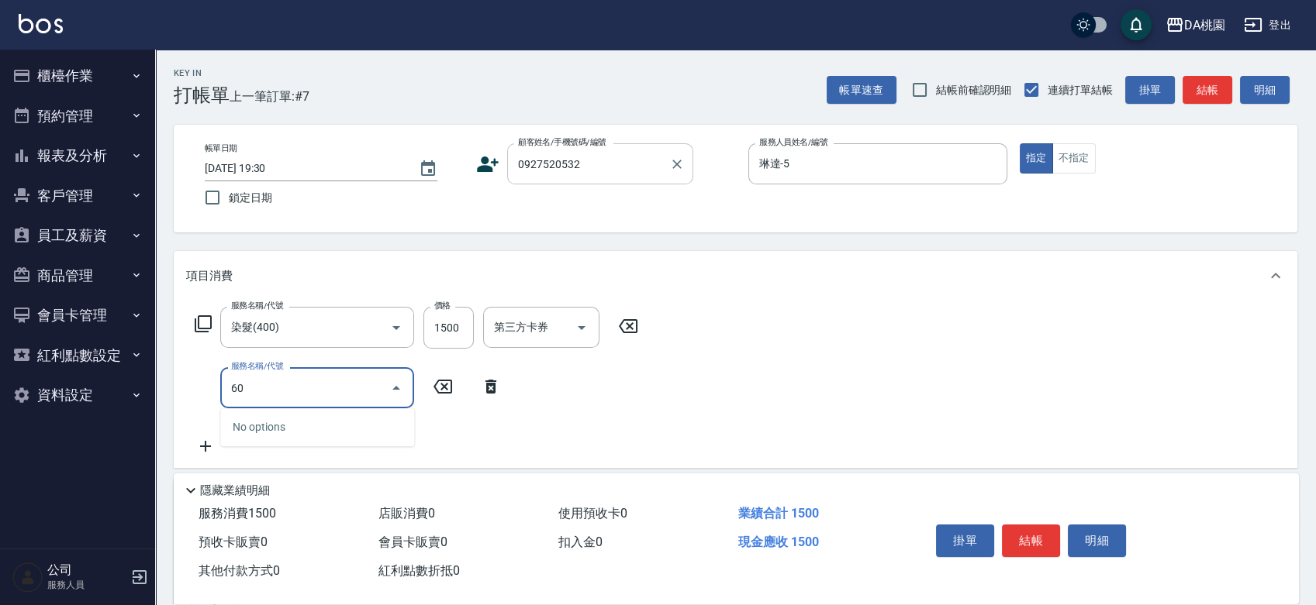
type input "600"
type input "190"
type input "基礎護髮(600)"
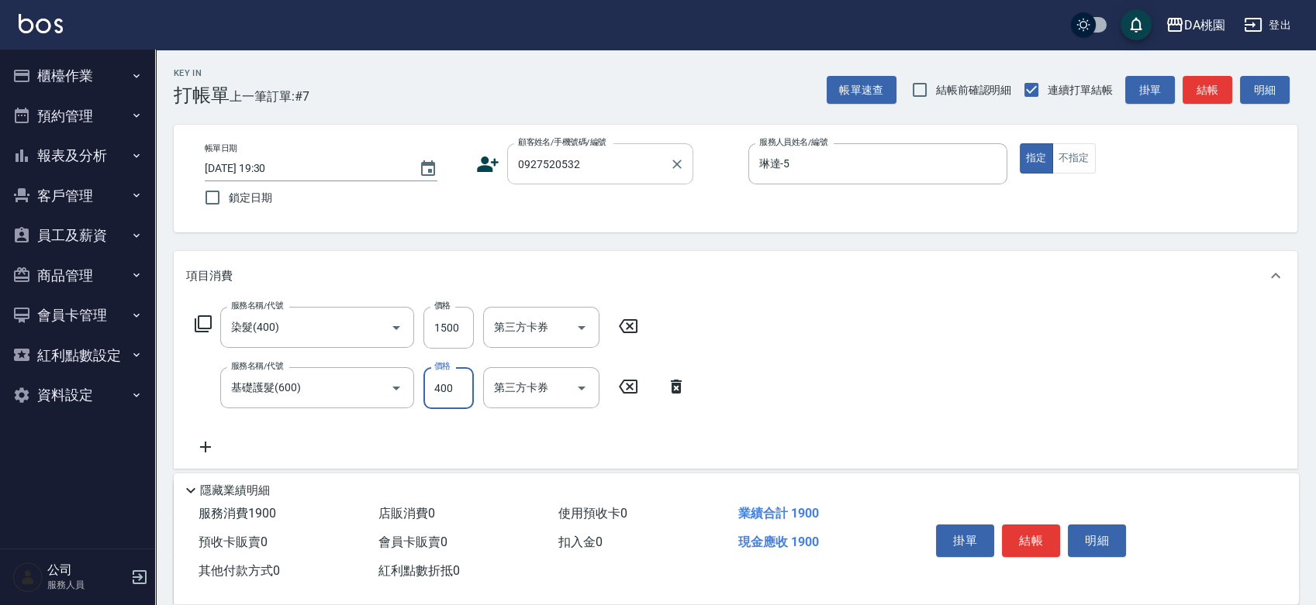
type input "3"
type input "150"
type input "300"
type input "180"
type input "300"
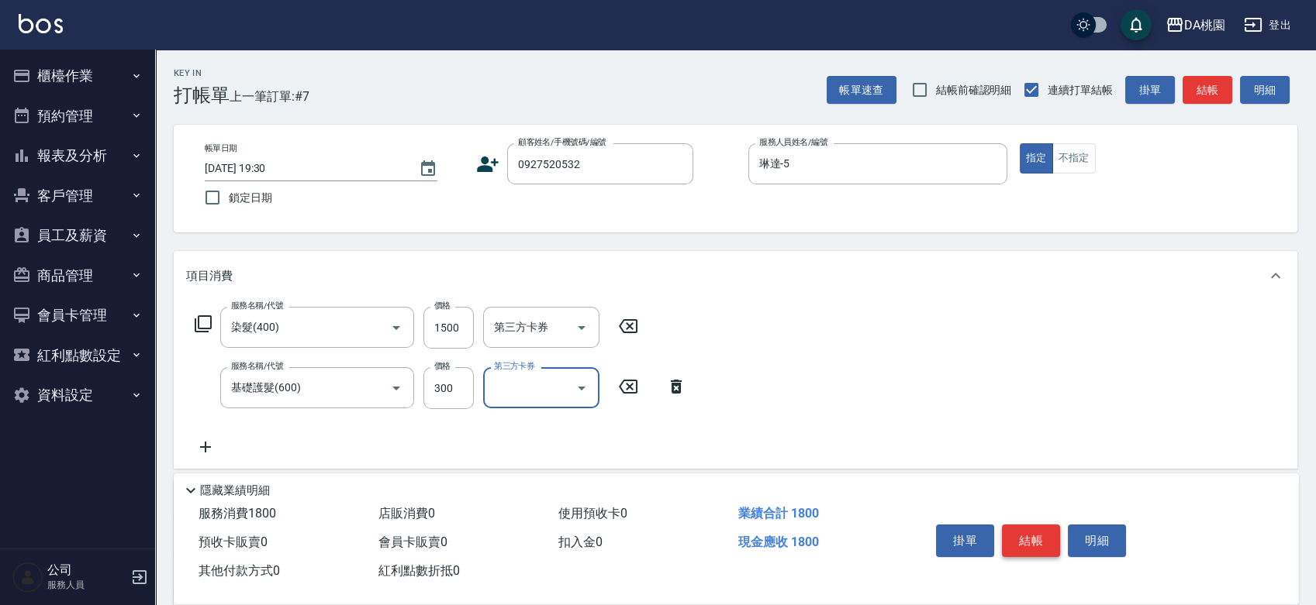
click at [1022, 538] on button "結帳" at bounding box center [1031, 541] width 58 height 33
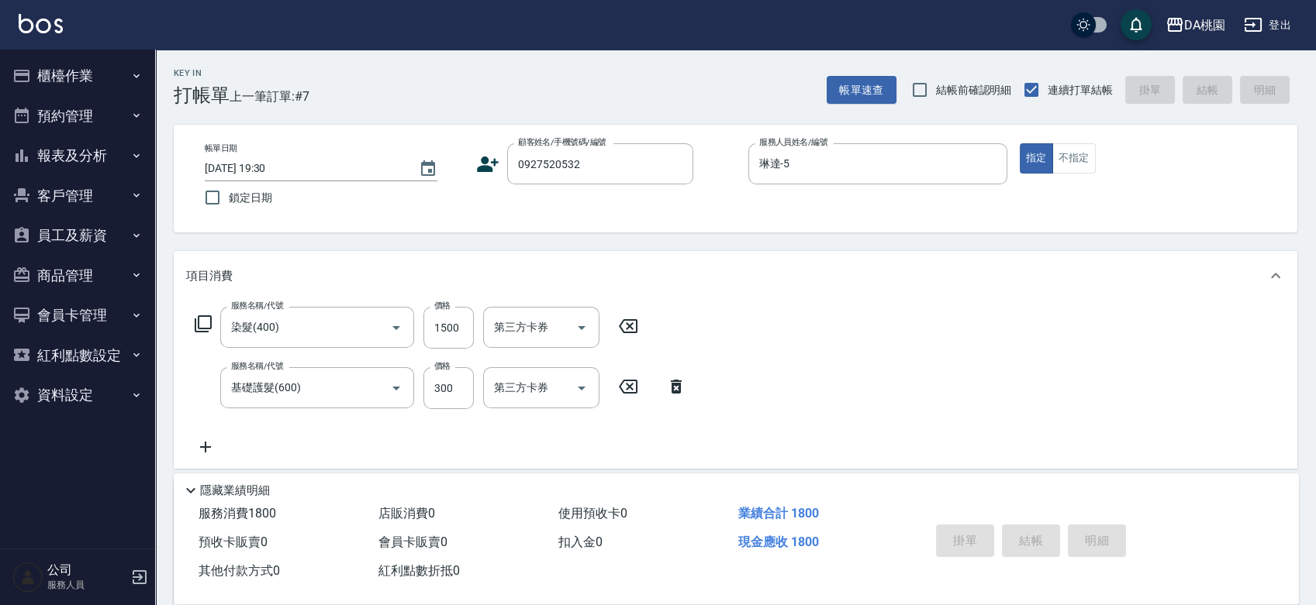
type input "[DATE] 19:31"
type input "0"
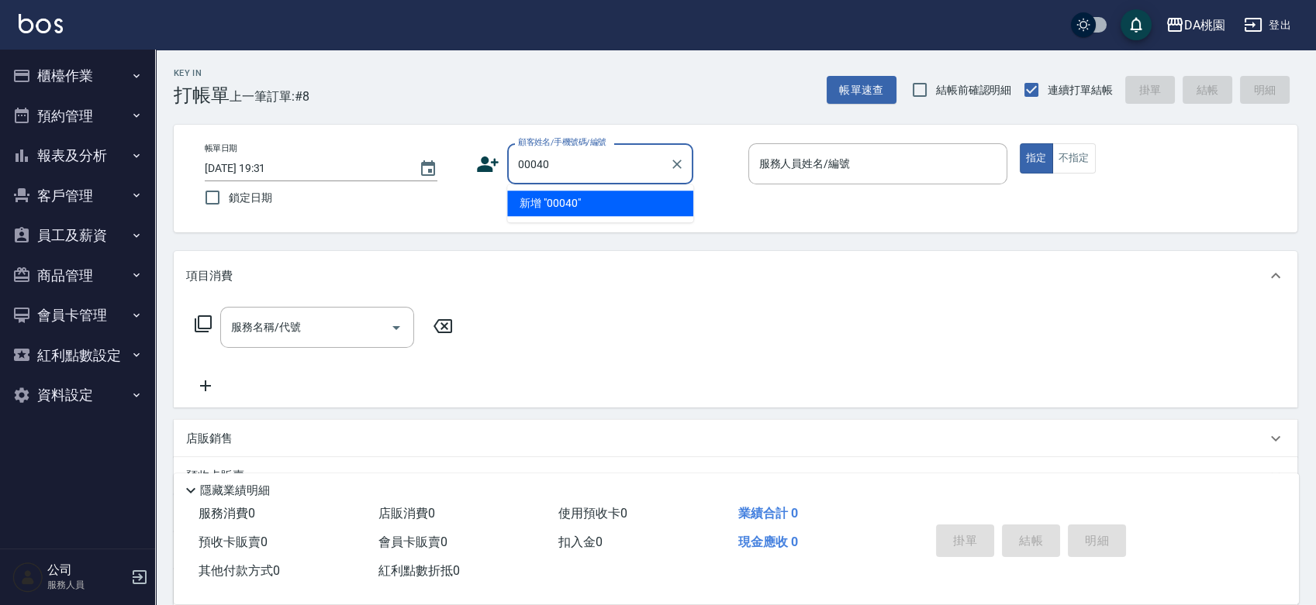
type input "00040"
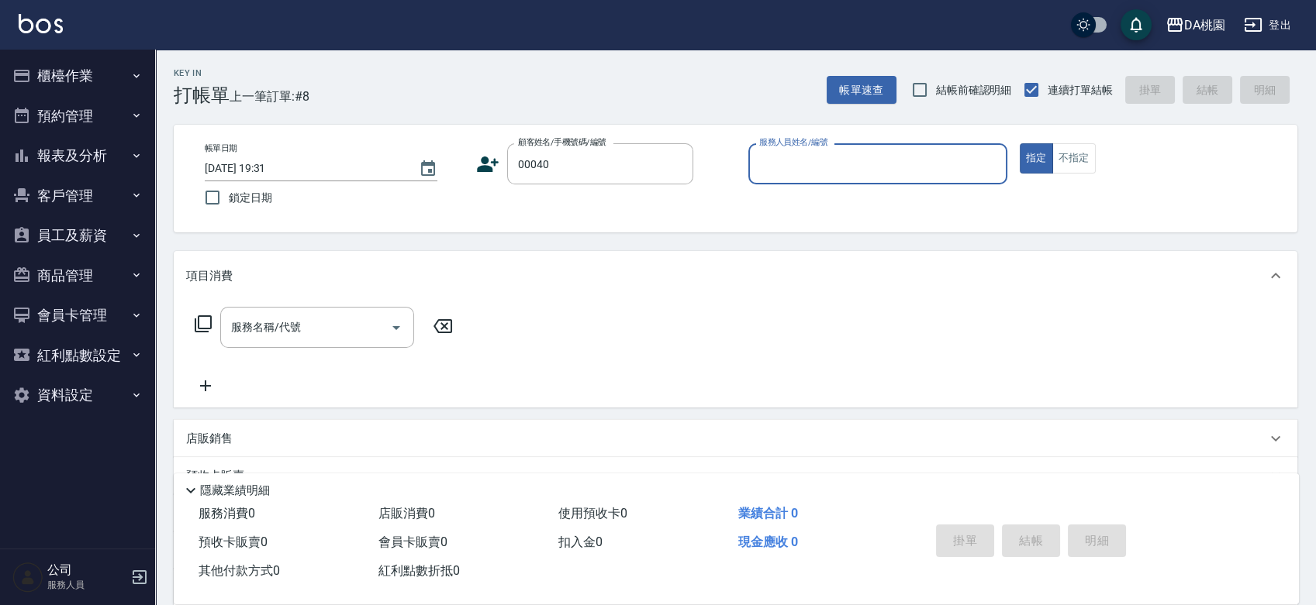
type input "2"
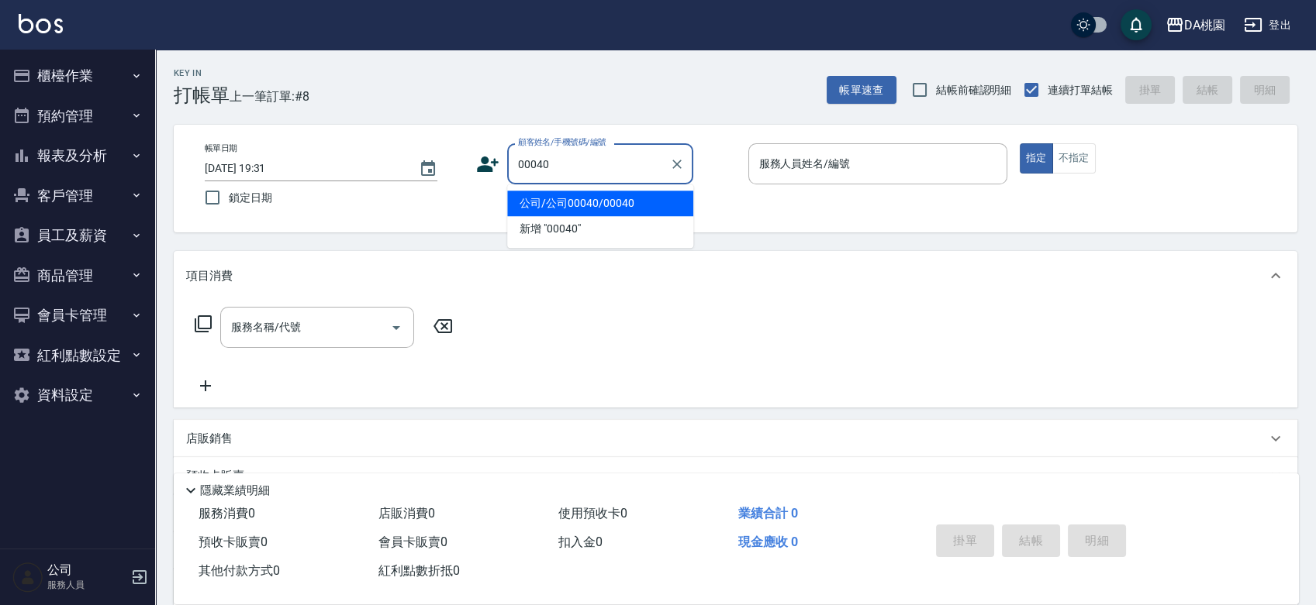
type input "公司/公司00040/00040"
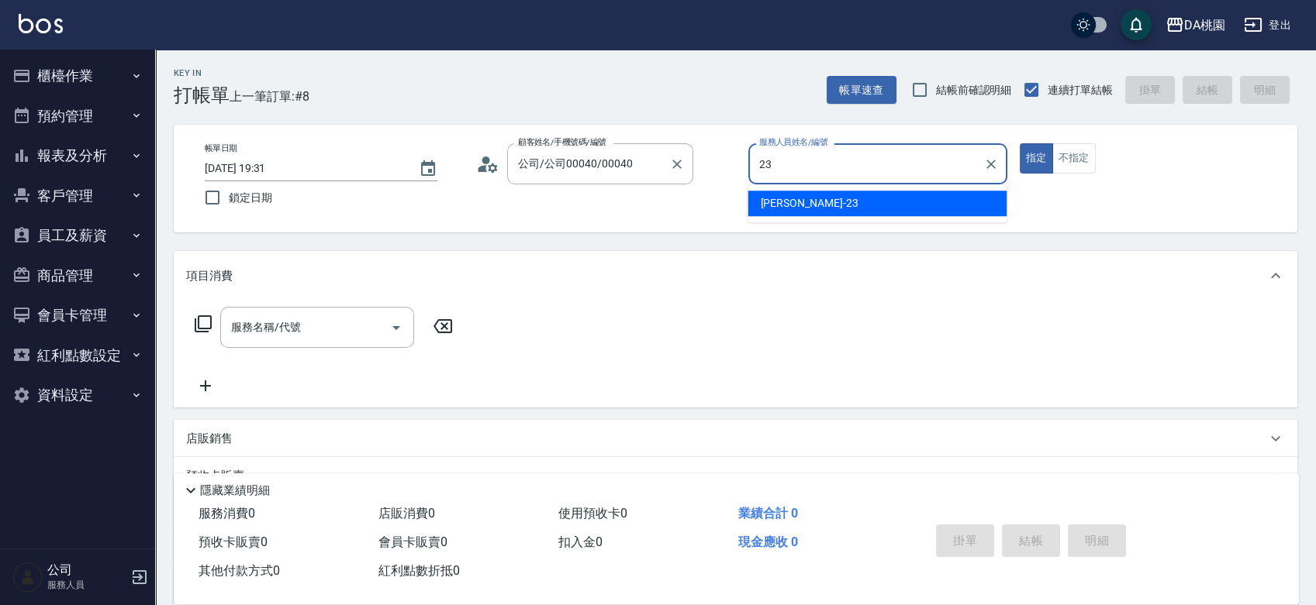
type input "亞瑟 -23"
type button "true"
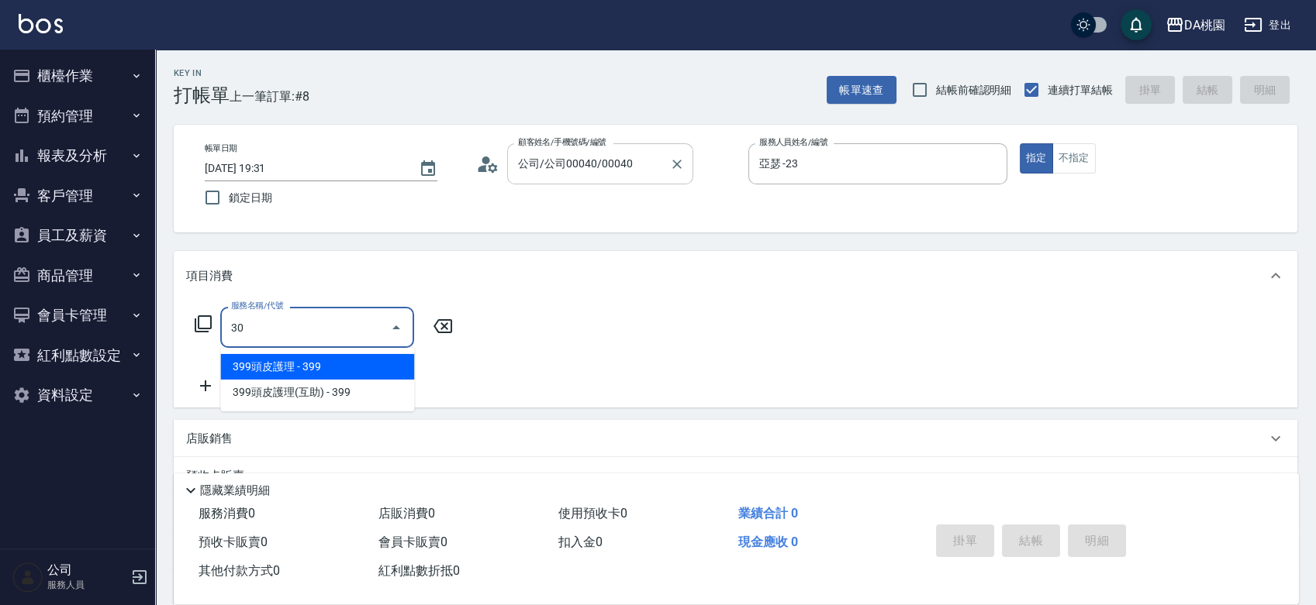
type input "303"
type input "30"
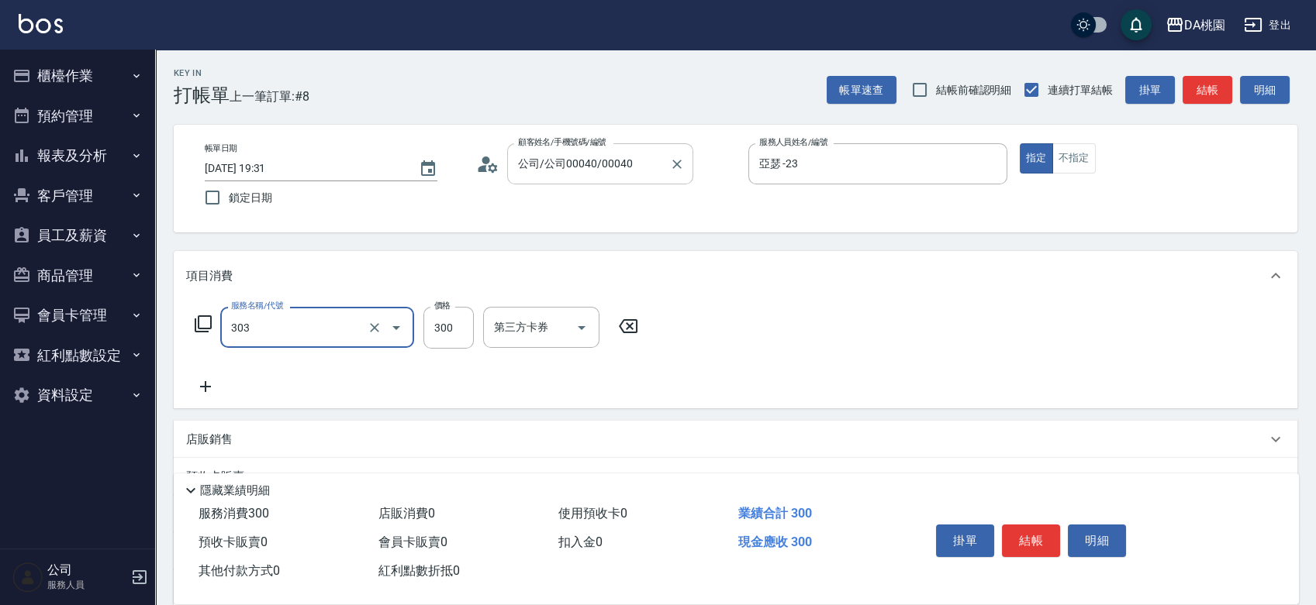
type input "A級剪髮(303)"
type input "0"
type input "350"
type input "30"
type input "350"
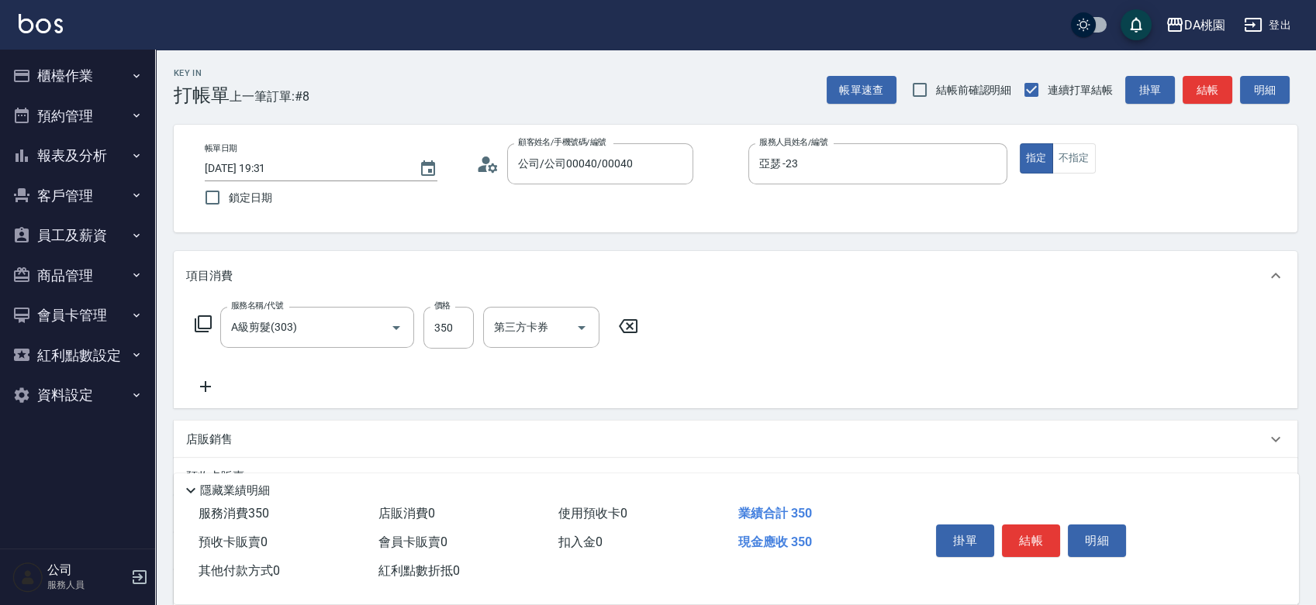
click at [1061, 540] on div "掛單 結帳 明細" at bounding box center [1031, 543] width 202 height 49
click at [1053, 540] on button "結帳" at bounding box center [1031, 541] width 58 height 33
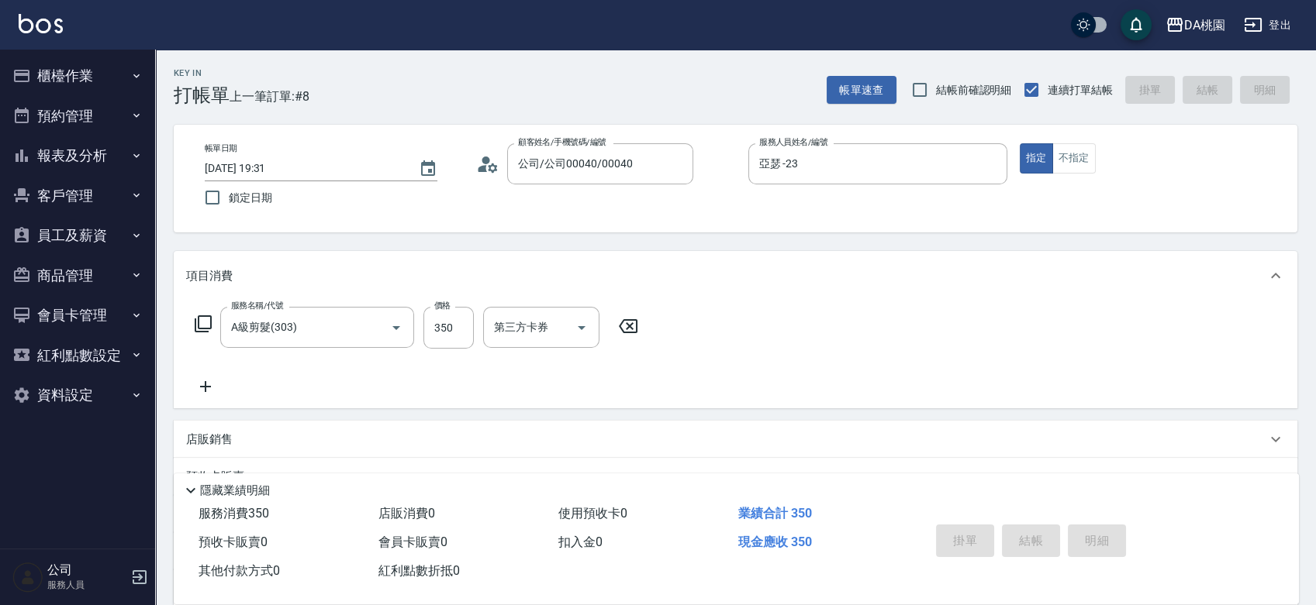
type input "0"
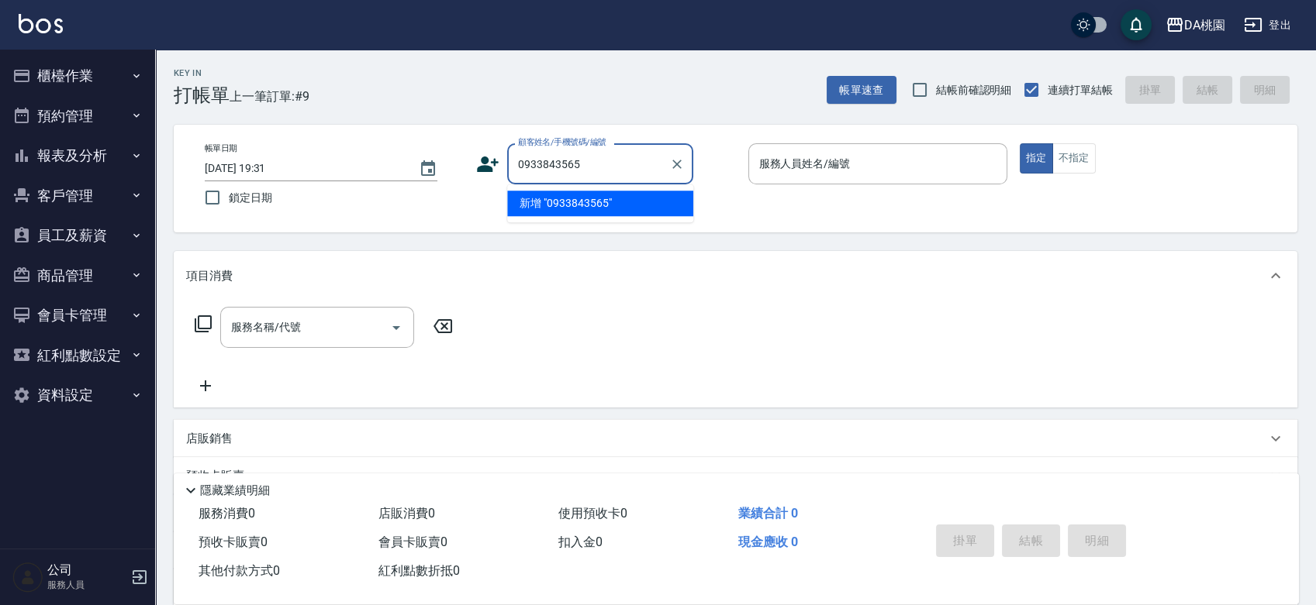
type input "0933843565"
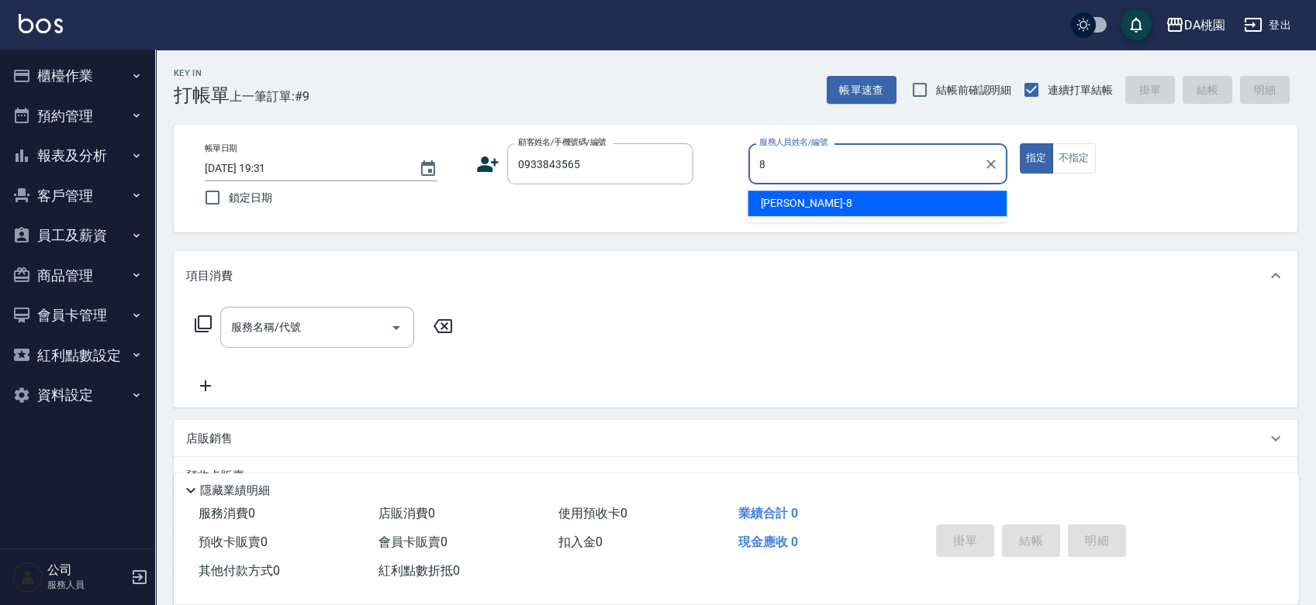
type input "[PERSON_NAME]-8"
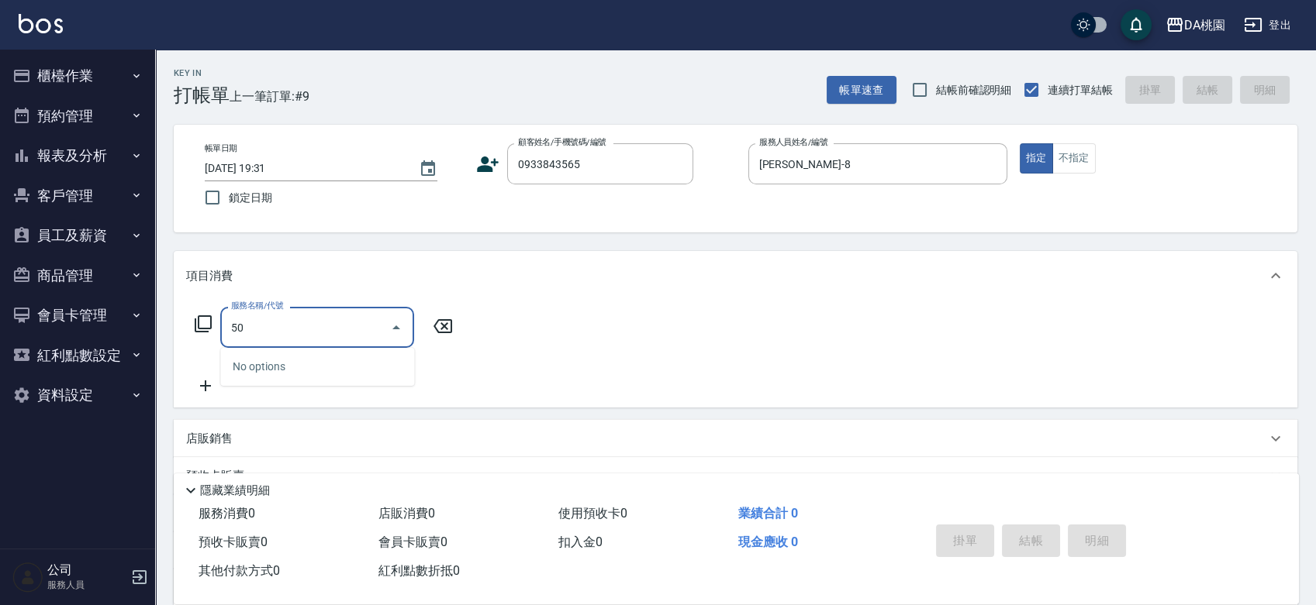
type input "501"
type input "20"
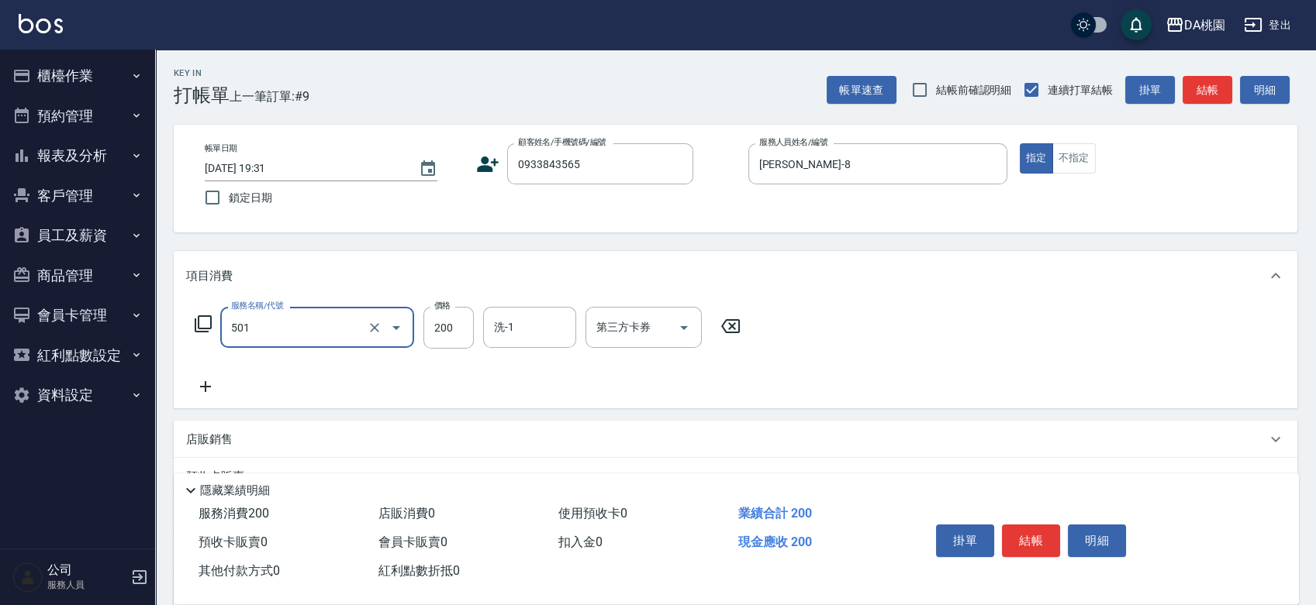
type input "洗髮(互助)(501)"
type input "0"
type input "20"
type input "200"
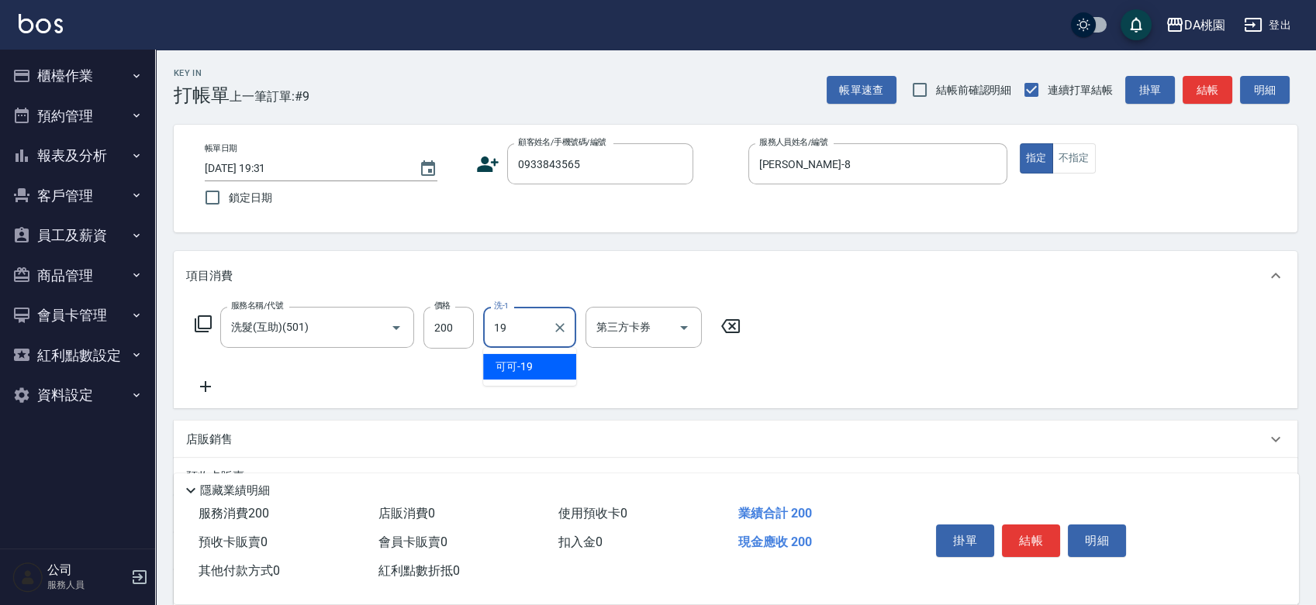
type input "可可-19"
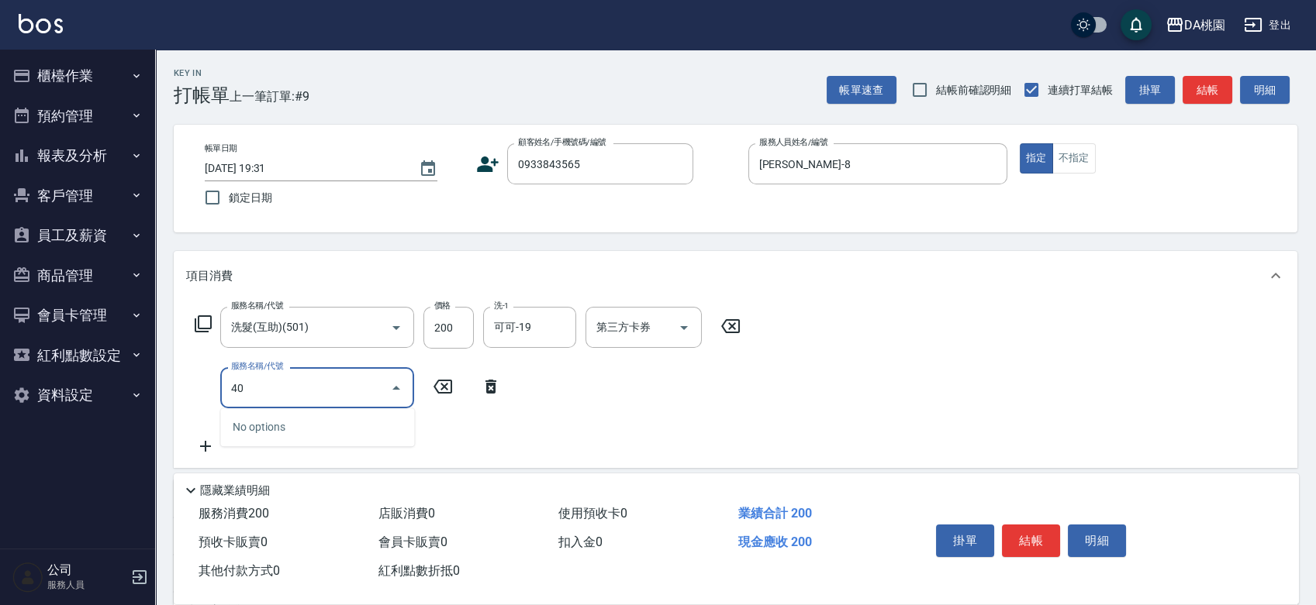
type input "400"
type input "170"
type input "染髮(400)"
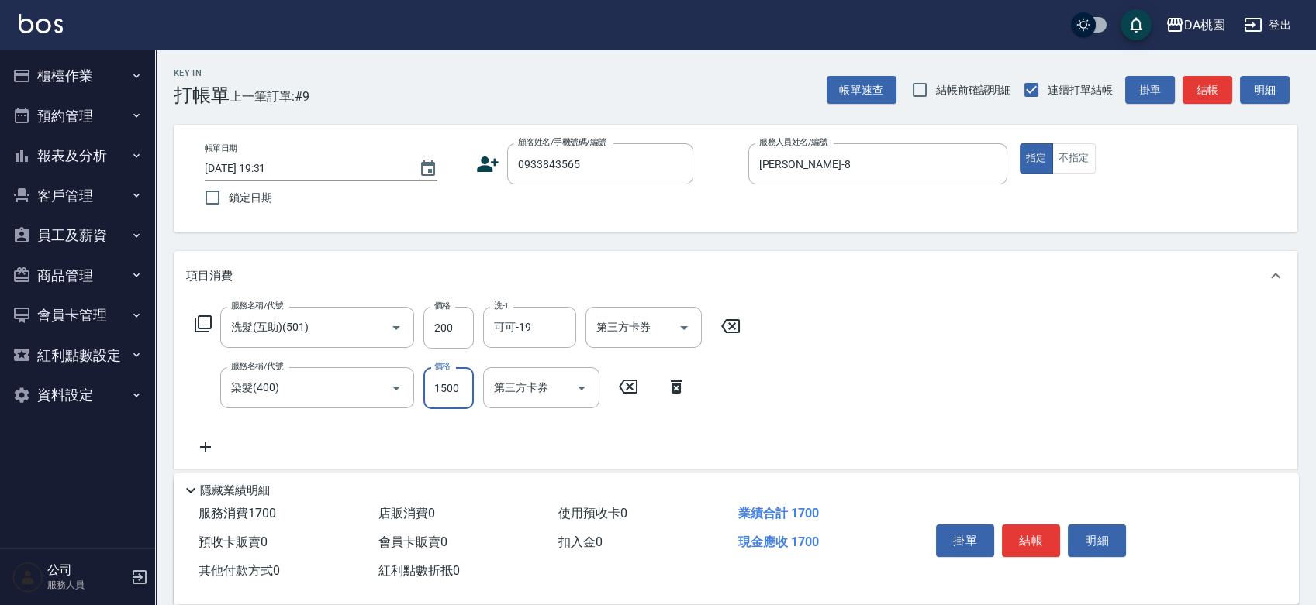
type input "20"
type input "298"
type input "310"
type input "2980"
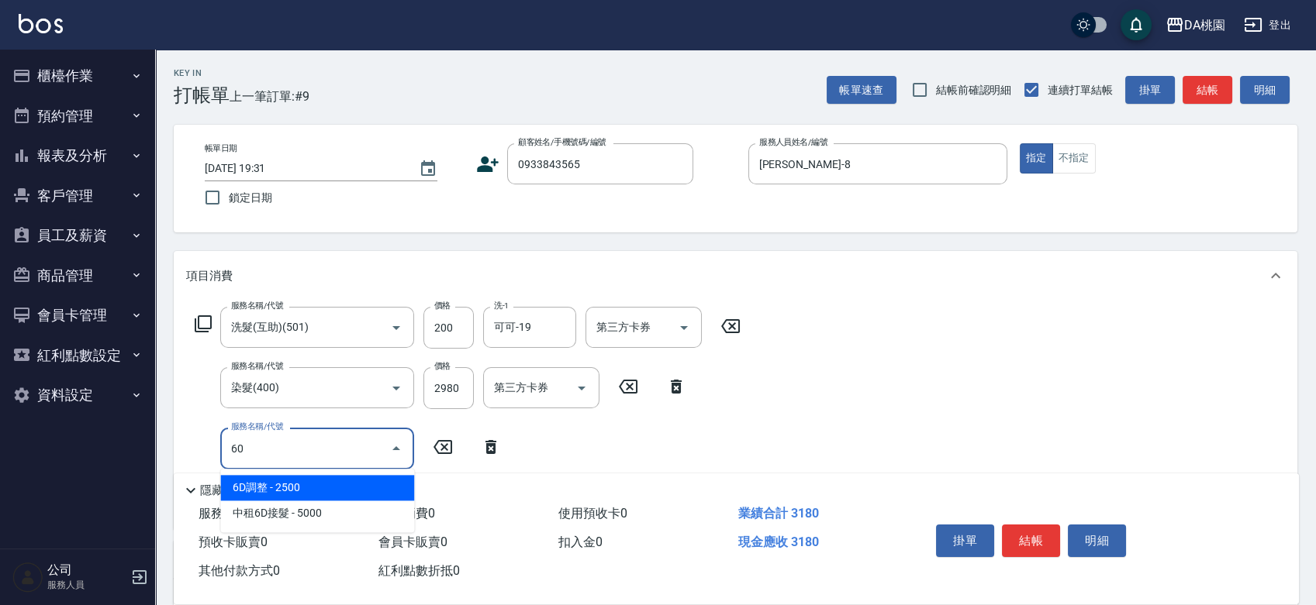
type input "609"
type input "430"
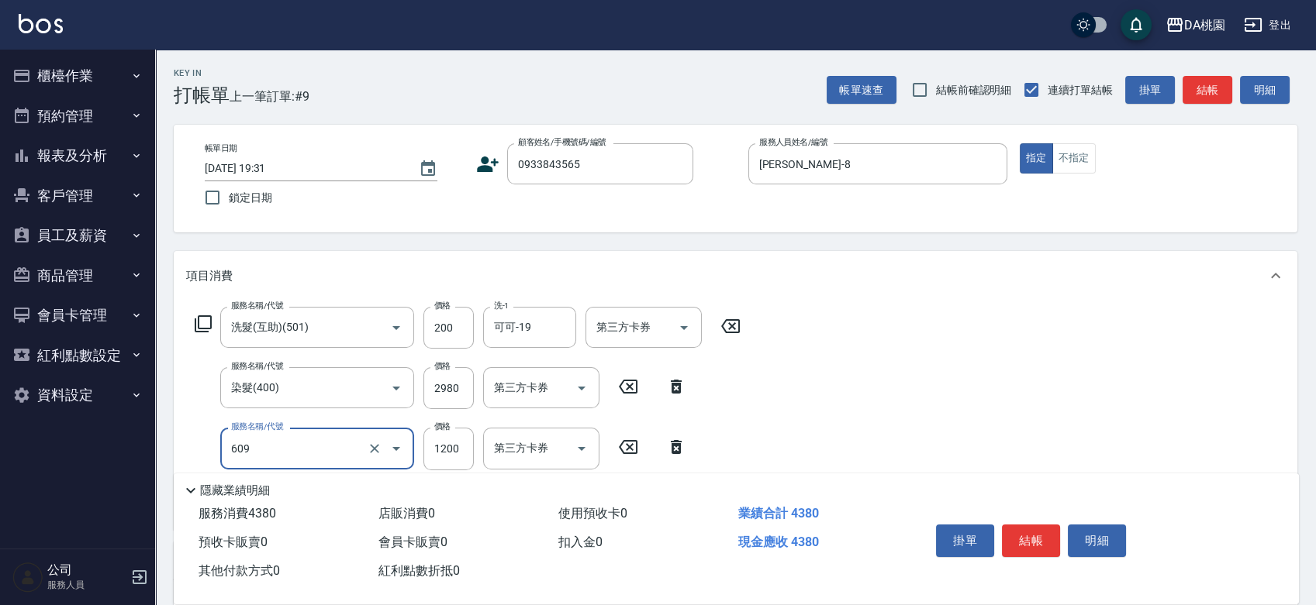
type input "鱗脂質護髮(互助)(609)"
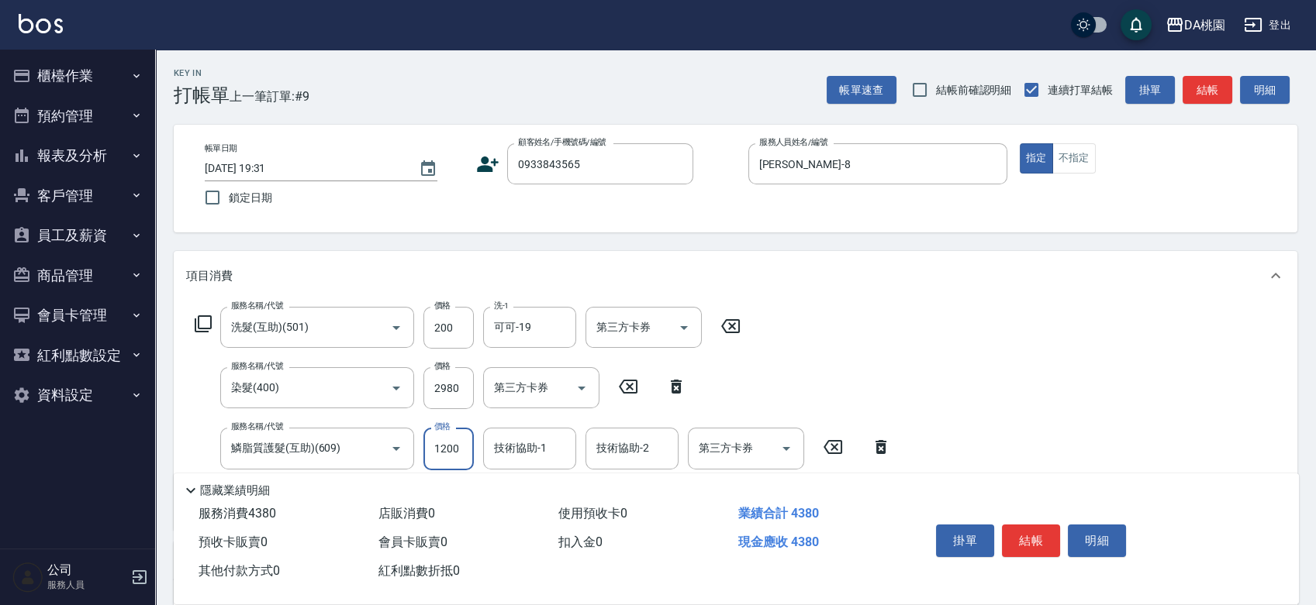
type input "2"
type input "310"
type input "20"
type input "310"
type input "22"
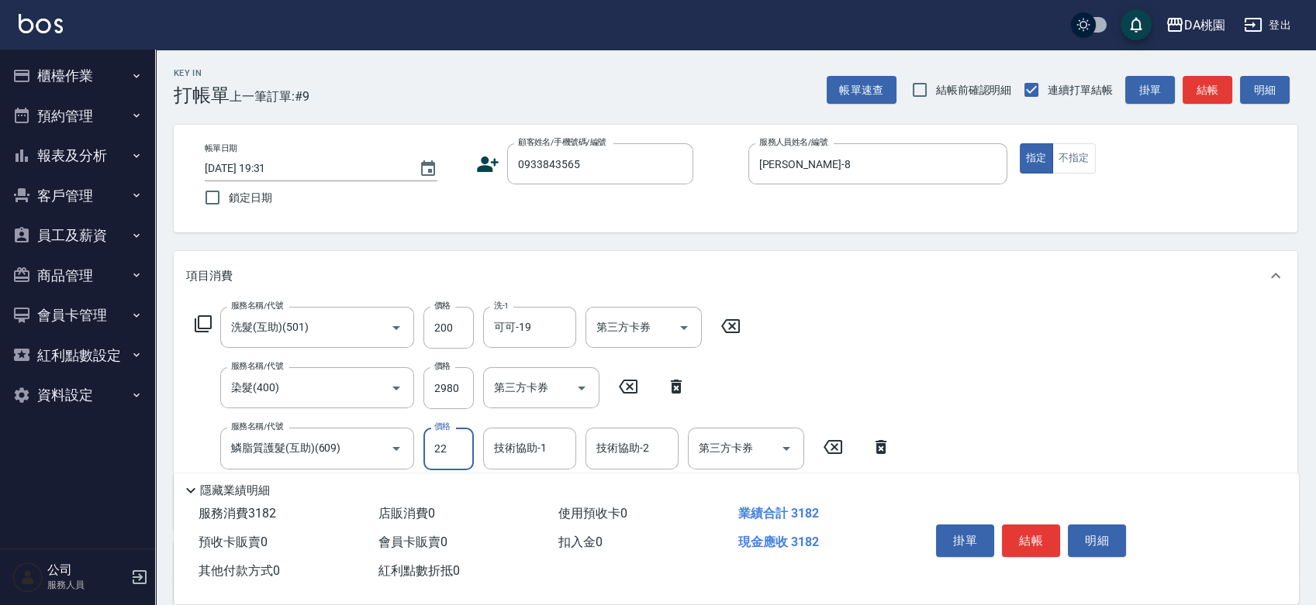
type input "320"
type input "220"
type input "340"
type input "2200"
type input "530"
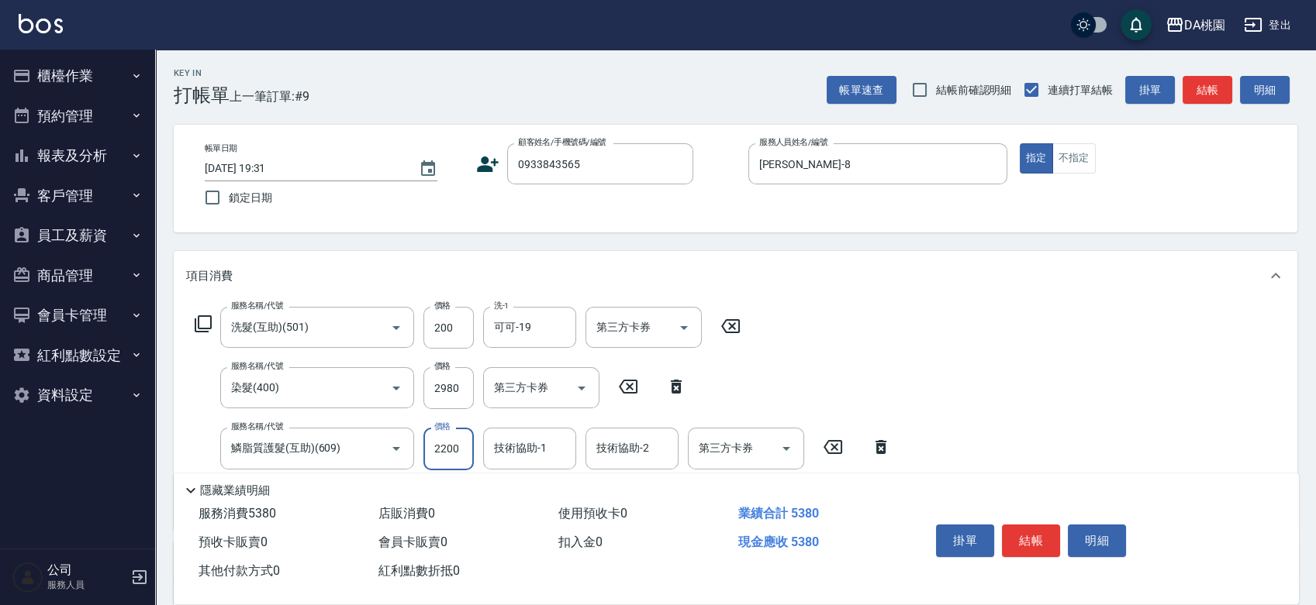
type input "2200"
type input "可可-19"
click at [1019, 540] on button "結帳" at bounding box center [1031, 541] width 58 height 33
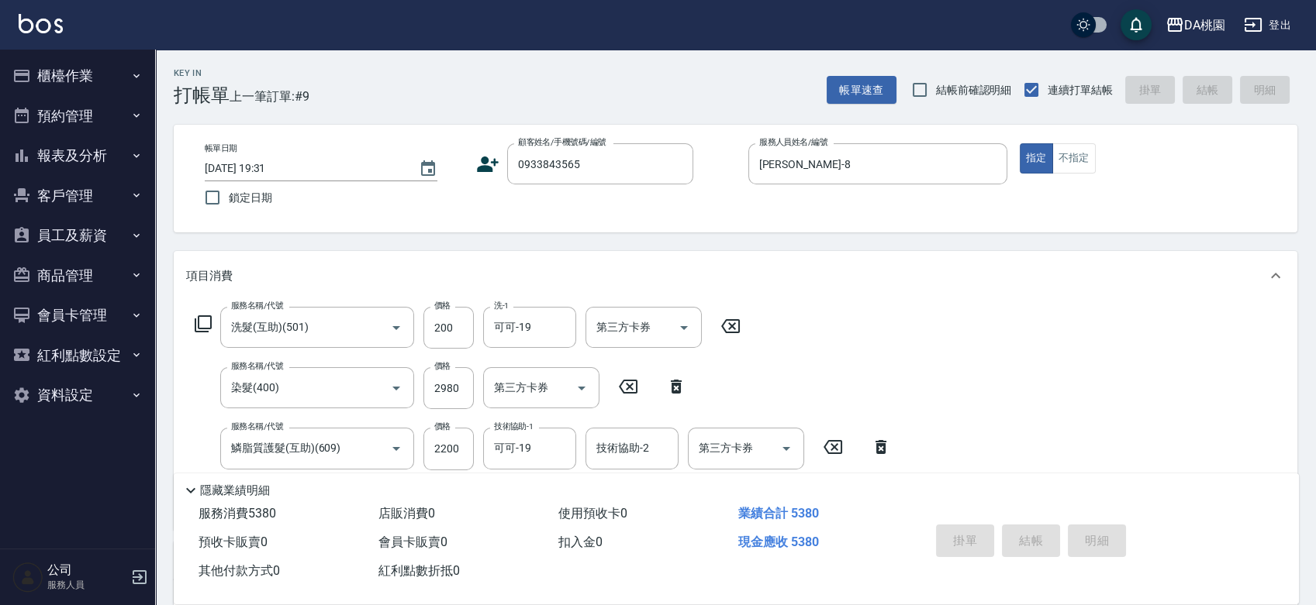
type input "0"
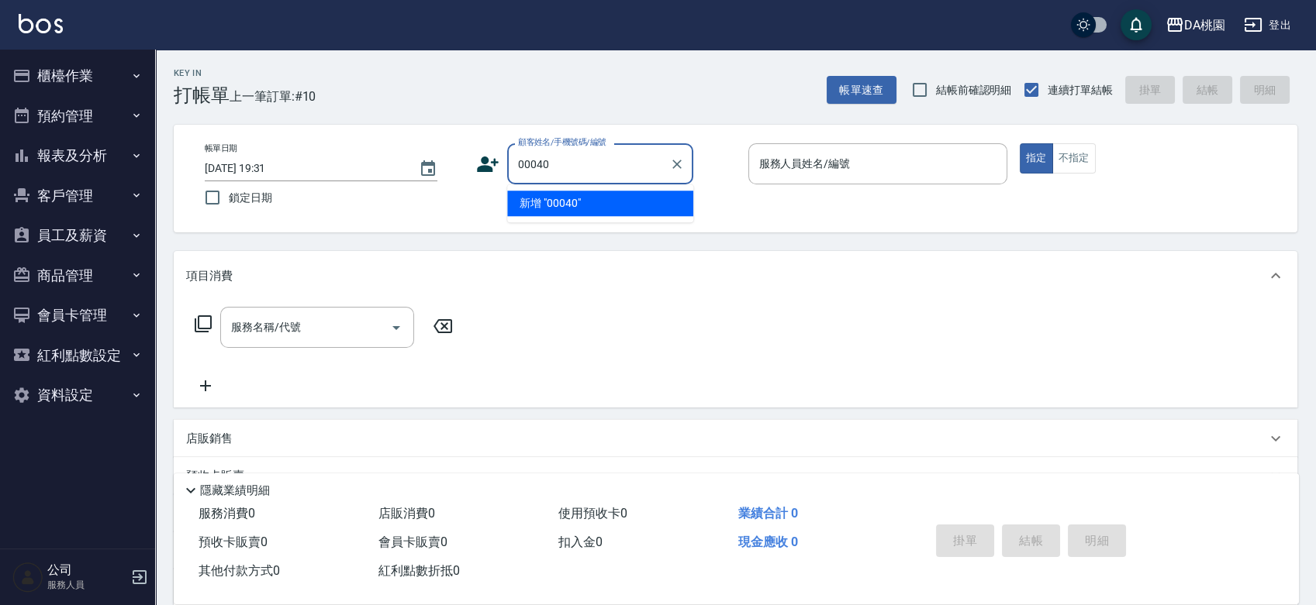
type input "00040"
type input "公司/公司00040/00040"
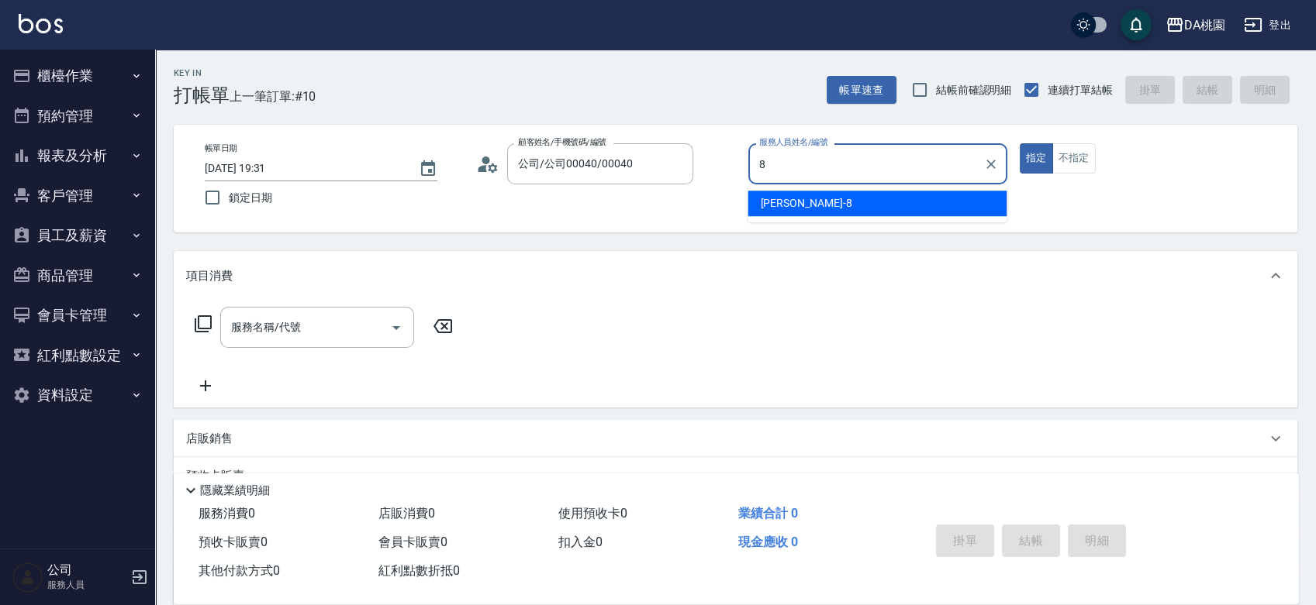
type input "[PERSON_NAME]-8"
type button "true"
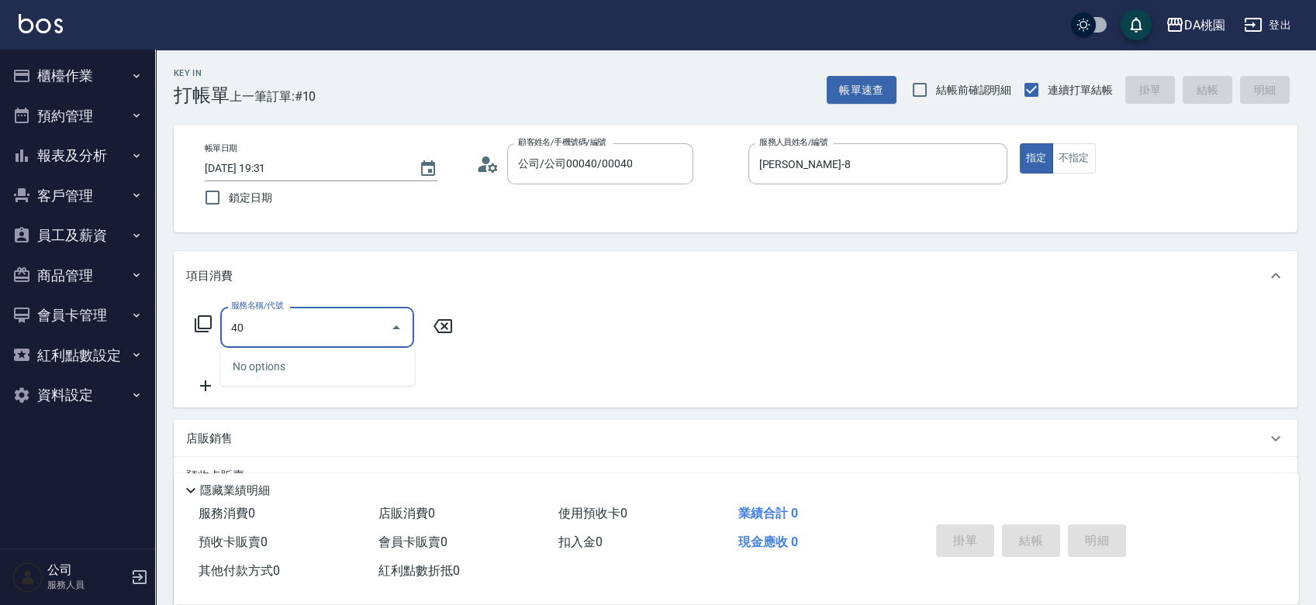
type input "400"
type input "150"
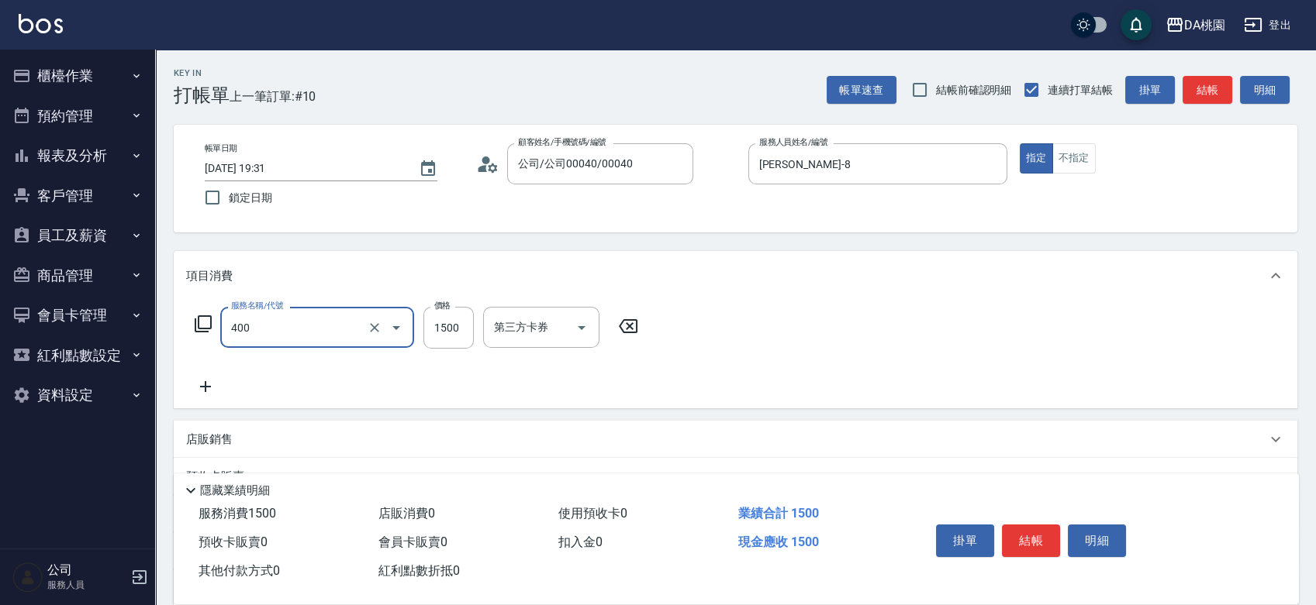
type input "染髮(400)"
type input "0"
type input "138"
type input "130"
type input "1380"
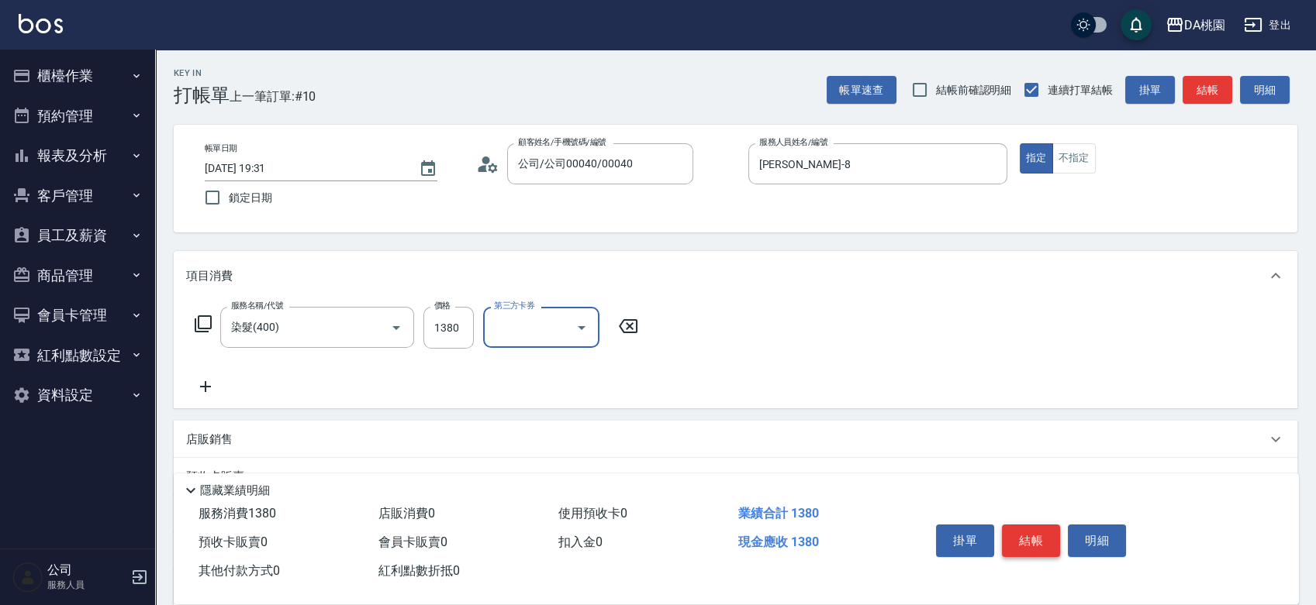
click at [1016, 525] on button "結帳" at bounding box center [1031, 541] width 58 height 33
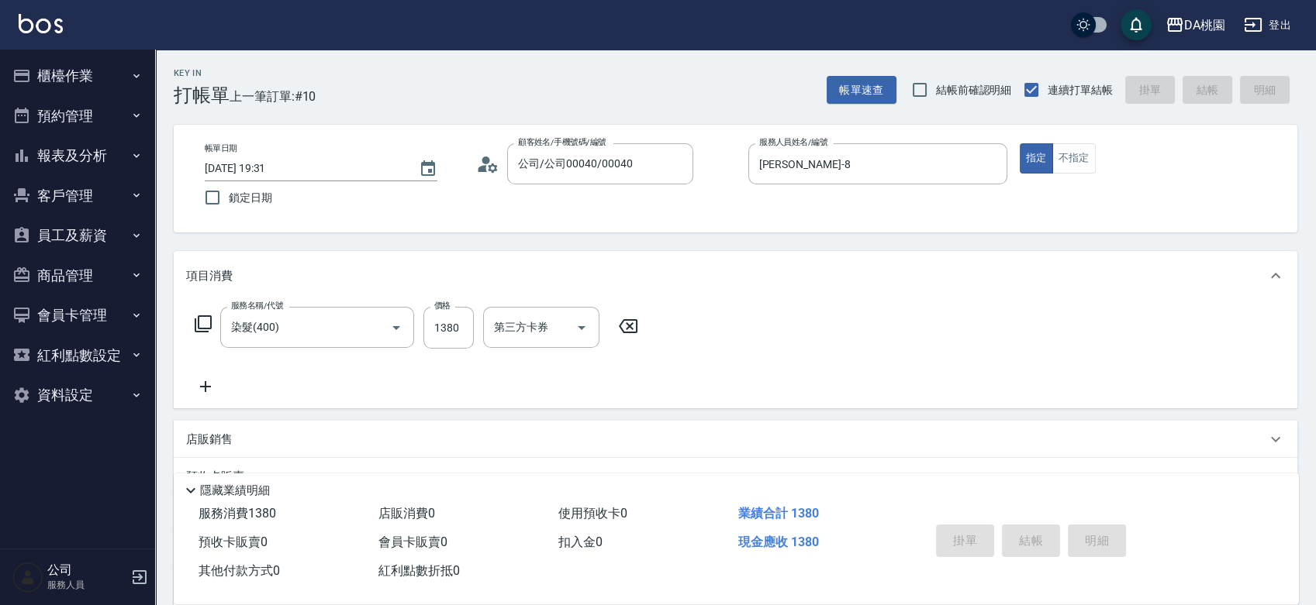
type input "[DATE] 19:32"
type input "0"
